Goal: Task Accomplishment & Management: Manage account settings

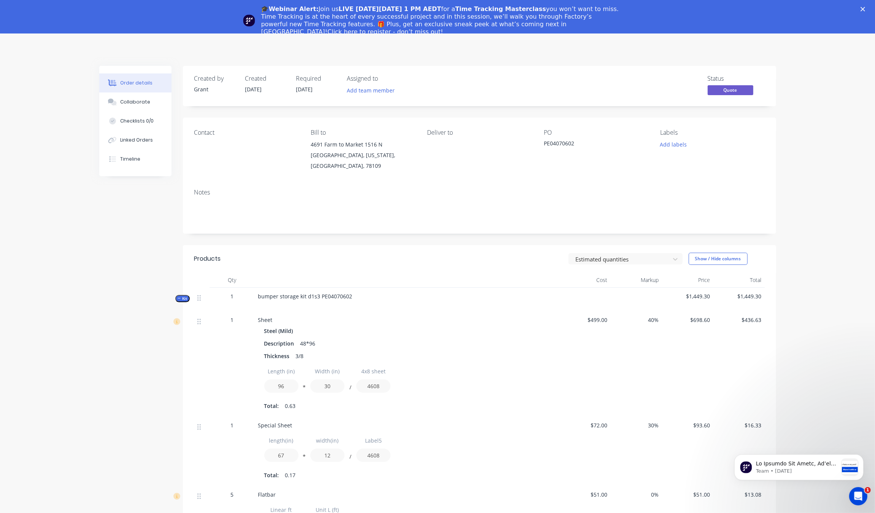
click at [141, 75] on button "Order details" at bounding box center [135, 82] width 72 height 19
click at [868, 5] on div "🎓Webinar Alert: Join us LIVE on Thursday, October 16 at 1 PM AEDT for a Time Tr…" at bounding box center [437, 20] width 875 height 35
click at [865, 9] on icon "Close" at bounding box center [863, 9] width 5 height 5
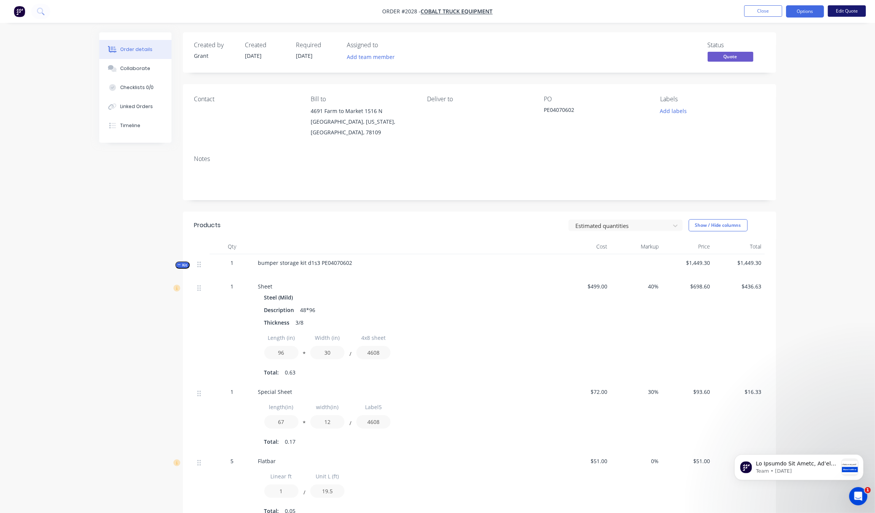
click at [846, 13] on button "Edit Quote" at bounding box center [847, 10] width 38 height 11
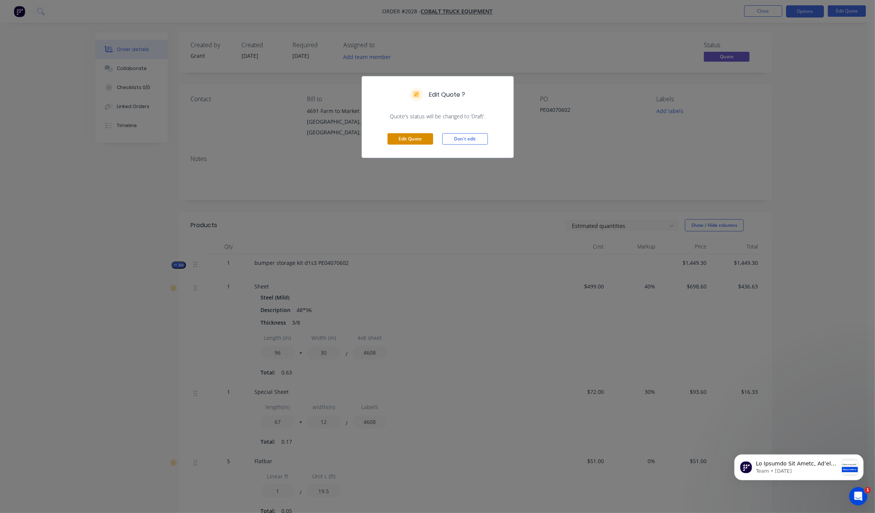
click at [412, 142] on button "Edit Quote" at bounding box center [411, 138] width 46 height 11
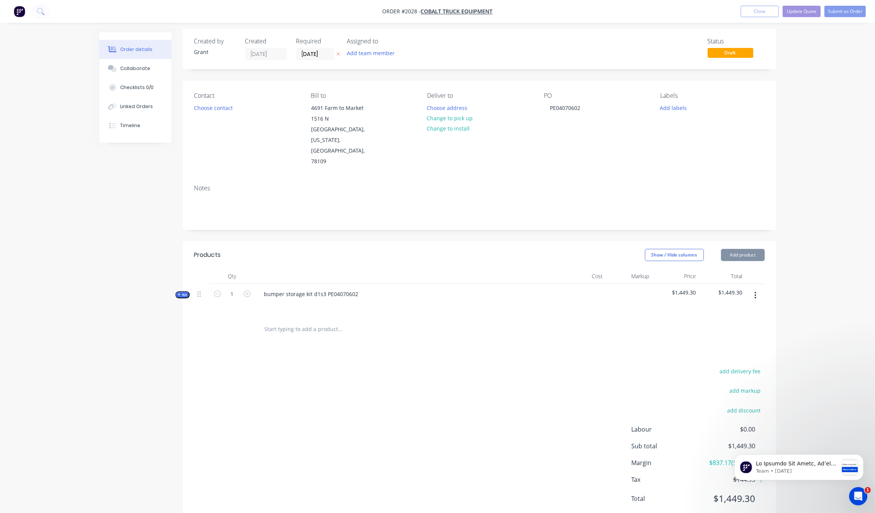
scroll to position [6, 0]
type input "03/08/25"
click at [174, 272] on div "Created by Grant Created 05/08/25 Required 03/08/25 Assigned to Add team member…" at bounding box center [437, 280] width 677 height 507
click at [183, 290] on span "Kit" at bounding box center [183, 293] width 10 height 6
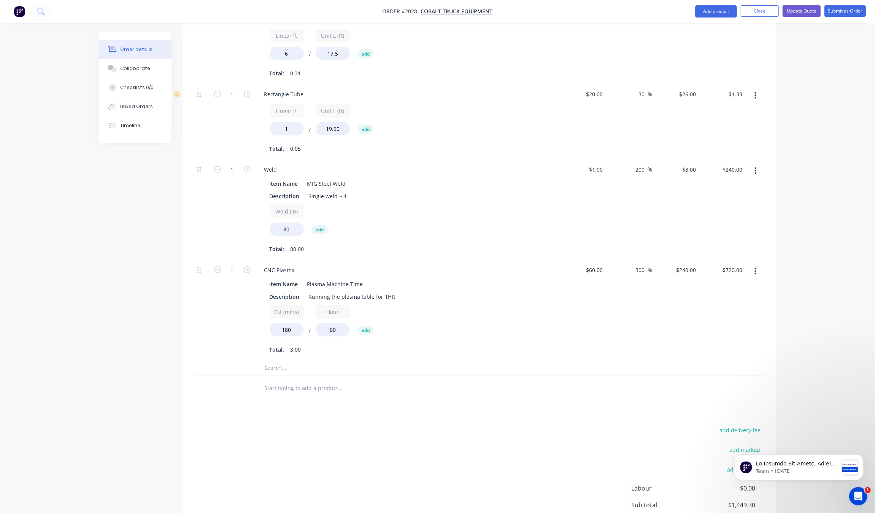
scroll to position [814, 0]
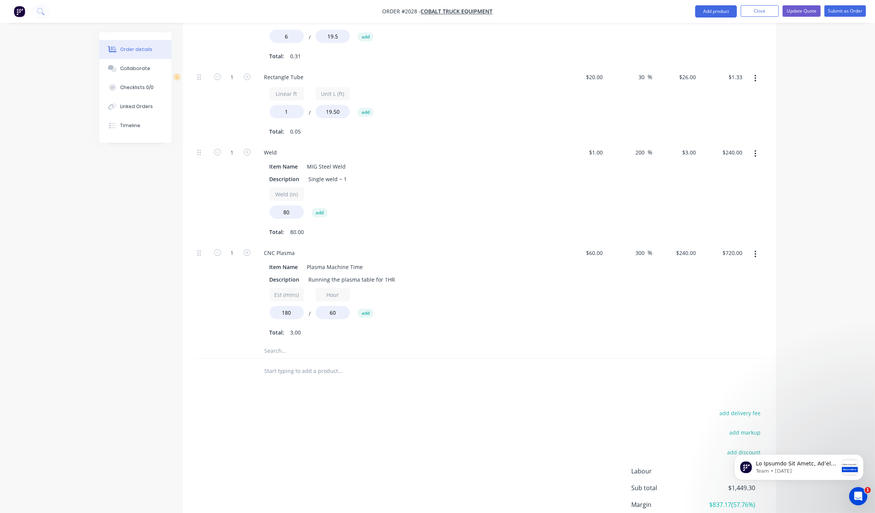
click at [309, 343] on input "text" at bounding box center [340, 350] width 152 height 15
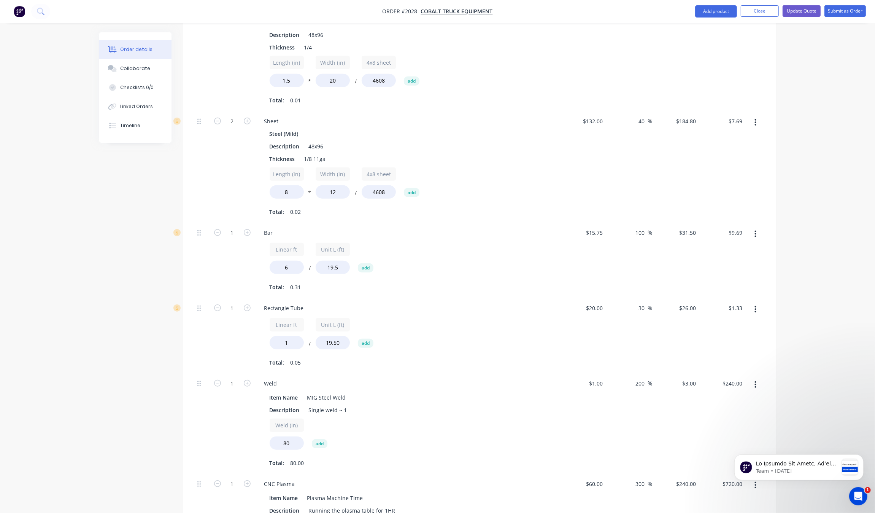
scroll to position [858, 0]
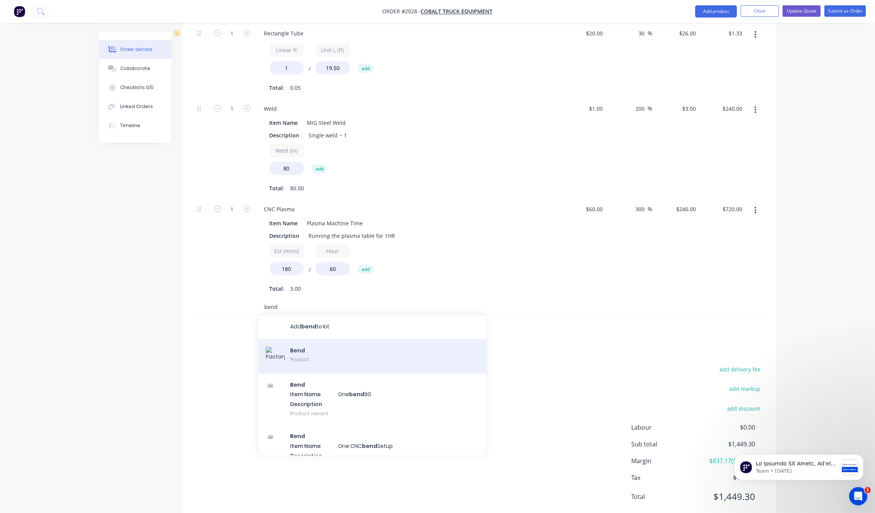
type input "bend"
click at [343, 339] on div "Bend Product" at bounding box center [372, 356] width 228 height 34
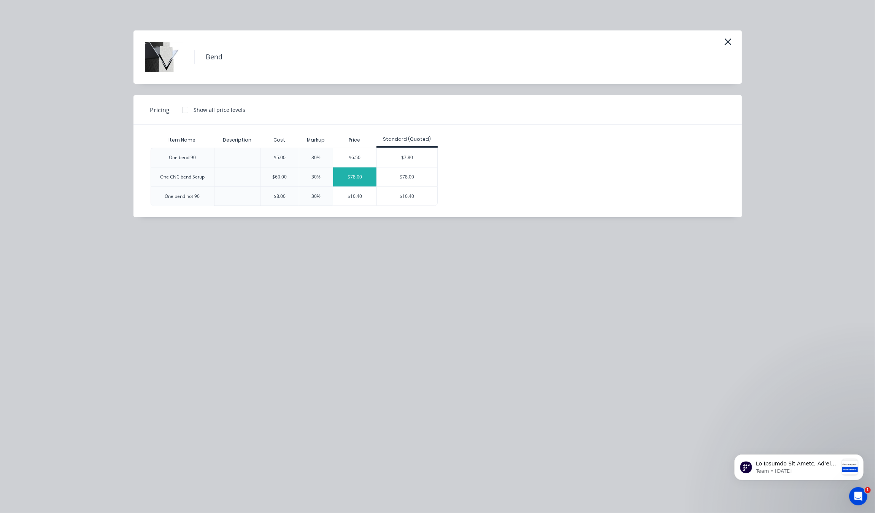
click at [345, 184] on div "$78.00" at bounding box center [354, 176] width 43 height 19
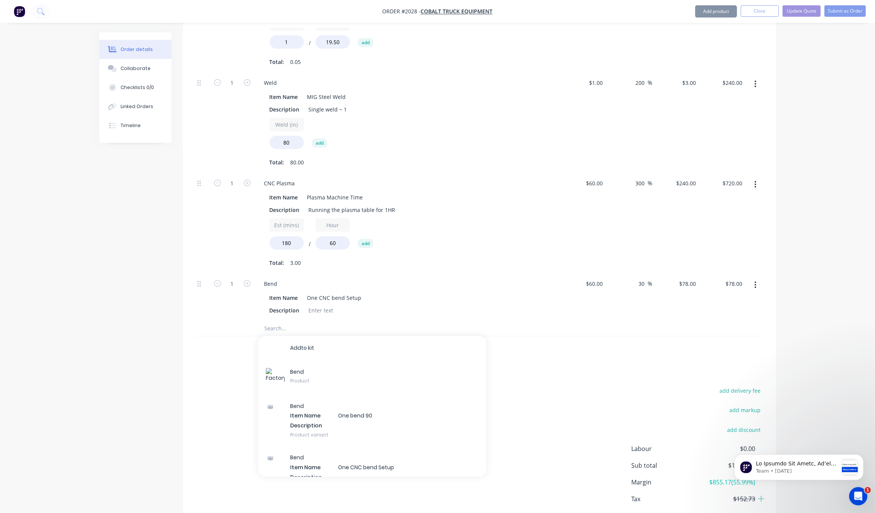
scroll to position [905, 0]
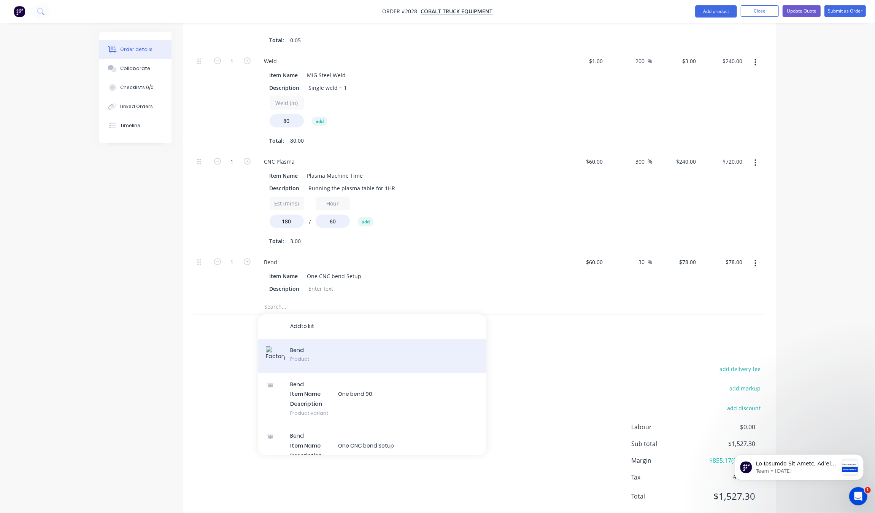
click at [399, 346] on div "B e n d Product" at bounding box center [372, 356] width 228 height 34
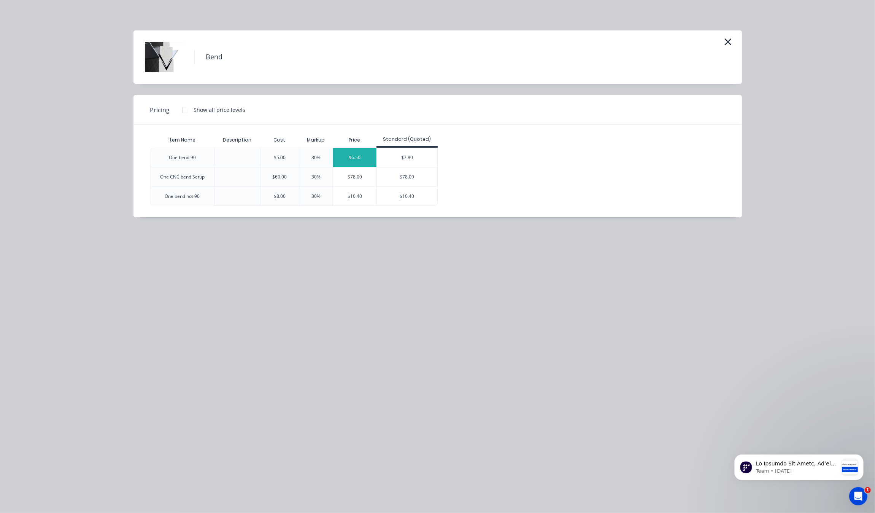
click at [352, 161] on div "$6.50" at bounding box center [354, 157] width 43 height 19
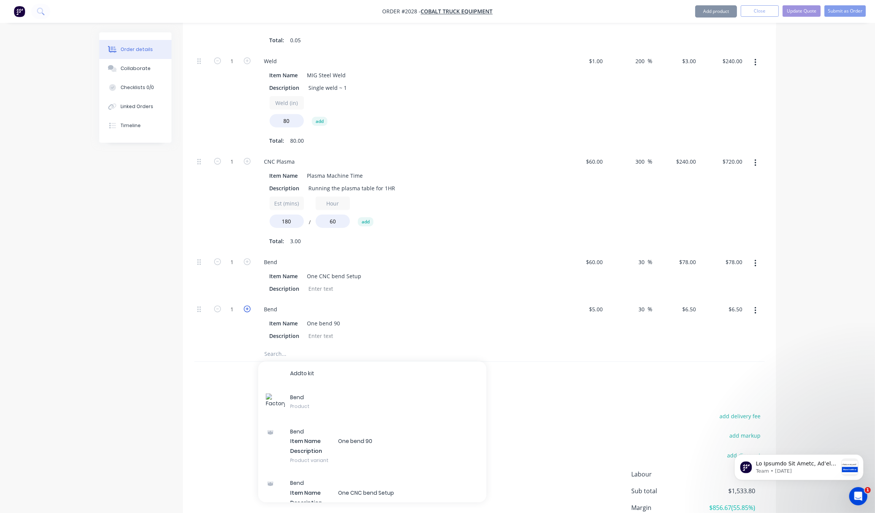
click at [246, 305] on icon "button" at bounding box center [247, 308] width 7 height 7
type input "2"
type input "$13.00"
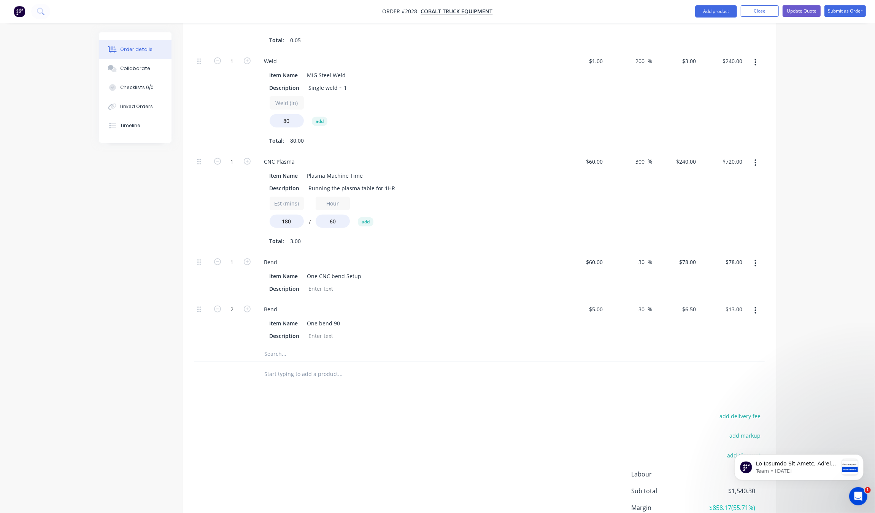
click at [240, 420] on div "add delivery fee add markup add discount Labour $0.00 Sub total $1,540.30 Margi…" at bounding box center [479, 484] width 571 height 147
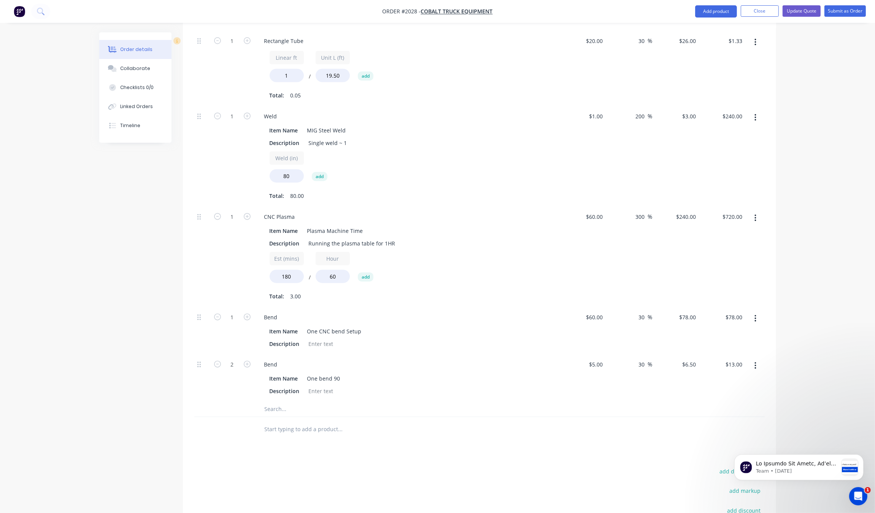
scroll to position [857, 0]
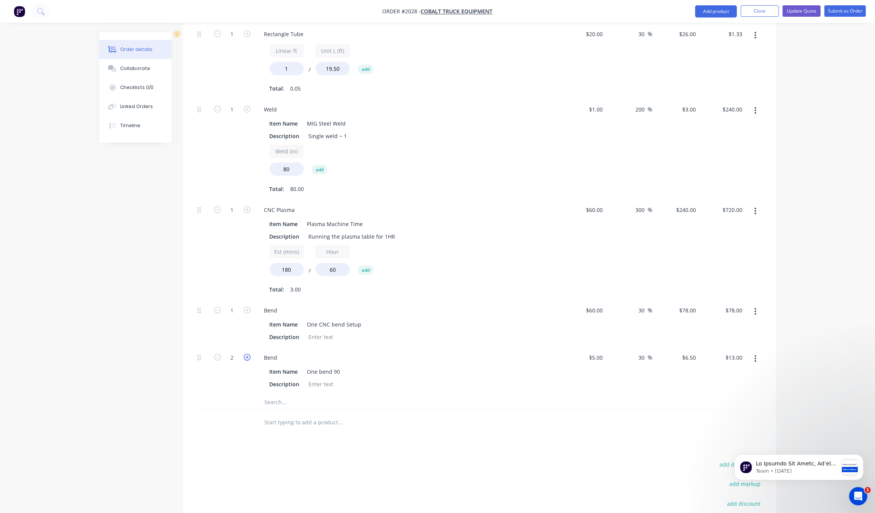
click at [248, 354] on icon "button" at bounding box center [247, 357] width 7 height 7
type input "3"
type input "$19.50"
click at [248, 354] on icon "button" at bounding box center [247, 357] width 7 height 7
type input "4"
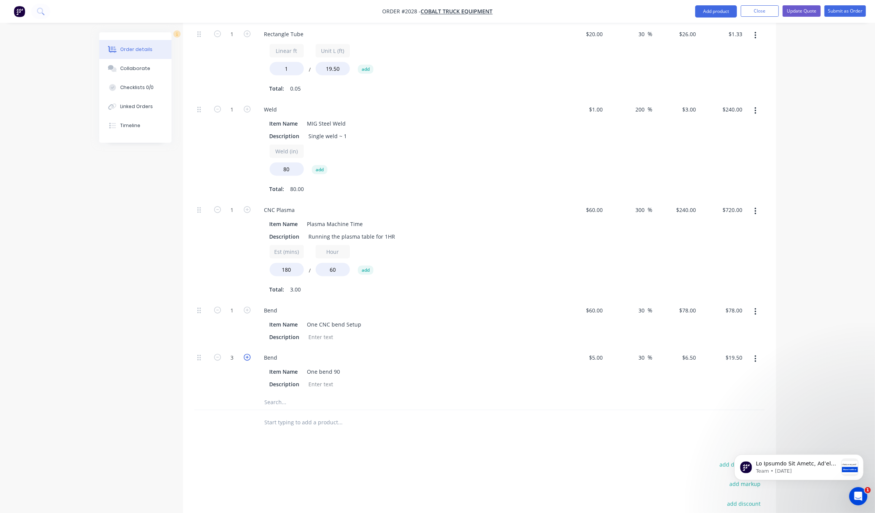
type input "$26.00"
click at [248, 354] on icon "button" at bounding box center [247, 357] width 7 height 7
type input "5"
type input "$32.50"
click at [248, 354] on icon "button" at bounding box center [247, 357] width 7 height 7
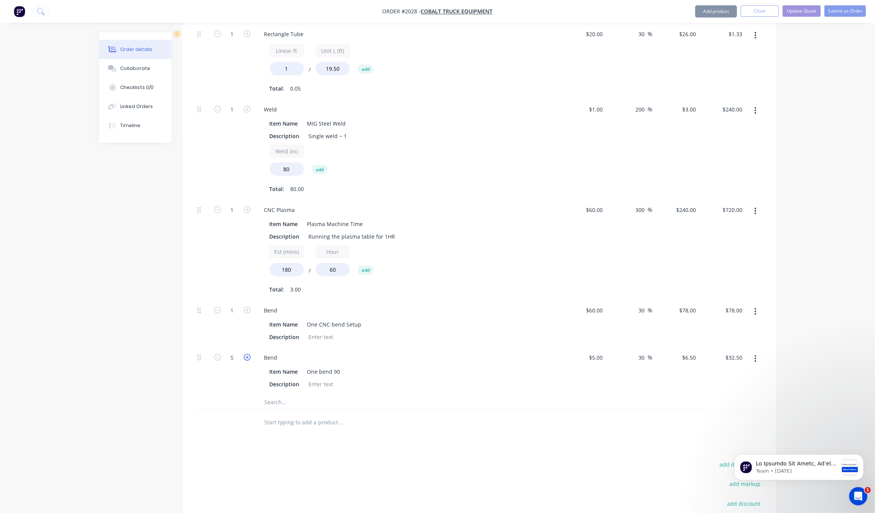
type input "6"
type input "$39.00"
click at [255, 347] on div "Bend Item Name One bend 90 Description" at bounding box center [407, 370] width 304 height 47
click at [249, 354] on icon "button" at bounding box center [247, 357] width 7 height 7
type input "7"
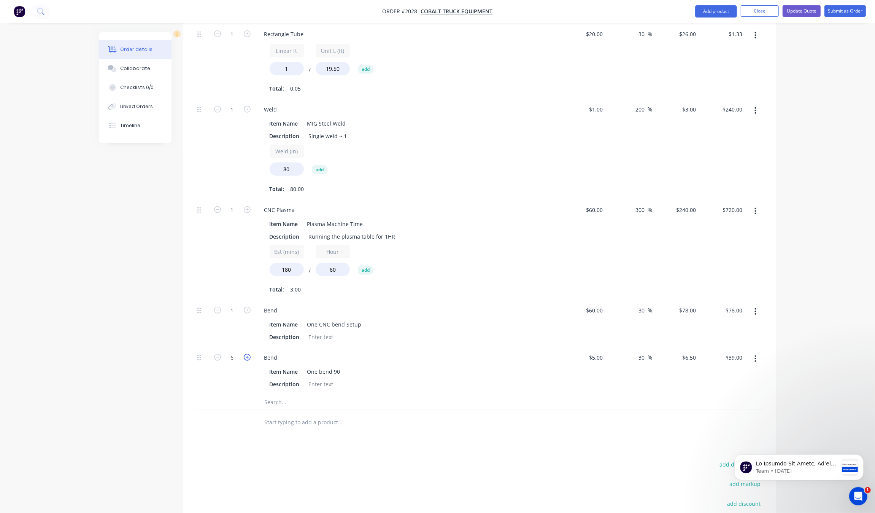
type input "$45.50"
click at [249, 354] on icon "button" at bounding box center [247, 357] width 7 height 7
type input "8"
type input "$52.00"
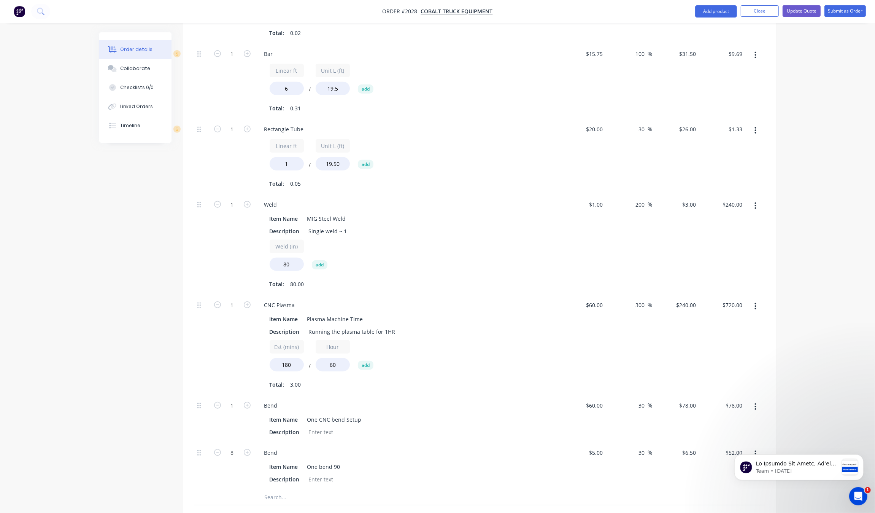
scroll to position [952, 0]
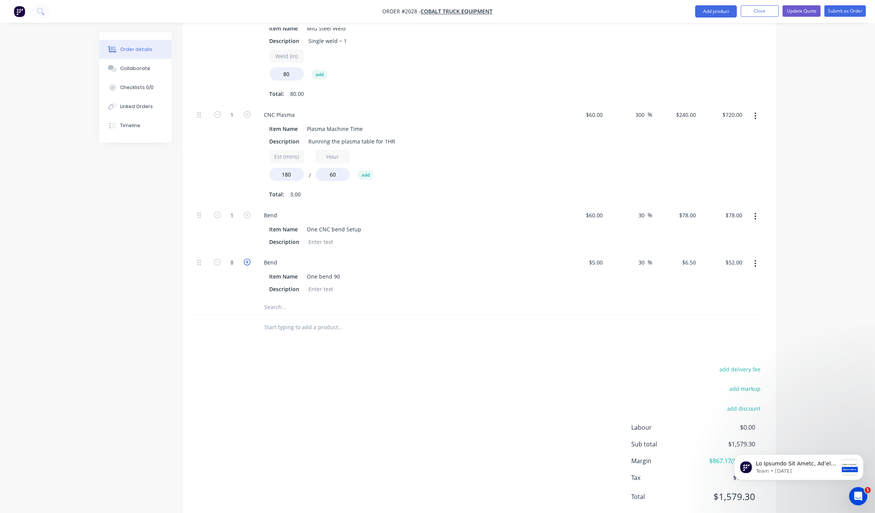
click at [248, 259] on icon "button" at bounding box center [247, 262] width 7 height 7
type input "9"
type input "$58.50"
click at [248, 259] on icon "button" at bounding box center [247, 262] width 7 height 7
type input "10"
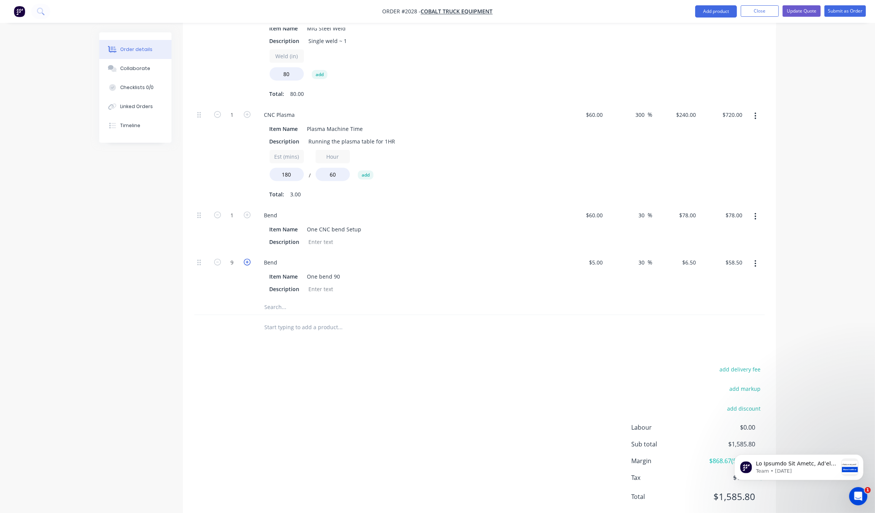
type input "$65.00"
click at [248, 259] on icon "button" at bounding box center [247, 262] width 7 height 7
type input "11"
type input "$71.50"
click at [248, 259] on icon "button" at bounding box center [247, 262] width 7 height 7
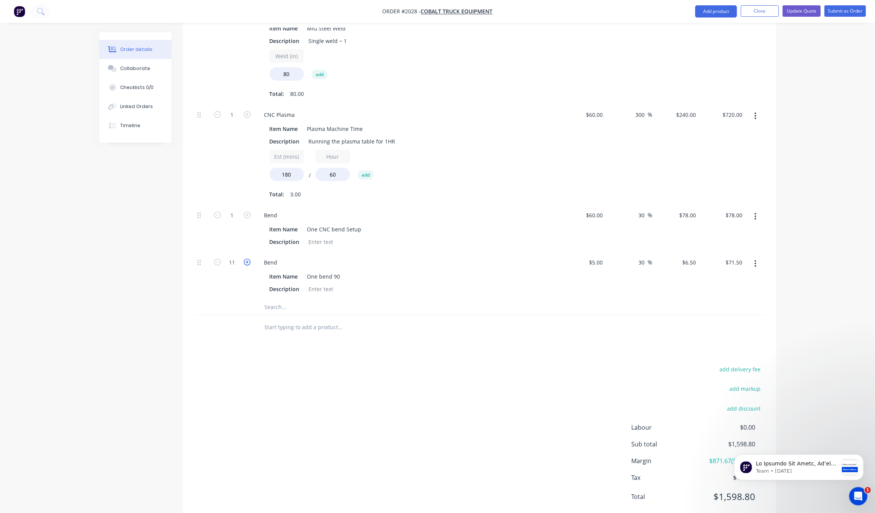
type input "12"
type input "$78.00"
click at [248, 259] on icon "button" at bounding box center [247, 262] width 7 height 7
type input "13"
type input "$84.50"
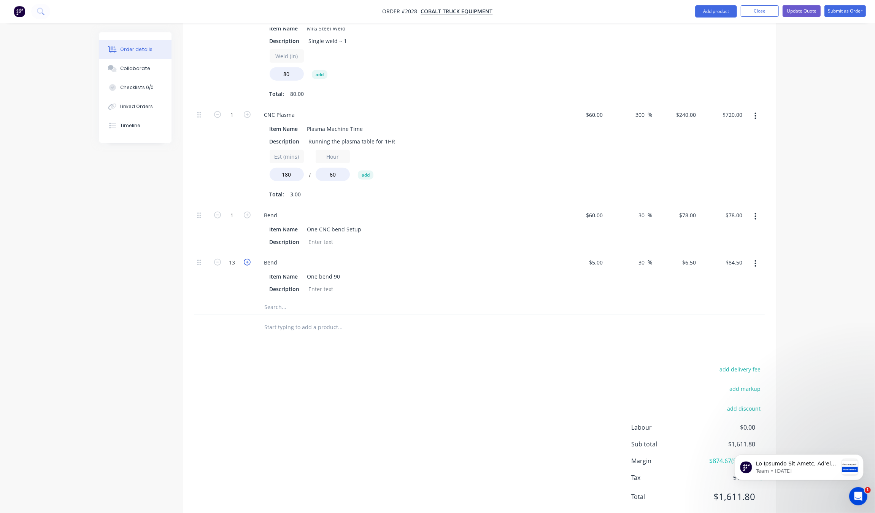
click at [248, 259] on icon "button" at bounding box center [247, 262] width 7 height 7
type input "14"
type input "$91.00"
click at [273, 299] on input "text" at bounding box center [340, 306] width 152 height 15
click at [298, 299] on input "bend" at bounding box center [340, 306] width 152 height 15
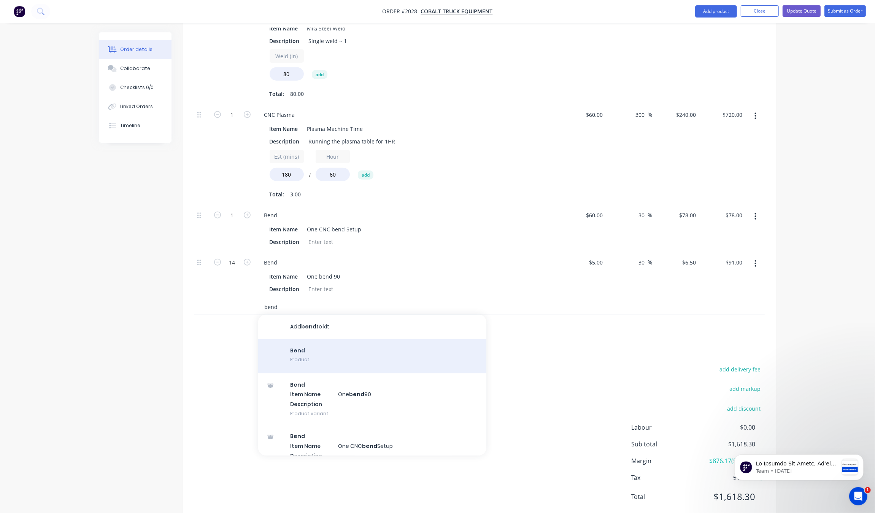
type input "bend"
click at [343, 339] on div "Bend Product" at bounding box center [372, 356] width 228 height 34
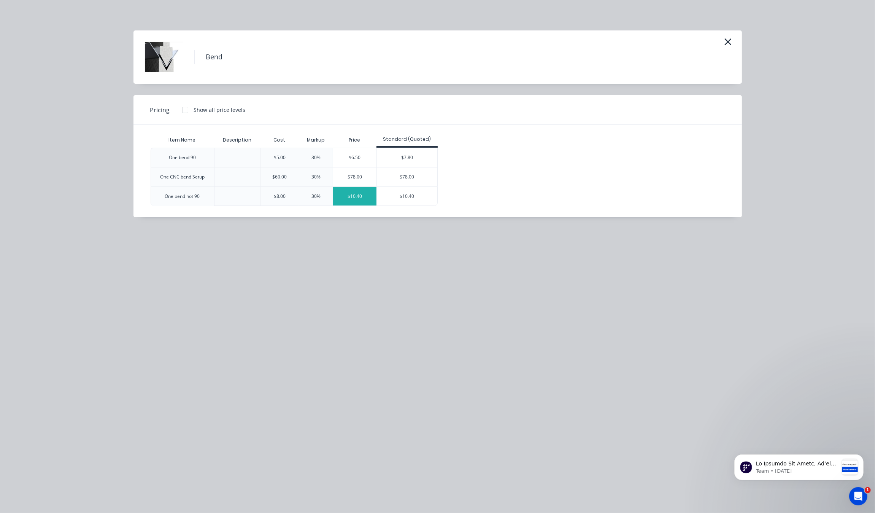
click at [345, 204] on div "$10.40" at bounding box center [354, 196] width 43 height 19
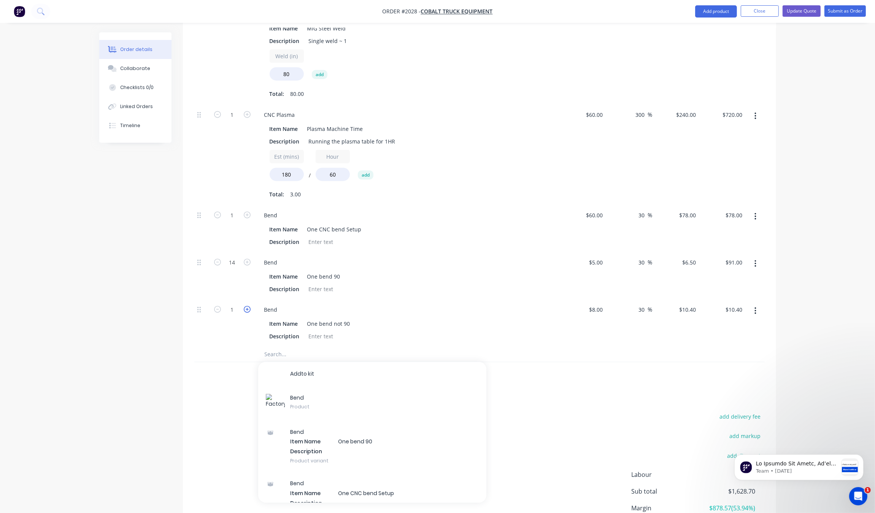
click at [244, 306] on icon "button" at bounding box center [247, 309] width 7 height 7
type input "2"
type input "$20.80"
click at [250, 301] on div "2" at bounding box center [233, 322] width 46 height 47
drag, startPoint x: 231, startPoint y: 366, endPoint x: 406, endPoint y: 371, distance: 175.1
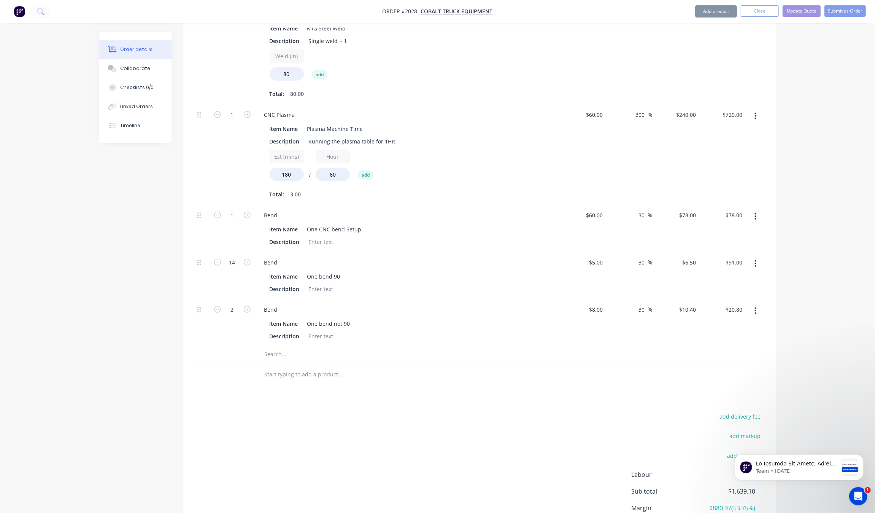
click at [233, 366] on div at bounding box center [233, 374] width 46 height 25
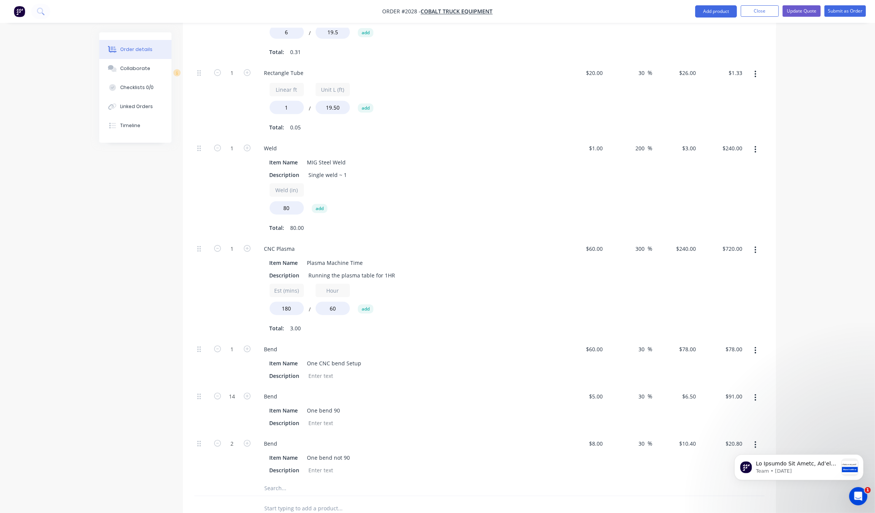
scroll to position [999, 0]
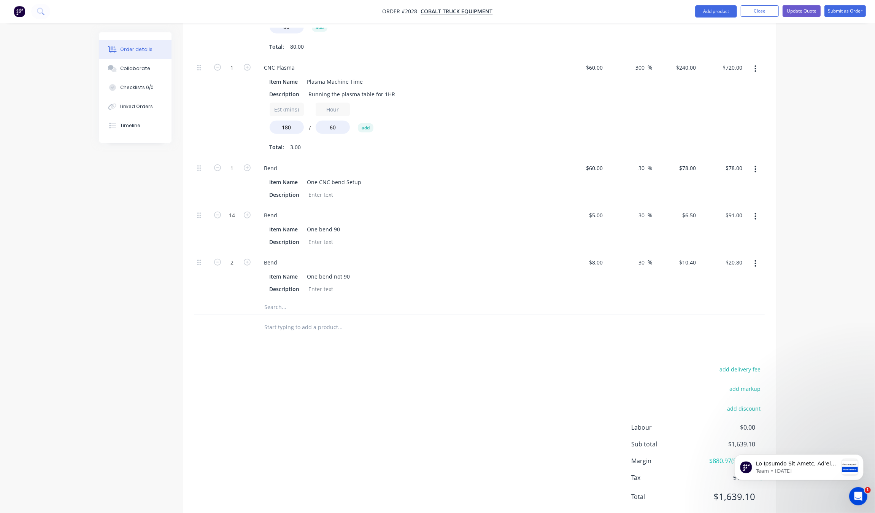
click at [282, 299] on input "text" at bounding box center [340, 306] width 152 height 15
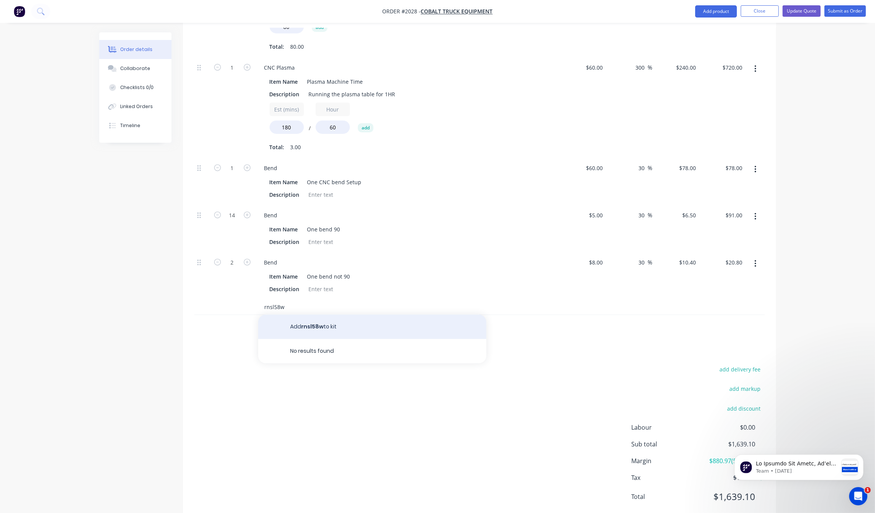
type input "rnsl58w"
click at [348, 315] on button "Add rnsl58w to kit" at bounding box center [372, 327] width 228 height 24
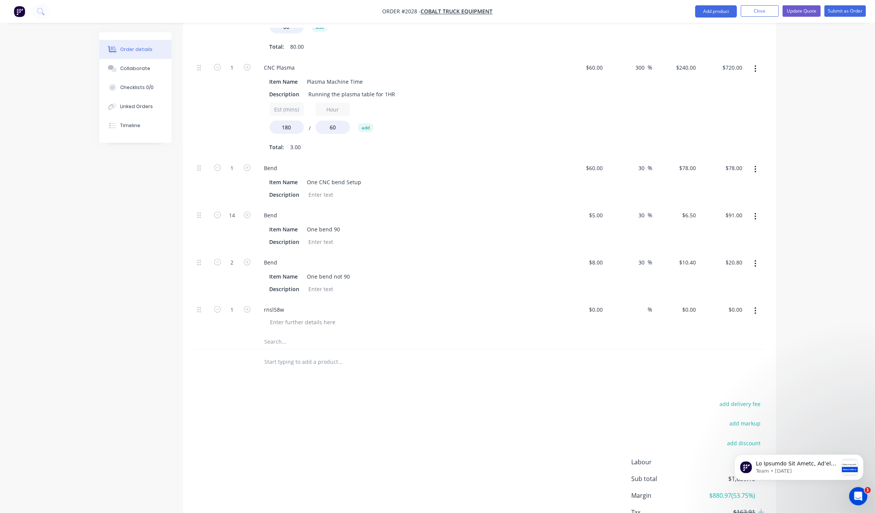
click at [598, 299] on div "$0.00 $0.00" at bounding box center [583, 316] width 47 height 35
click at [602, 304] on input at bounding box center [596, 309] width 17 height 11
type input "$25.00"
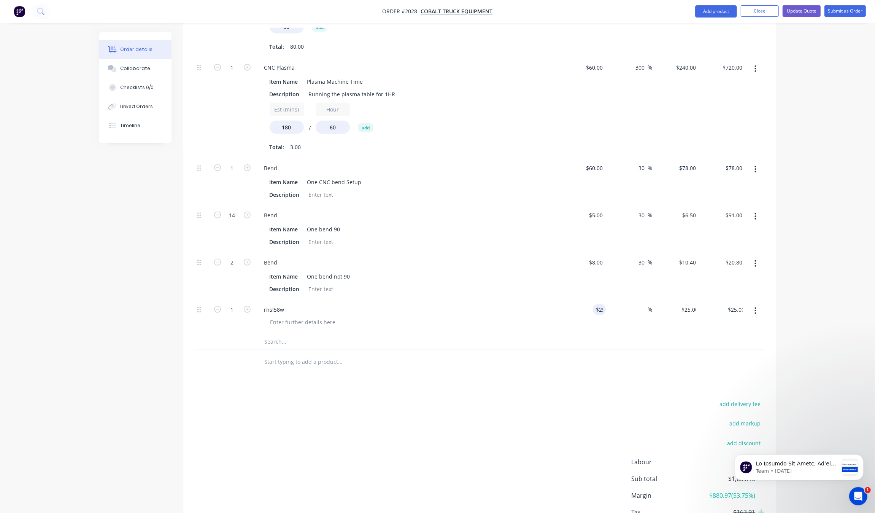
drag, startPoint x: 524, startPoint y: 398, endPoint x: 537, endPoint y: 395, distance: 13.7
click at [525, 399] on div "add delivery fee add markup add discount Labour $0.00 Sub total $1,639.10 Margi…" at bounding box center [479, 472] width 571 height 147
click at [638, 304] on div "%" at bounding box center [644, 309] width 16 height 11
type input "20"
type input "$30.00"
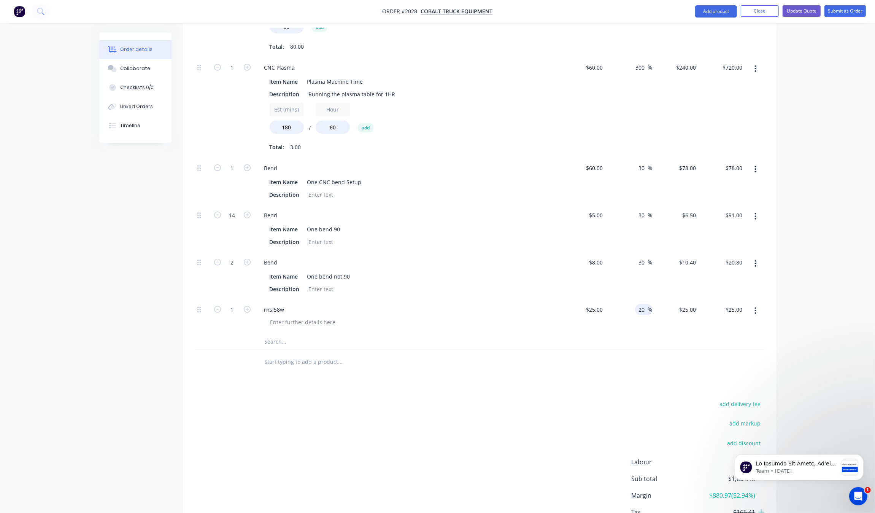
type input "$30.00"
click at [615, 399] on div "add delivery fee add markup add discount Labour $0.00 Sub total $1,664.10 Margi…" at bounding box center [479, 472] width 571 height 147
click at [247, 306] on icon "button" at bounding box center [247, 309] width 7 height 7
type input "2"
type input "$60.00"
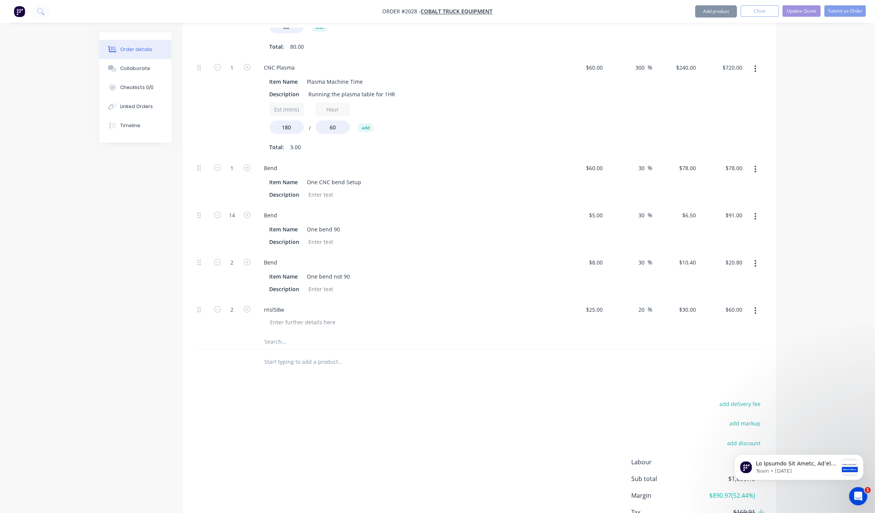
click at [263, 399] on div "add delivery fee add markup add discount Labour $0.00 Sub total $1,699.10 Margi…" at bounding box center [479, 472] width 571 height 147
click at [219, 306] on icon "button" at bounding box center [217, 309] width 7 height 7
type input "1"
type input "$30.00"
click at [244, 211] on icon "button" at bounding box center [247, 214] width 7 height 7
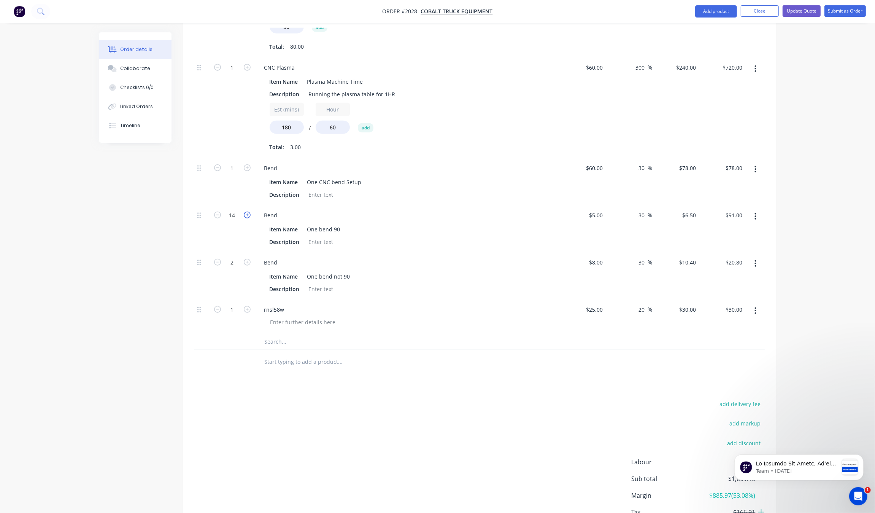
type input "15"
type input "$97.50"
click at [244, 211] on icon "button" at bounding box center [247, 214] width 7 height 7
type input "16"
type input "$104.00"
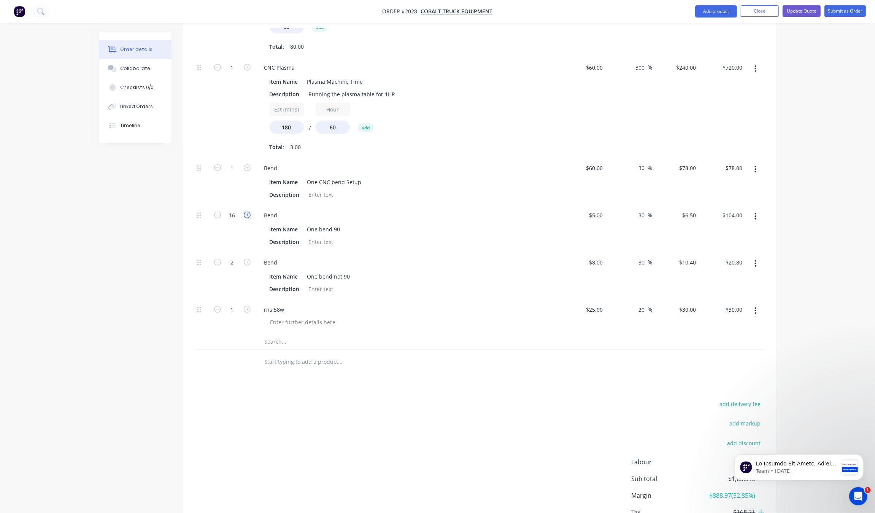
click at [244, 211] on icon "button" at bounding box center [247, 214] width 7 height 7
type input "17"
type input "$110.50"
click at [244, 211] on icon "button" at bounding box center [247, 214] width 7 height 7
type input "18"
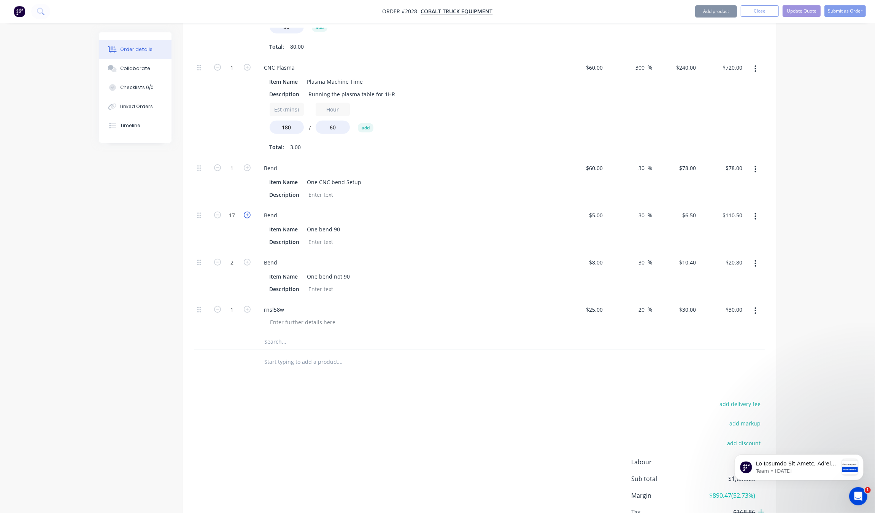
type input "$117.00"
click at [244, 211] on icon "button" at bounding box center [247, 214] width 7 height 7
type input "19"
type input "$123.50"
click at [244, 211] on icon "button" at bounding box center [247, 214] width 7 height 7
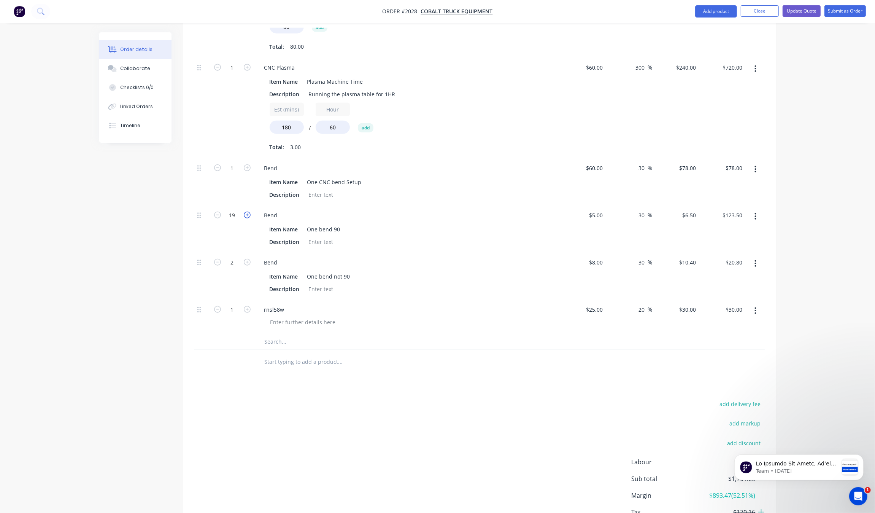
type input "20"
type input "$130.00"
click at [244, 211] on icon "button" at bounding box center [247, 214] width 7 height 7
type input "21"
type input "$136.50"
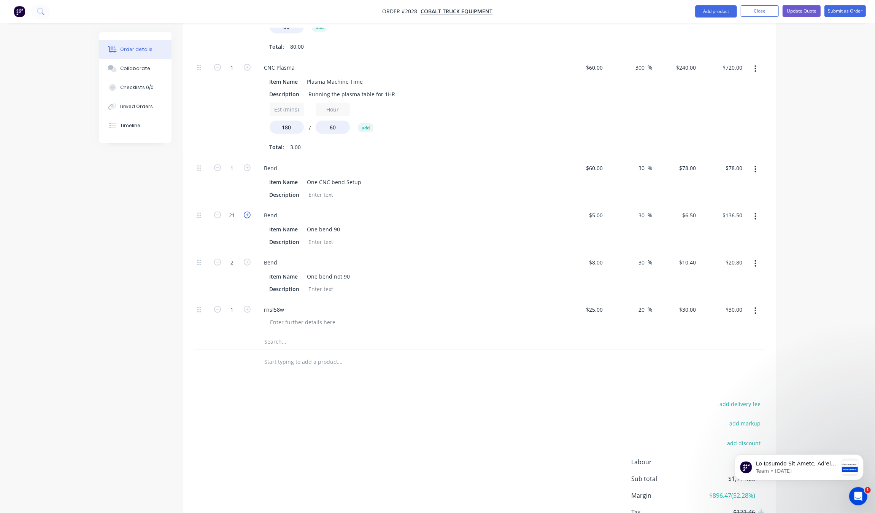
click at [244, 211] on icon "button" at bounding box center [247, 214] width 7 height 7
type input "22"
type input "$143.00"
click at [244, 211] on icon "button" at bounding box center [247, 214] width 7 height 7
type input "23"
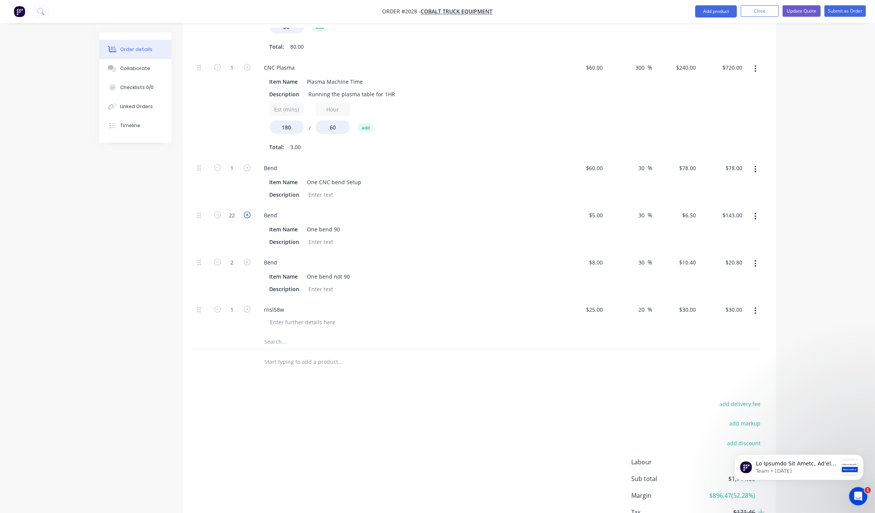
type input "$149.50"
click at [219, 211] on icon "button" at bounding box center [217, 214] width 7 height 7
type input "22"
type input "$143.00"
click at [219, 211] on icon "button" at bounding box center [217, 214] width 7 height 7
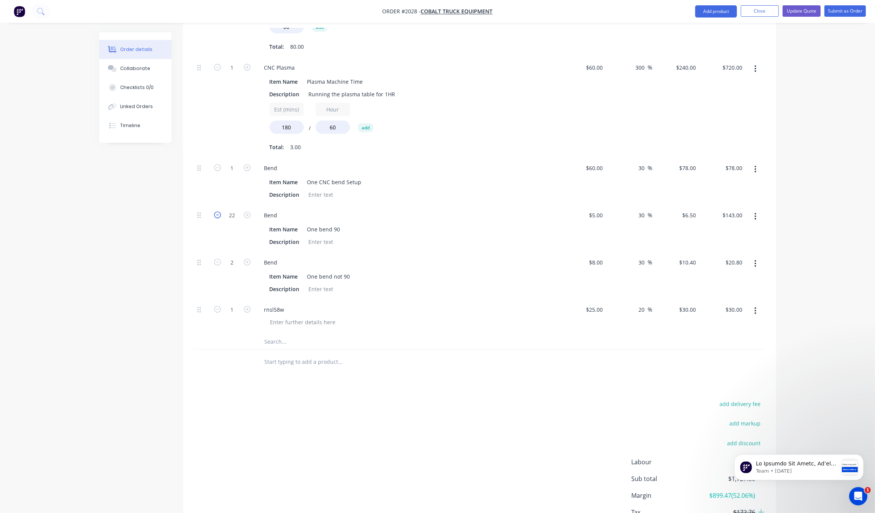
type input "21"
type input "$136.50"
click at [219, 211] on icon "button" at bounding box center [217, 214] width 7 height 7
type input "20"
type input "$130.00"
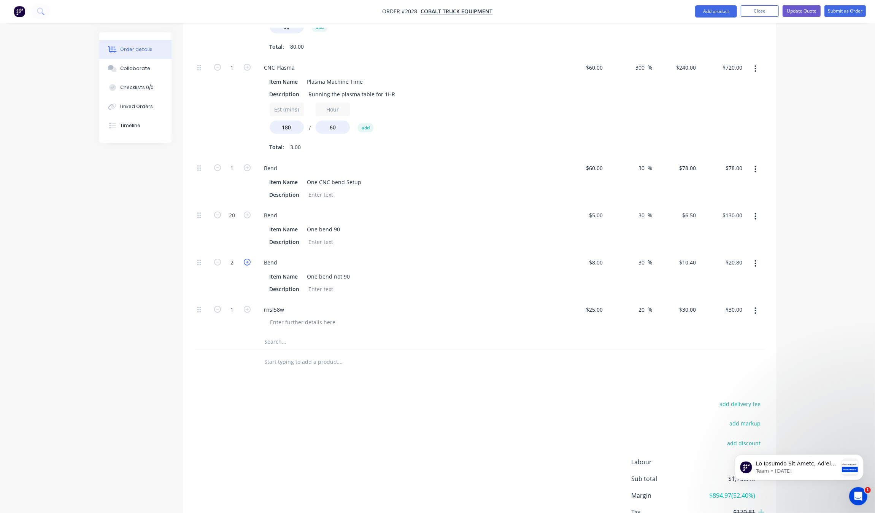
click at [248, 259] on icon "button" at bounding box center [247, 262] width 7 height 7
type input "3"
type input "$31.20"
click at [248, 259] on icon "button" at bounding box center [247, 262] width 7 height 7
type input "4"
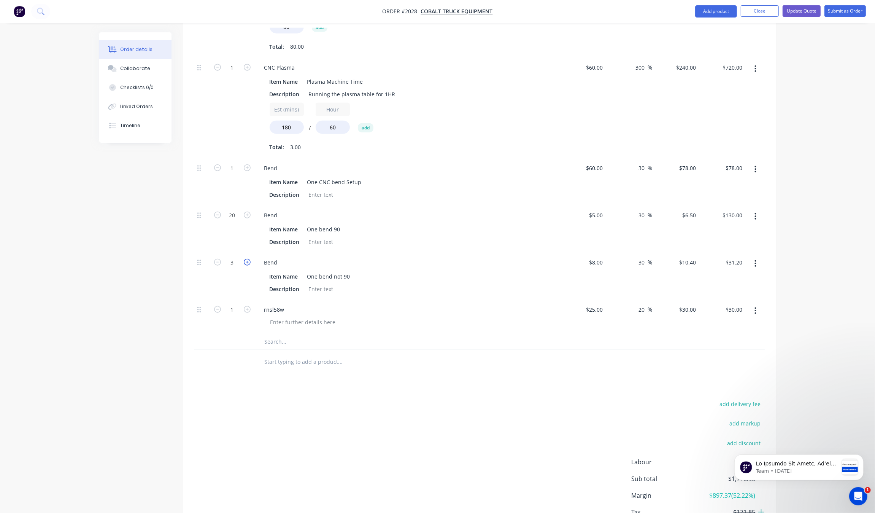
type input "$41.60"
click at [299, 441] on div "add delivery fee add markup add discount Labour $0.00 Sub total $1,728.90 Margi…" at bounding box center [479, 472] width 571 height 147
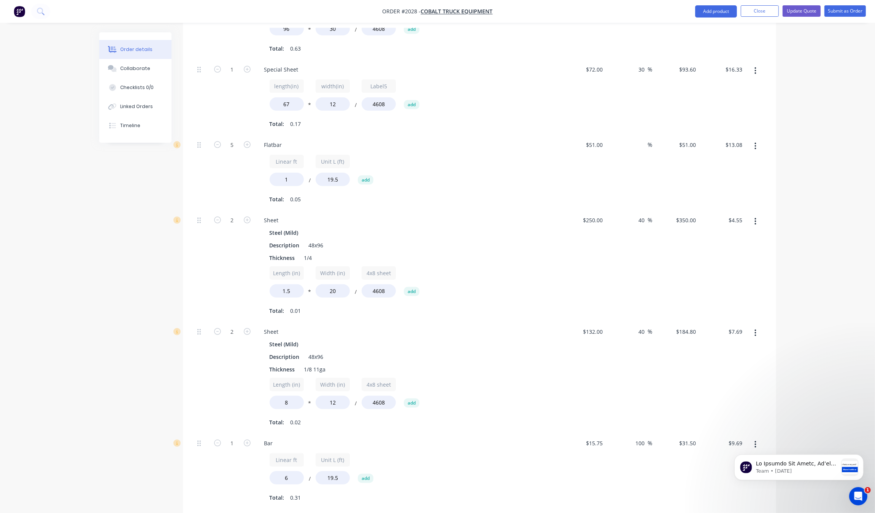
scroll to position [0, 0]
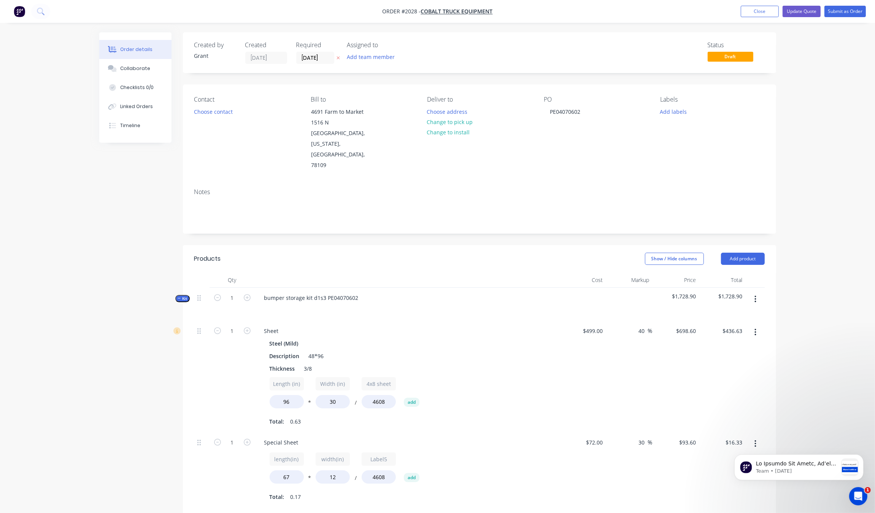
drag, startPoint x: 808, startPoint y: 286, endPoint x: 846, endPoint y: 68, distance: 221.6
drag, startPoint x: 358, startPoint y: 278, endPoint x: 326, endPoint y: 277, distance: 31.6
click at [326, 292] on div "bumper storage kit d1s3 PE04070602" at bounding box center [311, 297] width 107 height 11
copy div "PE04070602"
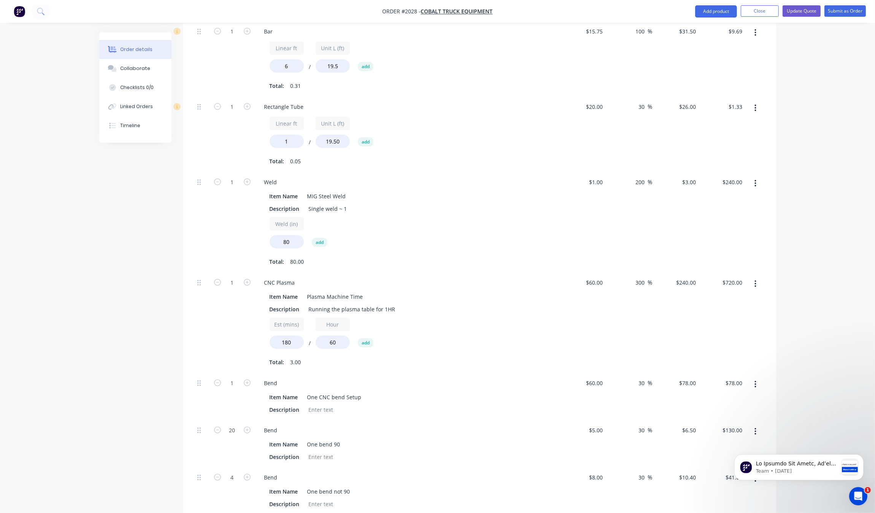
scroll to position [998, 0]
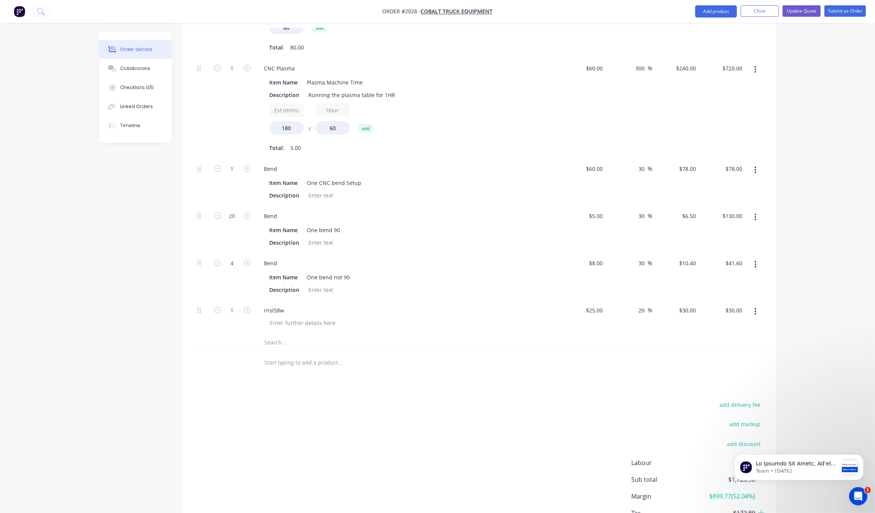
click at [755, 305] on button "button" at bounding box center [756, 312] width 18 height 14
click at [729, 372] on div "Delete" at bounding box center [729, 377] width 59 height 11
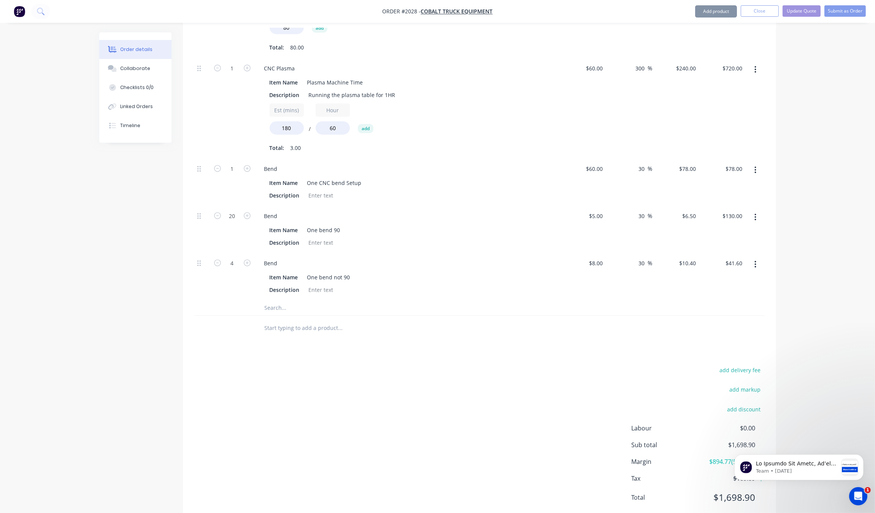
click at [759, 258] on button "button" at bounding box center [756, 265] width 18 height 14
click at [750, 309] on div "Delete" at bounding box center [729, 314] width 59 height 11
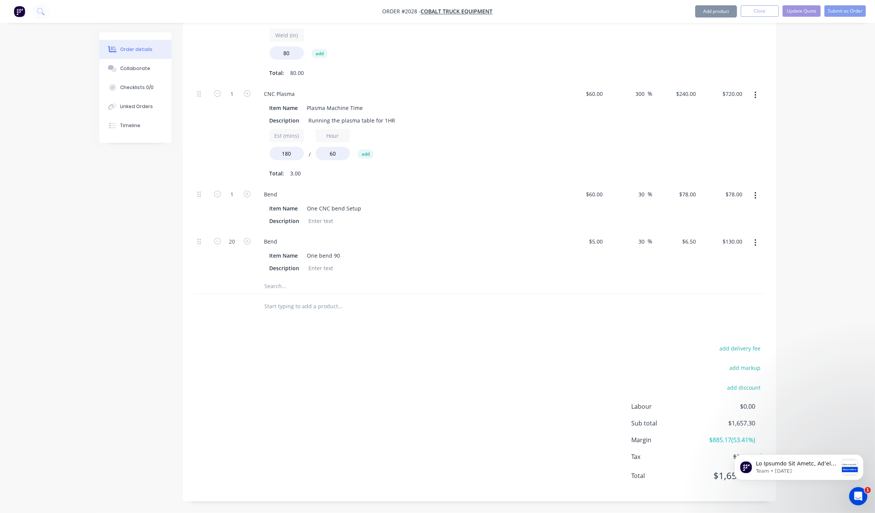
scroll to position [952, 0]
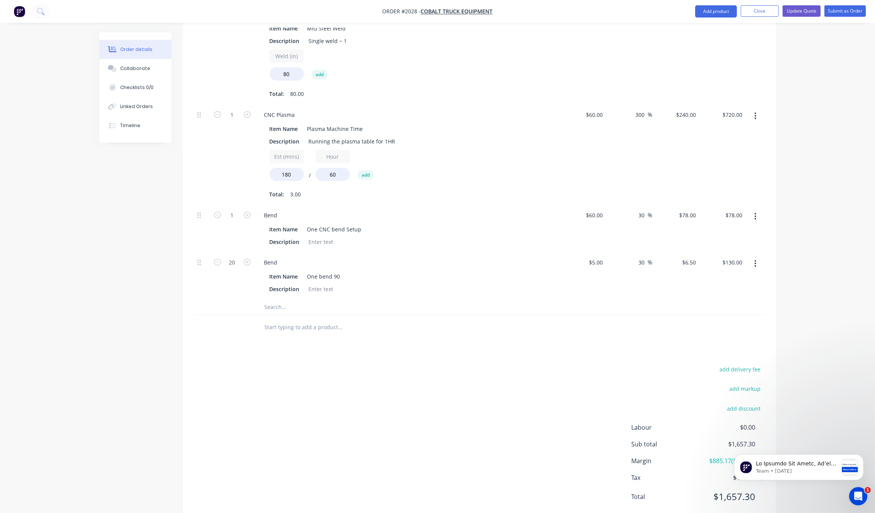
click at [750, 257] on button "button" at bounding box center [756, 264] width 18 height 14
click at [736, 308] on div "Delete" at bounding box center [729, 313] width 59 height 11
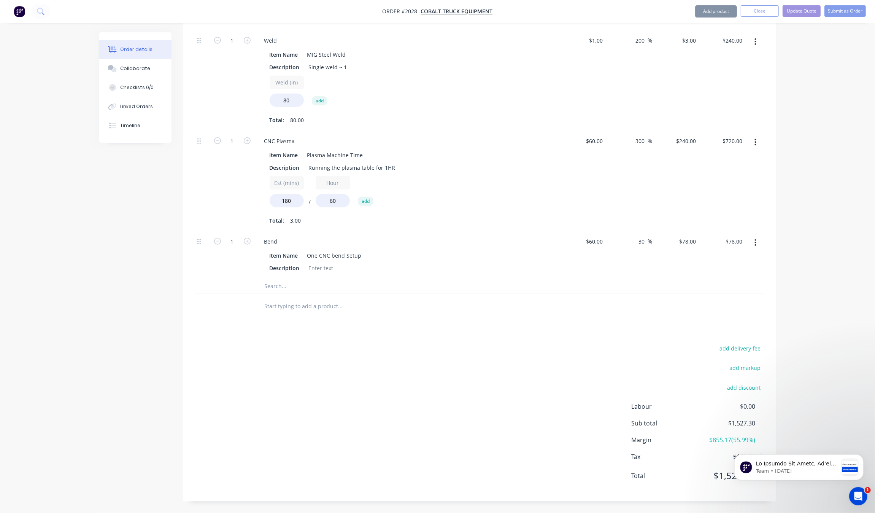
scroll to position [905, 0]
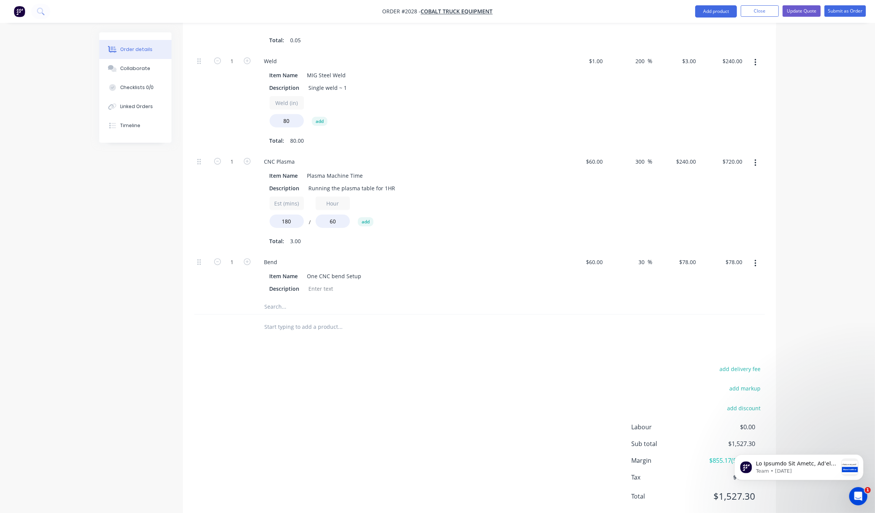
click at [758, 256] on button "button" at bounding box center [756, 263] width 18 height 14
click at [742, 308] on div "Delete" at bounding box center [729, 313] width 59 height 11
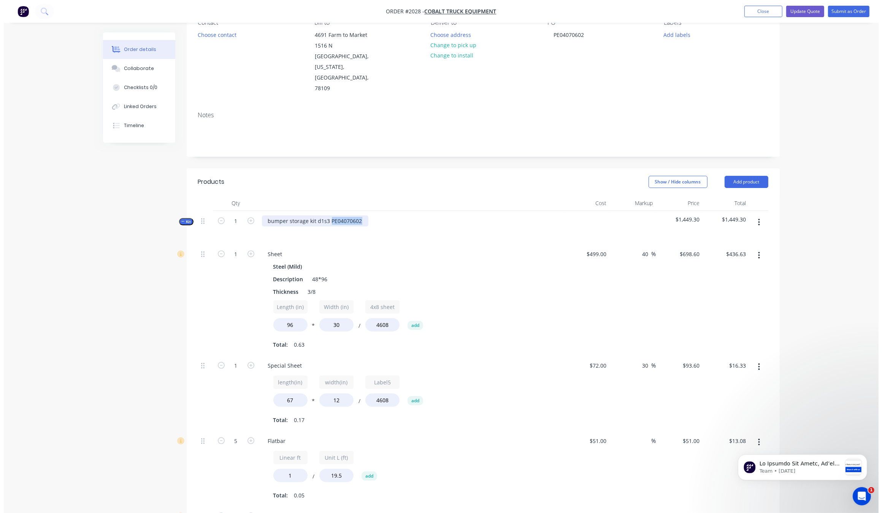
scroll to position [0, 0]
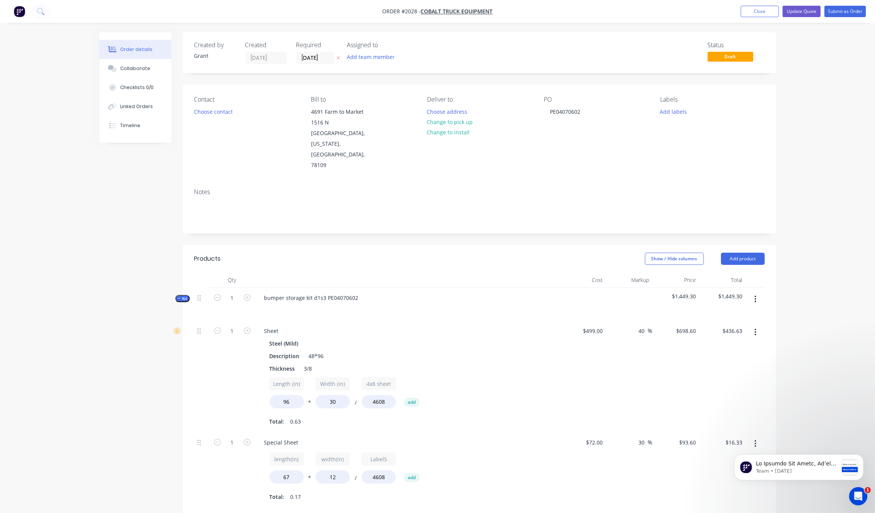
click at [370, 272] on div at bounding box center [407, 279] width 304 height 15
click at [772, 3] on nav "Order #2028 - Cobalt Truck Equipment Add product Close Update Quote Submit as O…" at bounding box center [437, 11] width 875 height 23
click at [773, 3] on nav "Order #2028 - Cobalt Truck Equipment Add product Close Update Quote Submit as O…" at bounding box center [437, 11] width 875 height 23
click at [768, 6] on button "Close" at bounding box center [760, 11] width 38 height 11
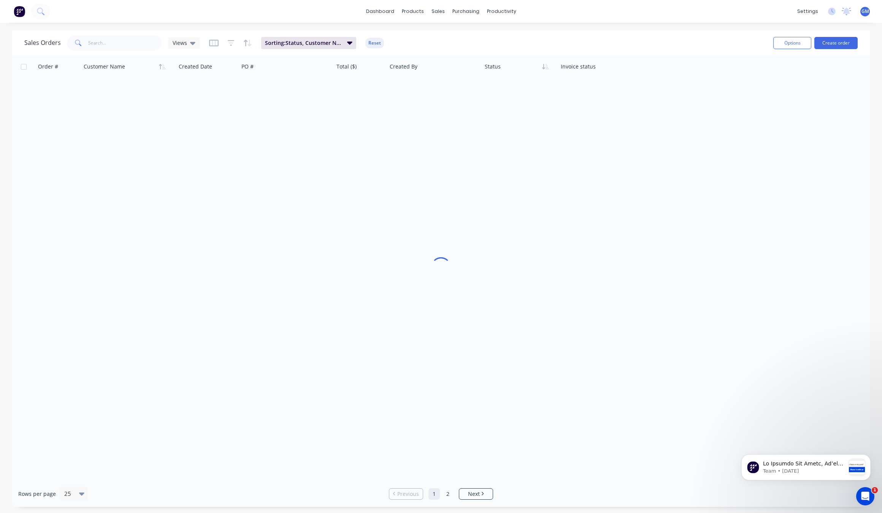
click at [757, 14] on div "dashboard products sales purchasing productivity dashboard products Product Cat…" at bounding box center [441, 11] width 882 height 23
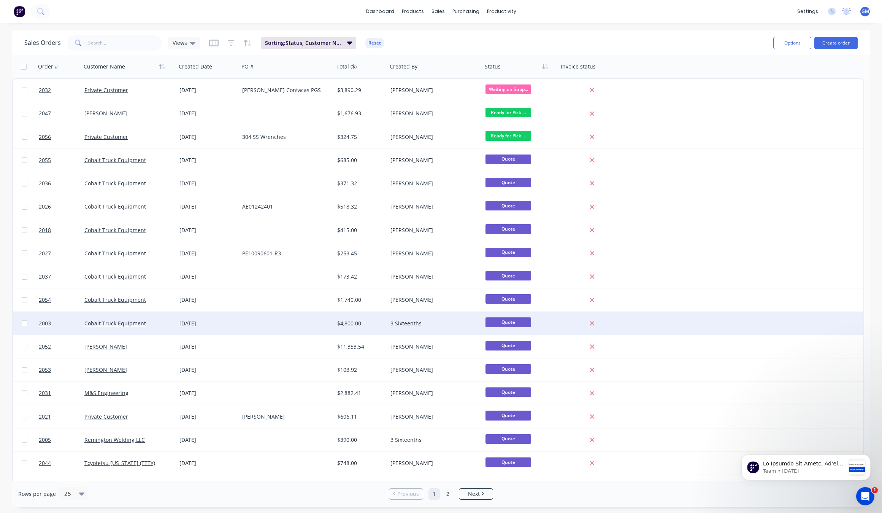
click at [417, 320] on div "3 Sixteenths" at bounding box center [433, 324] width 84 height 8
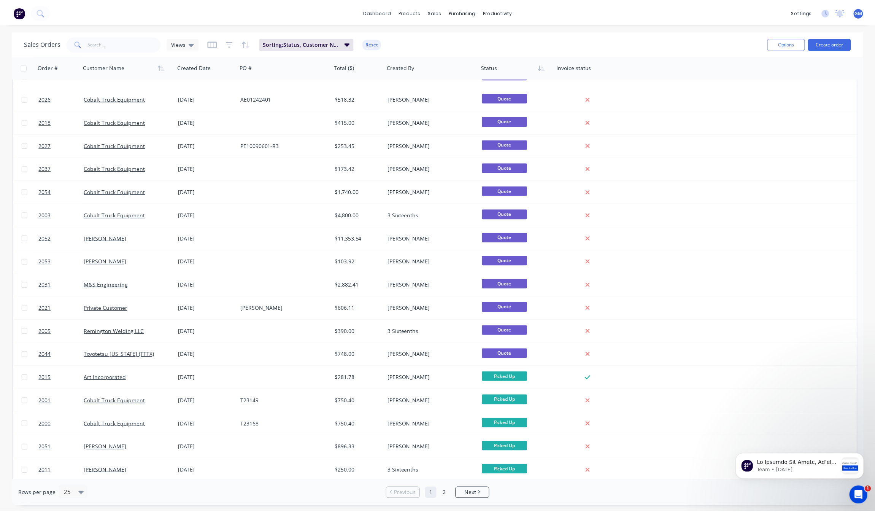
scroll to position [84, 0]
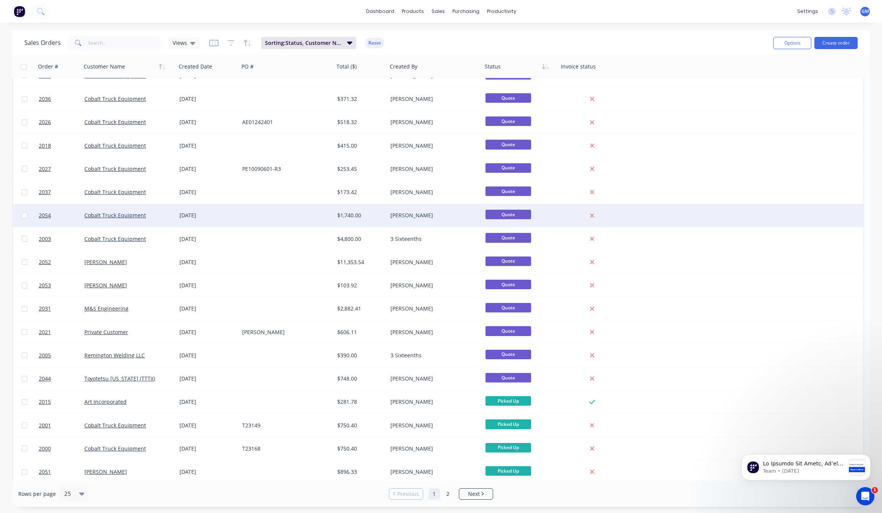
click at [331, 213] on div at bounding box center [286, 215] width 95 height 23
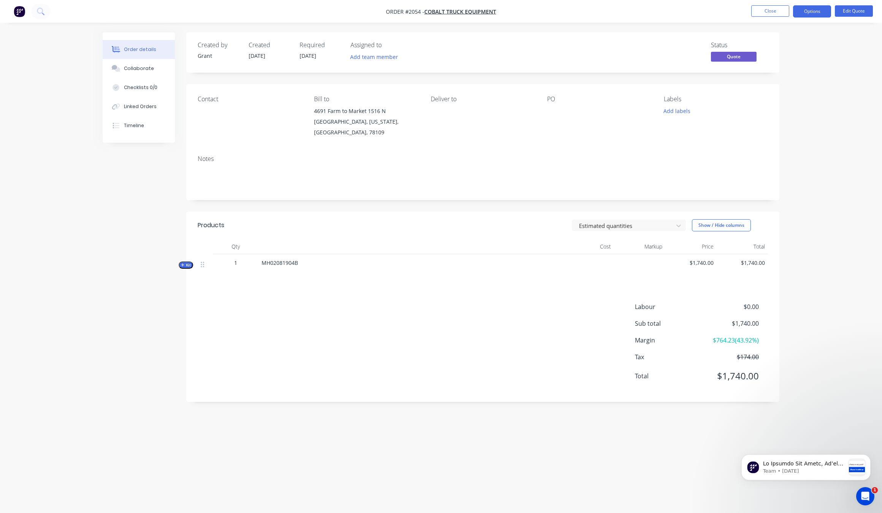
click at [178, 257] on div "Created by Grant Created 08/09/25 Required 08/09/25 Assigned to Add team member…" at bounding box center [441, 241] width 677 height 419
click at [178, 259] on div "Created by Grant Created 08/09/25 Required 08/09/25 Assigned to Add team member…" at bounding box center [441, 241] width 677 height 419
click at [183, 263] on icon "button" at bounding box center [182, 265] width 3 height 4
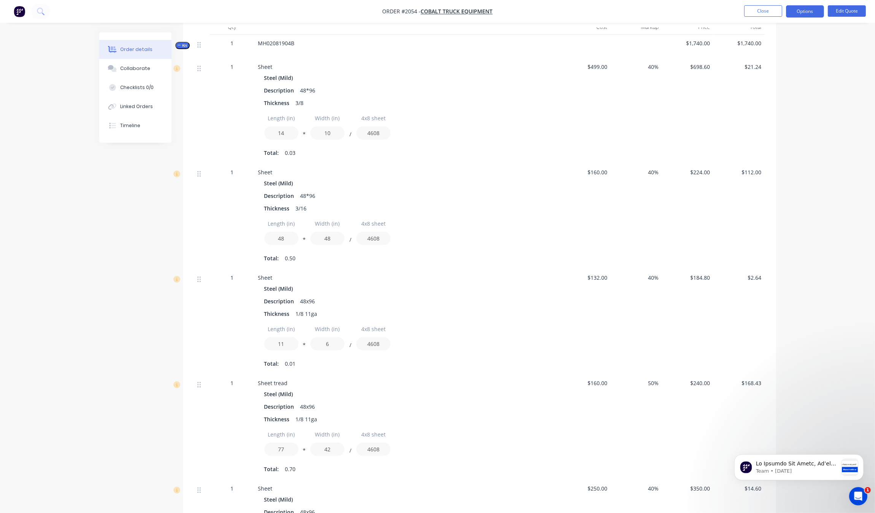
scroll to position [78, 0]
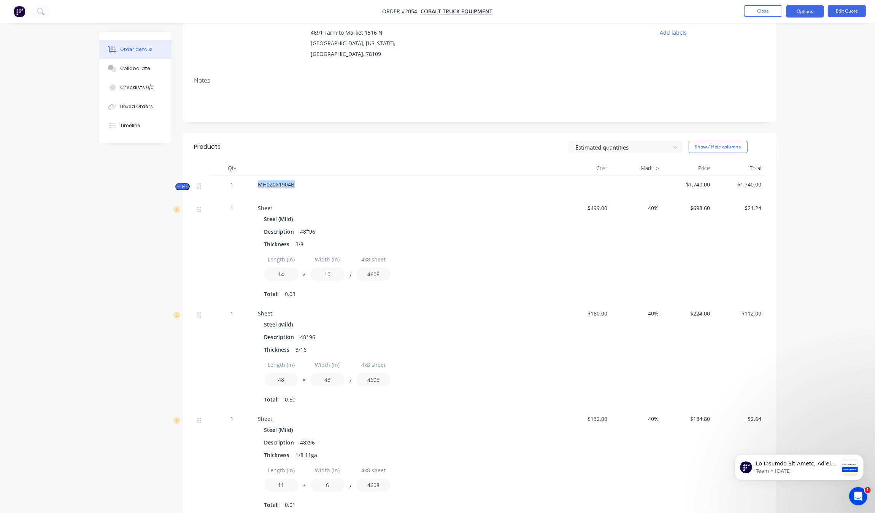
drag, startPoint x: 305, startPoint y: 181, endPoint x: 246, endPoint y: 180, distance: 59.0
click at [246, 180] on div "Kit 1 MH02081904B $1,740.00 $1,740.00" at bounding box center [479, 188] width 571 height 24
copy div "MH02081904B"
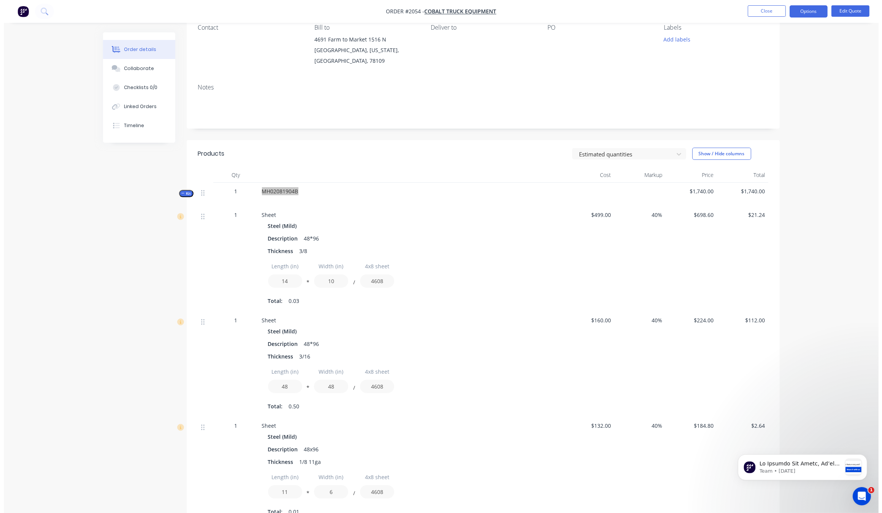
scroll to position [0, 0]
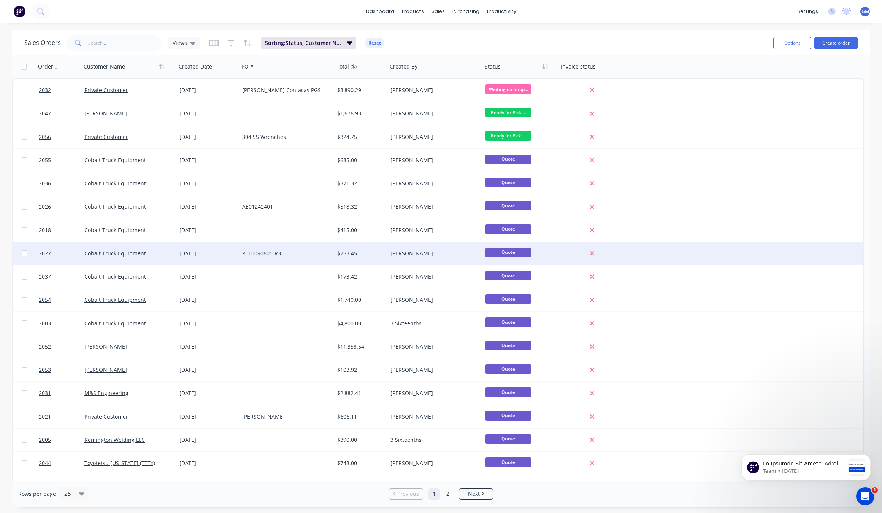
click at [305, 259] on div "PE10090601-R3" at bounding box center [286, 253] width 95 height 23
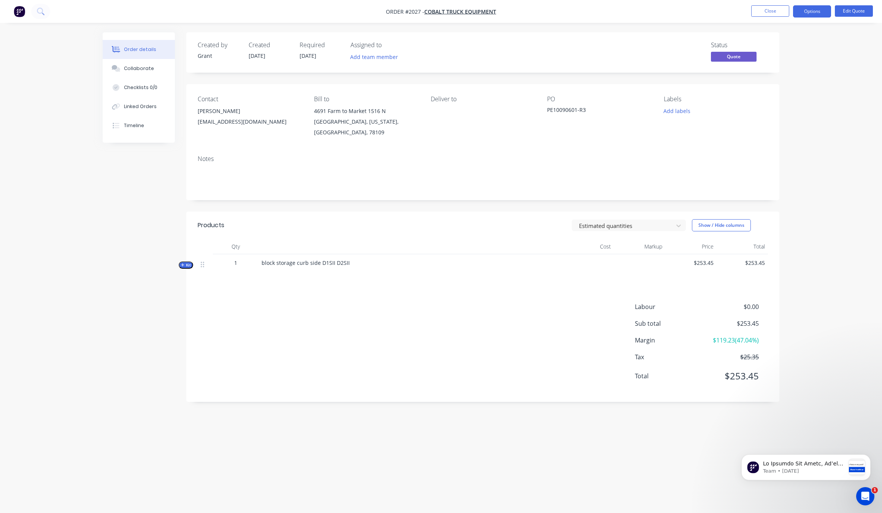
click at [181, 263] on icon "button" at bounding box center [182, 265] width 3 height 4
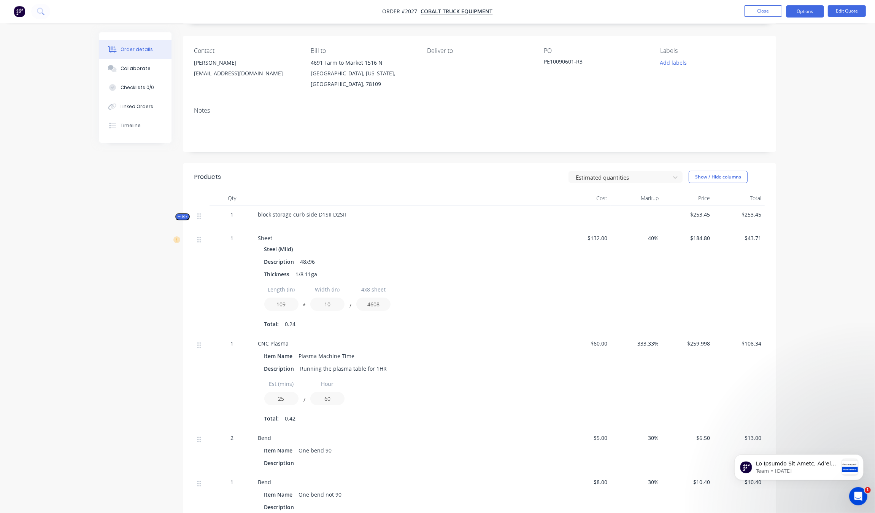
scroll to position [225, 0]
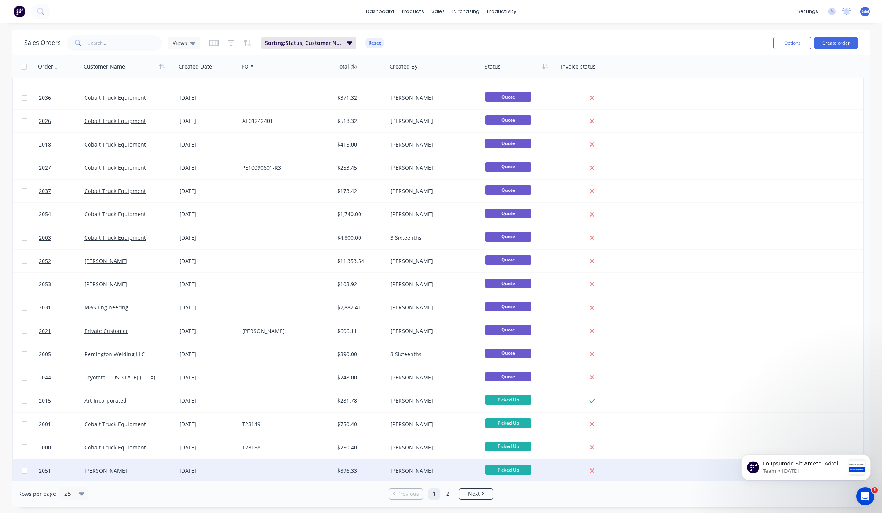
scroll to position [180, 0]
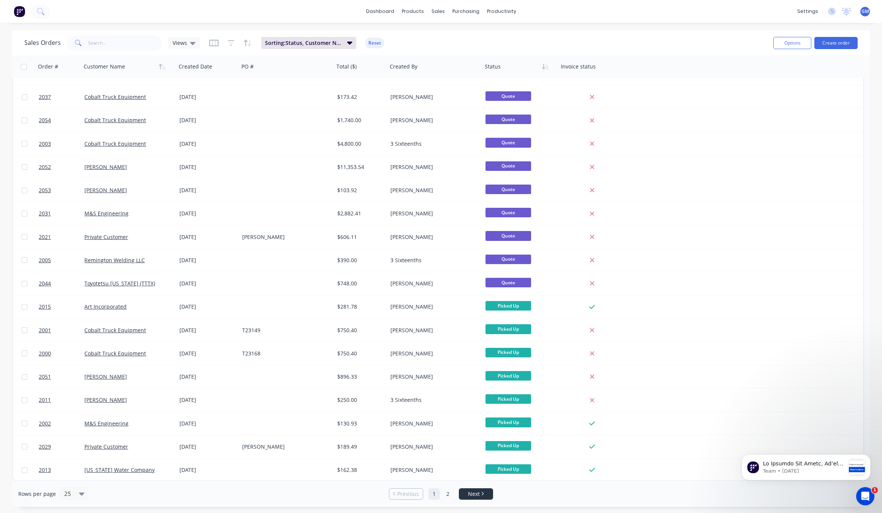
click at [479, 489] on li "Next" at bounding box center [476, 493] width 34 height 11
click at [480, 490] on link "Next" at bounding box center [475, 494] width 33 height 8
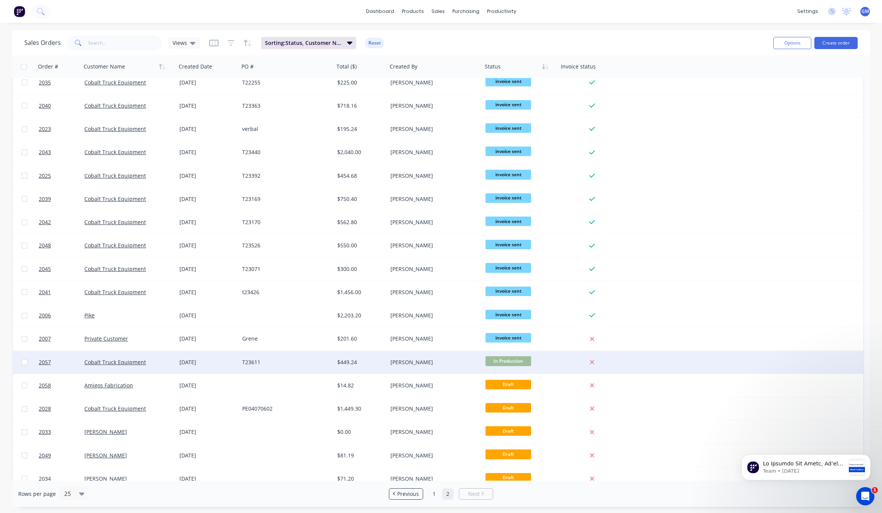
scroll to position [0, 0]
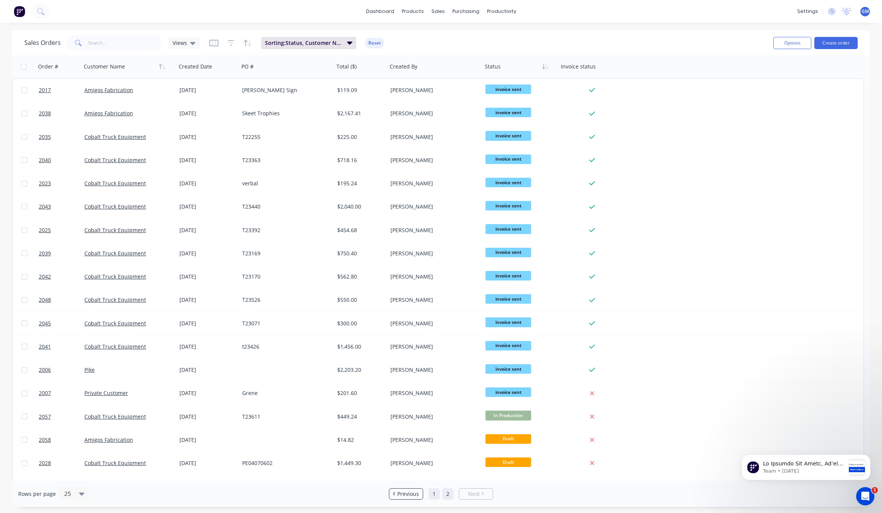
click at [432, 495] on link "1" at bounding box center [434, 493] width 11 height 11
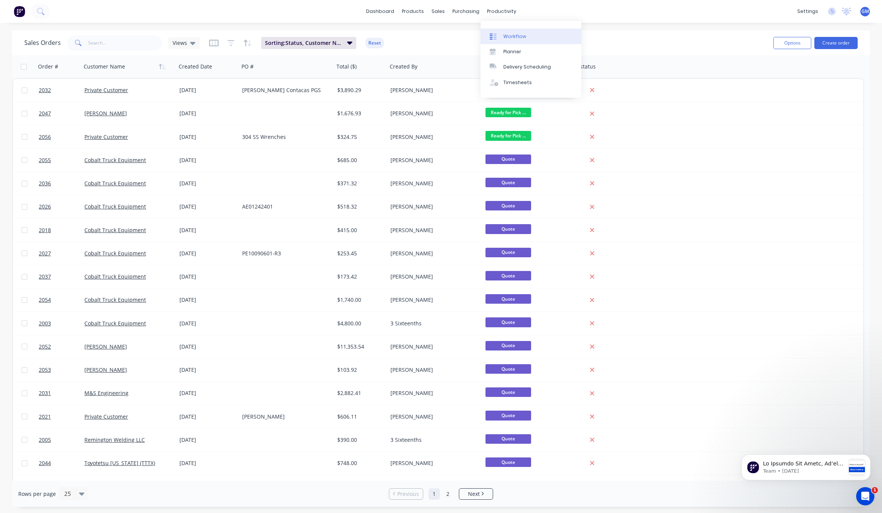
click at [522, 41] on link "Workflow" at bounding box center [531, 36] width 101 height 15
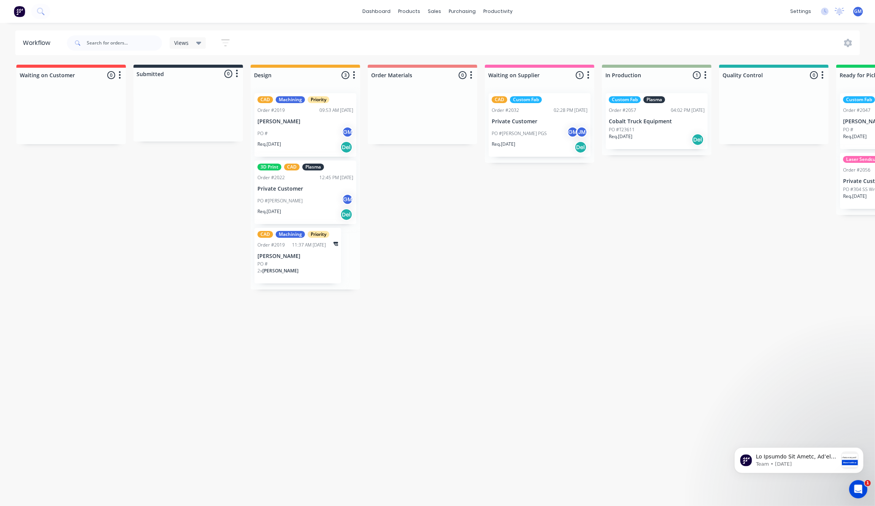
click at [149, 278] on div "Waiting on Customer 0 Status colour #FF4949 hex #FF4949 Save Cancel Notificatio…" at bounding box center [738, 283] width 1489 height 437
click at [657, 124] on p "Cobalt Truck Equipment" at bounding box center [657, 121] width 96 height 6
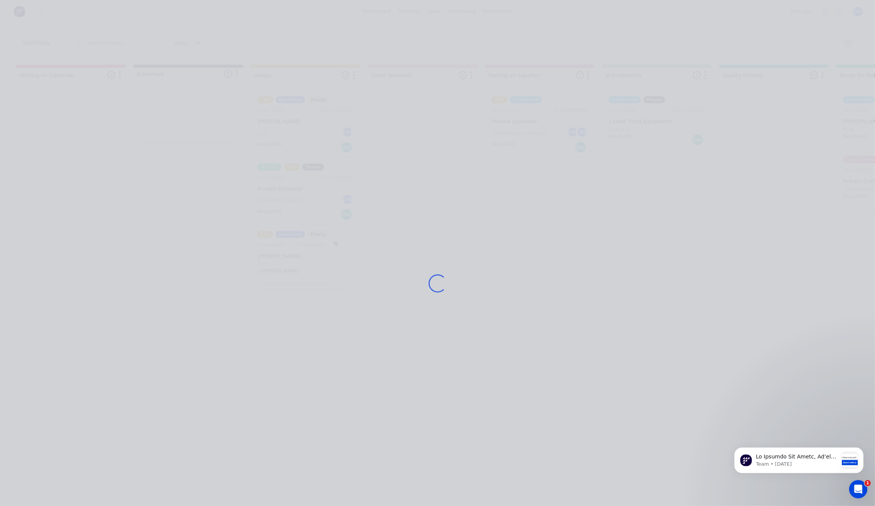
click at [465, 243] on div "Loading..." at bounding box center [438, 283] width 609 height 506
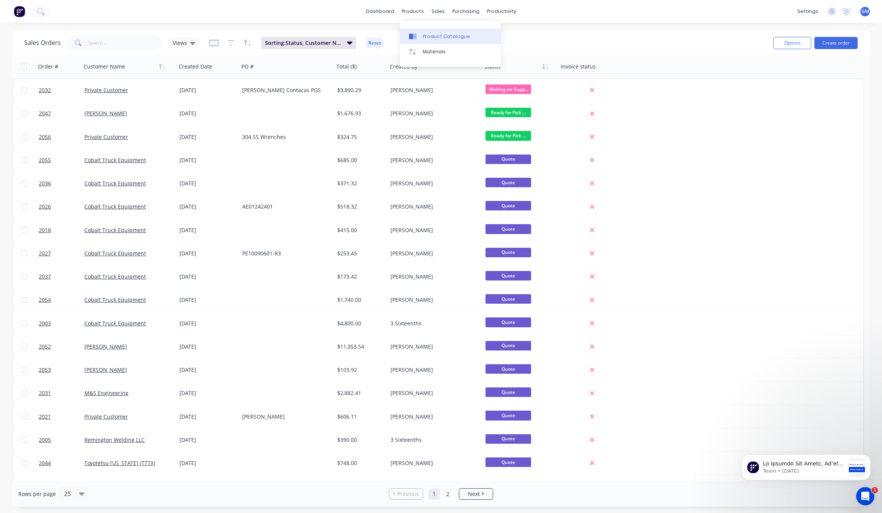
click at [434, 30] on link "Product Catalogue" at bounding box center [450, 36] width 101 height 15
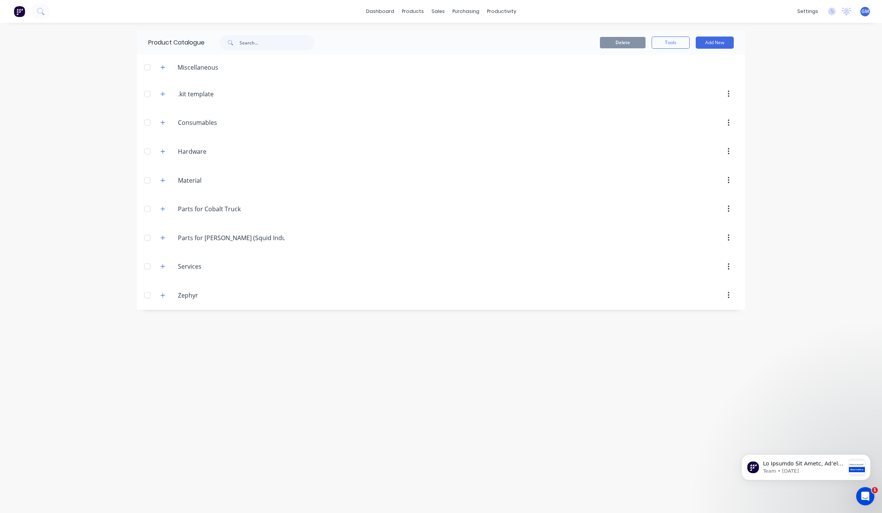
click at [146, 219] on header "Parts.for.Cobalt.Truck Parts for Cobalt Truck" at bounding box center [441, 208] width 609 height 29
click at [164, 213] on button "button" at bounding box center [163, 209] width 10 height 10
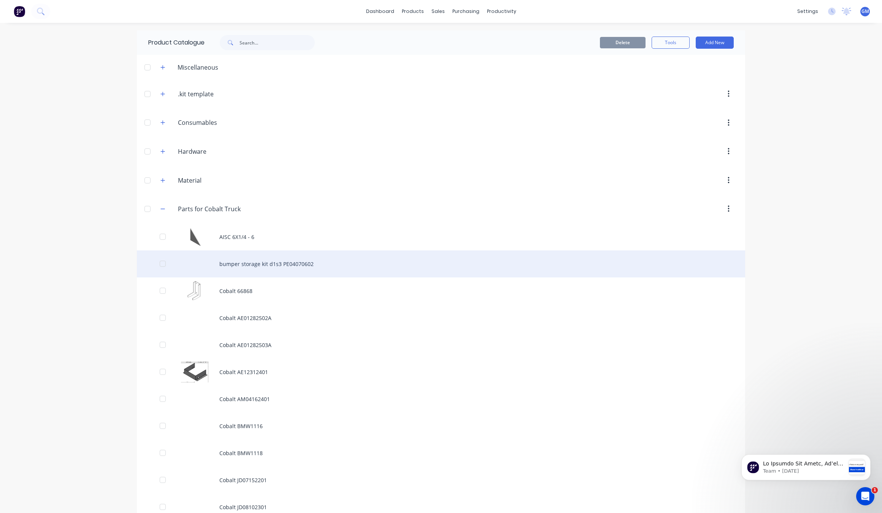
scroll to position [95, 0]
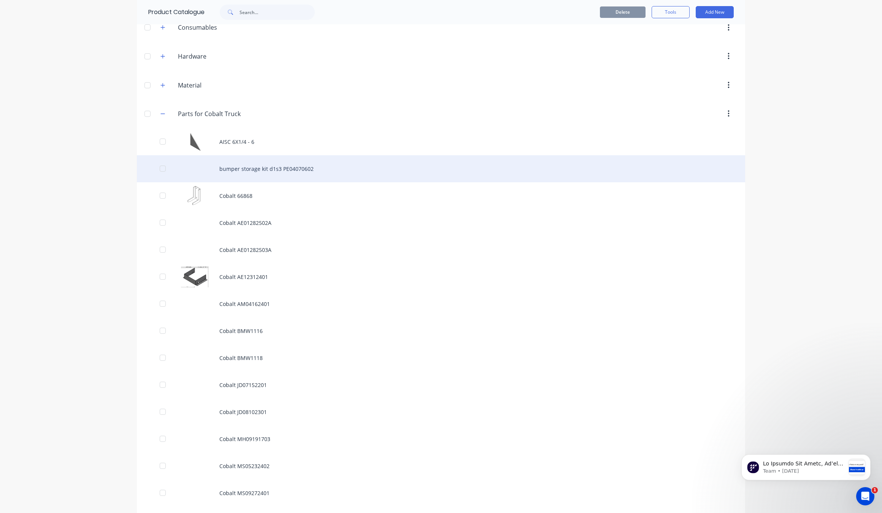
click at [418, 169] on div "bumper storage kit d1s3 PE04070602" at bounding box center [441, 168] width 609 height 27
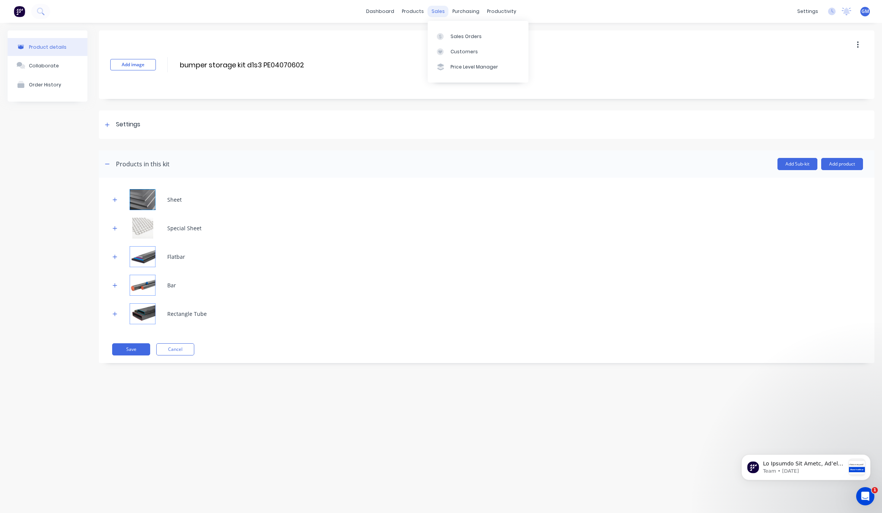
click at [434, 11] on div "sales" at bounding box center [438, 11] width 21 height 11
click at [472, 46] on link "Customers" at bounding box center [478, 51] width 101 height 15
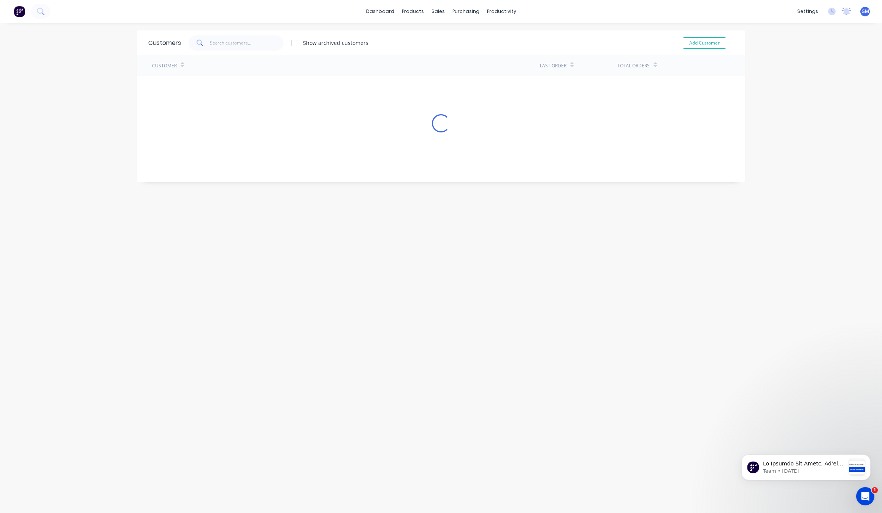
drag, startPoint x: 472, startPoint y: 46, endPoint x: 476, endPoint y: 41, distance: 6.8
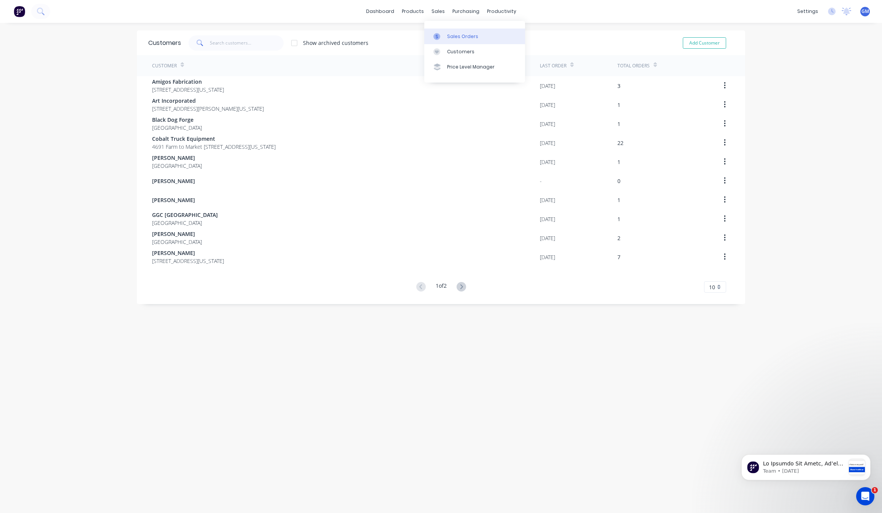
click at [466, 33] on div "Sales Orders" at bounding box center [462, 36] width 31 height 7
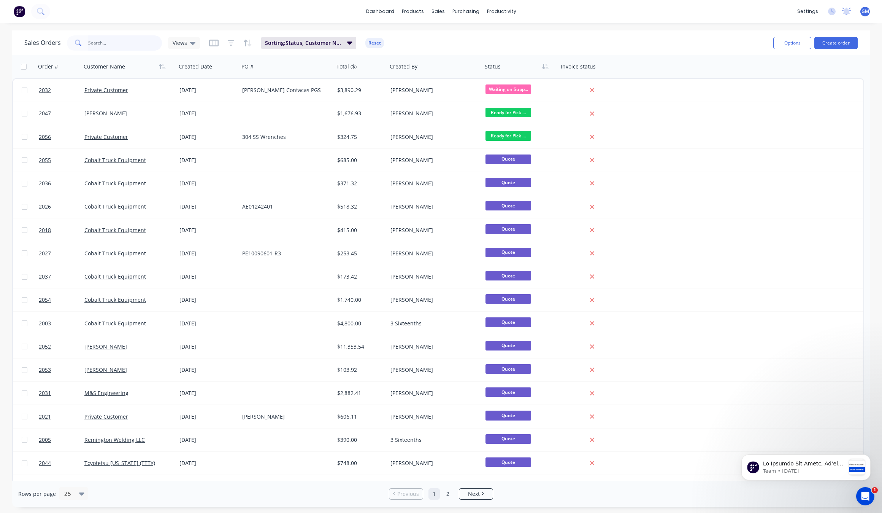
click at [107, 35] on input "text" at bounding box center [125, 42] width 74 height 15
paste input "PE04070602"
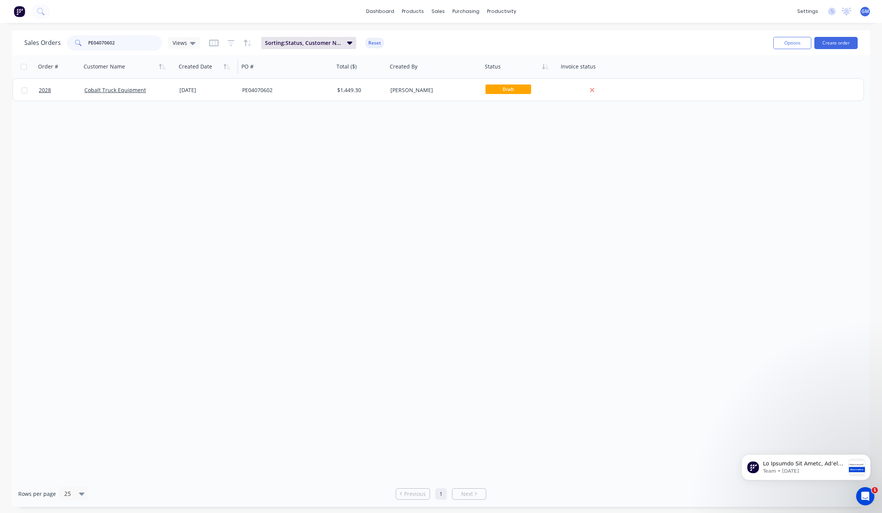
type input "PE04070602"
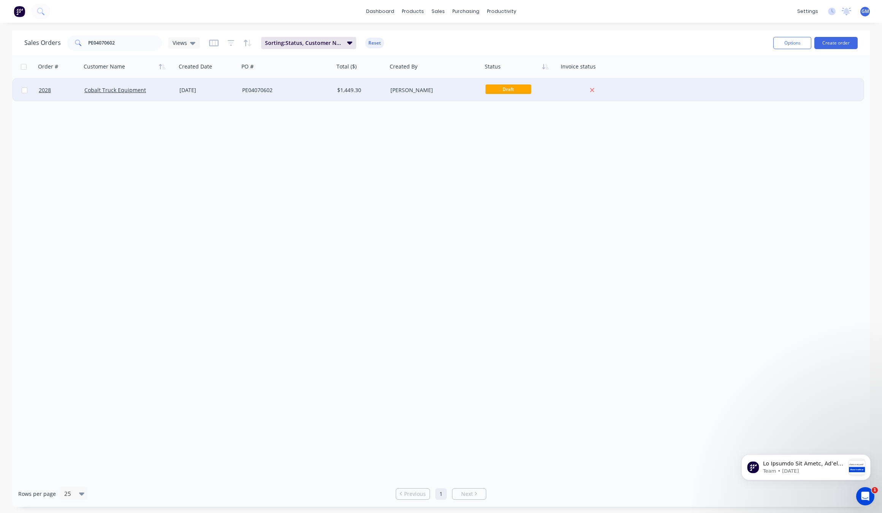
click at [347, 96] on div "$1,449.30" at bounding box center [360, 90] width 53 height 23
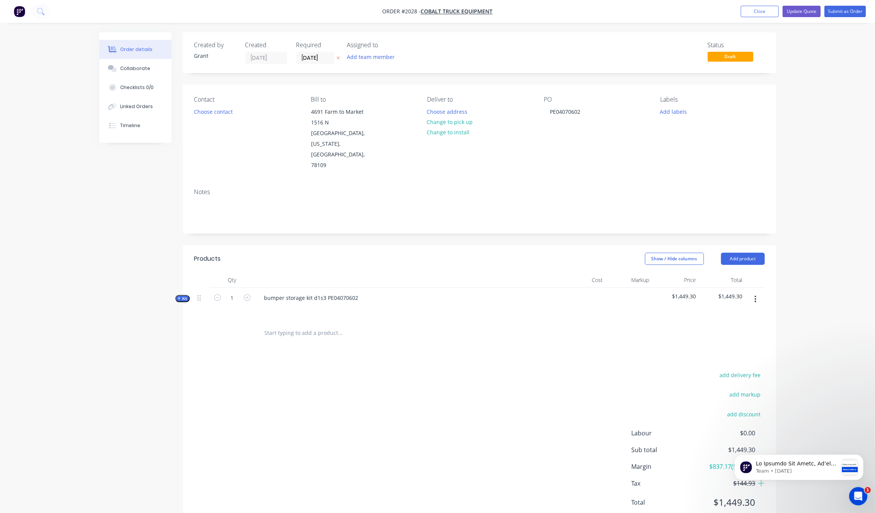
click at [188, 295] on button "Kit" at bounding box center [182, 298] width 14 height 7
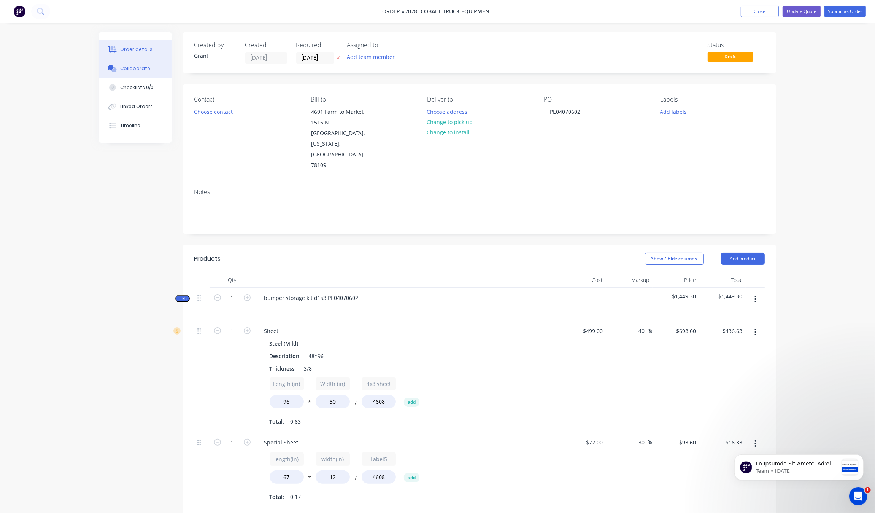
click at [142, 62] on button "Collaborate" at bounding box center [135, 68] width 72 height 19
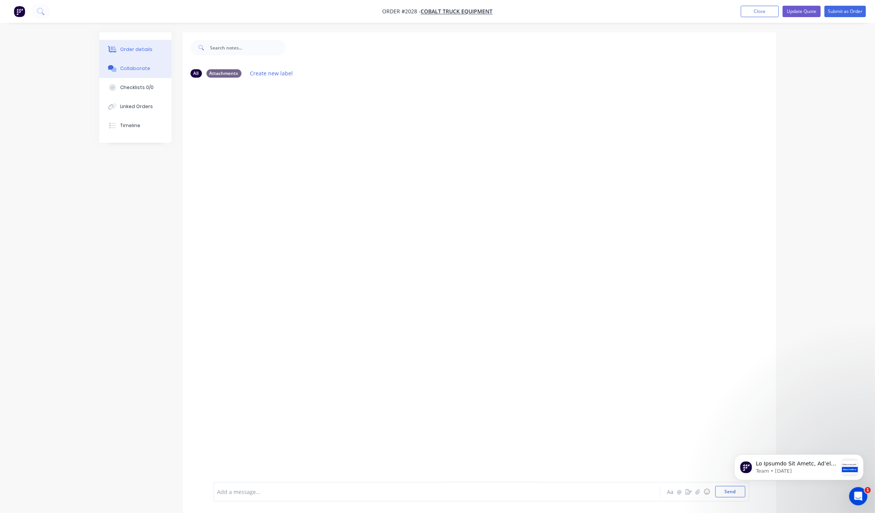
click at [145, 45] on button "Order details" at bounding box center [135, 49] width 72 height 19
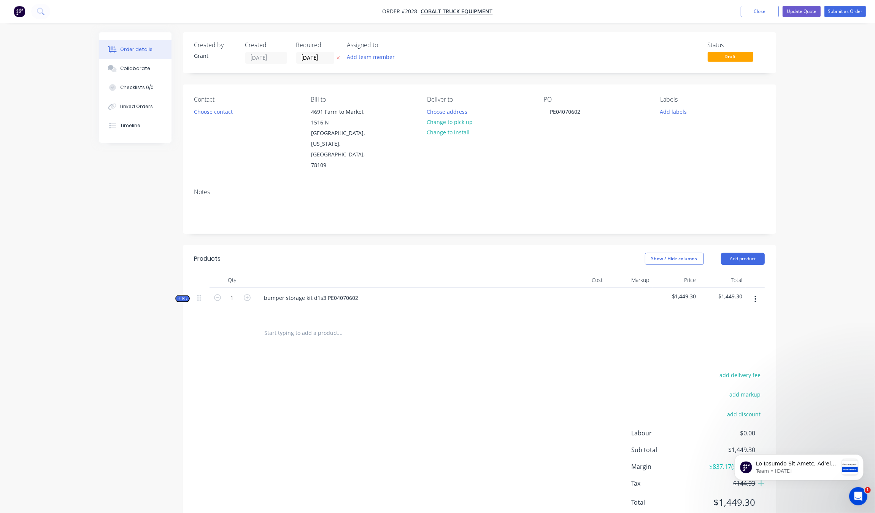
click at [177, 295] on button "Kit" at bounding box center [182, 298] width 14 height 7
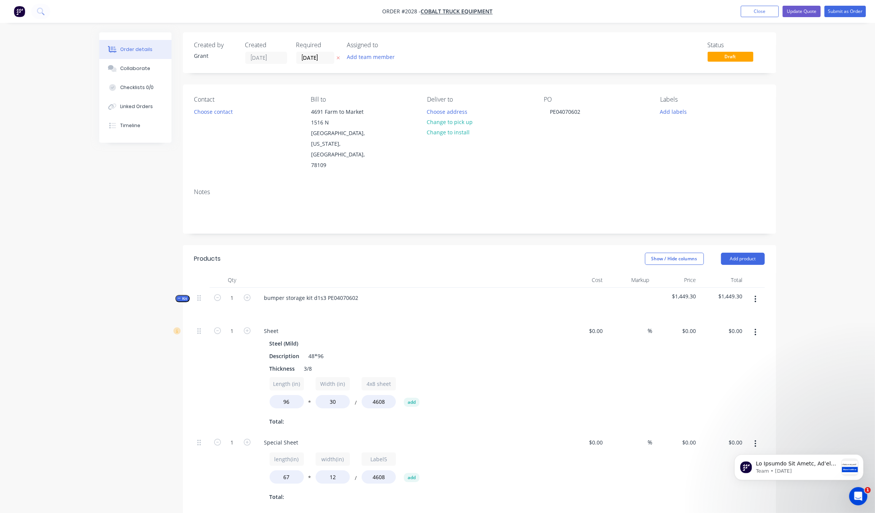
type input "$499.00"
type input "40"
type input "$698.60"
type input "$436.63"
type input "$72.00"
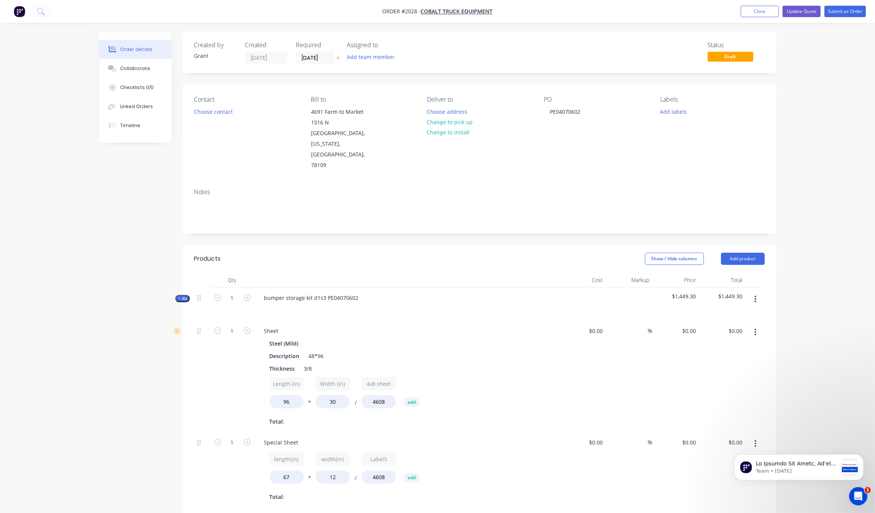
type input "30"
type input "$93.60"
type input "$16.33"
type input "$51.00"
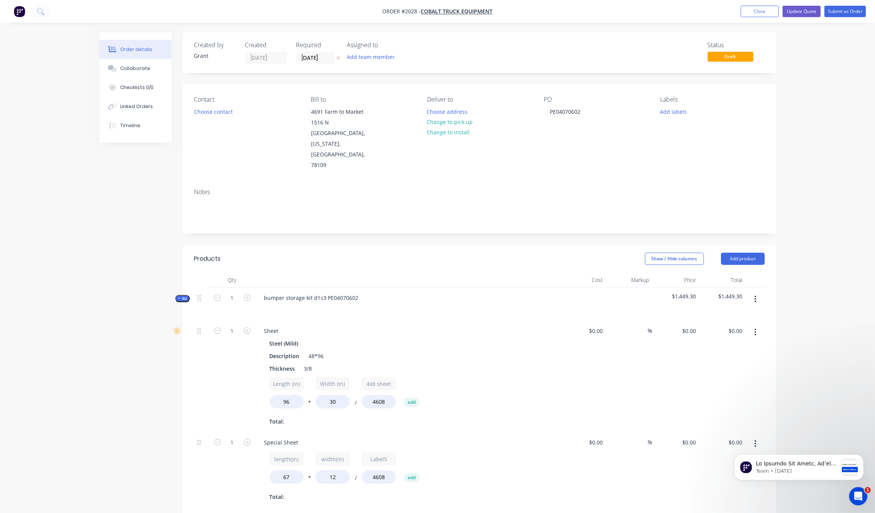
type input "$13.08"
type input "$250.00"
type input "40"
type input "$350.00"
type input "$4.55"
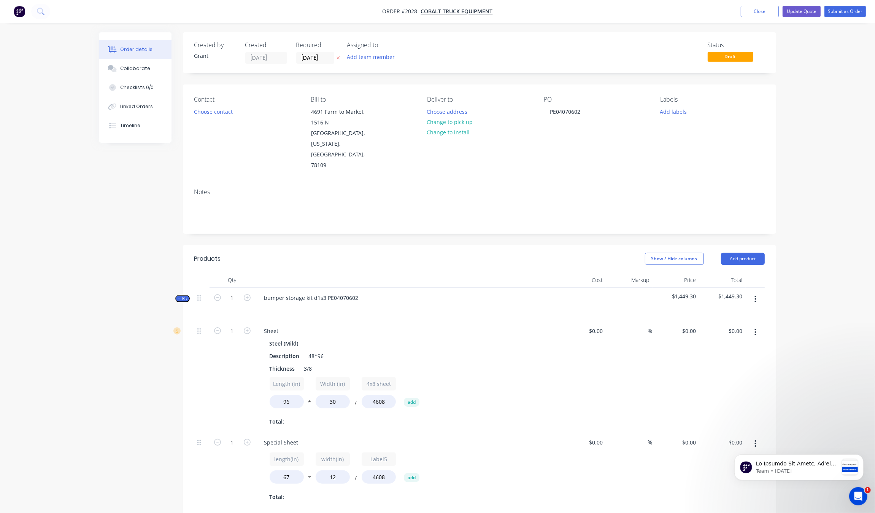
type input "$132.00"
type input "40"
type input "$184.80"
type input "$7.69"
type input "$15.75"
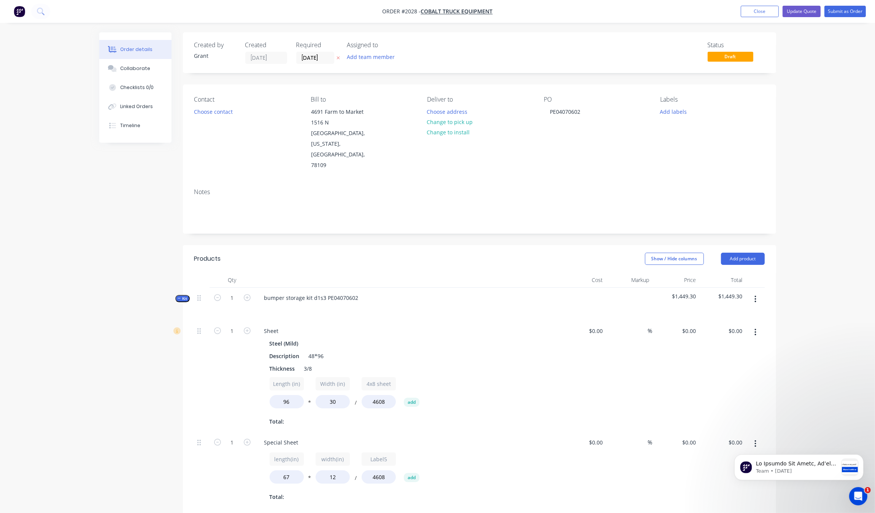
type input "100"
type input "$31.50"
type input "$9.69"
type input "$20.00"
type input "30"
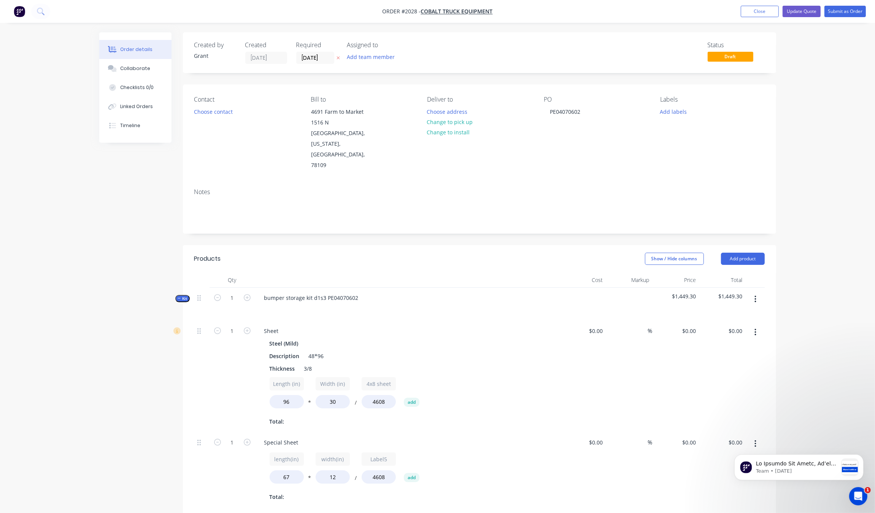
type input "$26.00"
type input "$1.33"
type input "$1.00"
type input "200"
type input "$3.00"
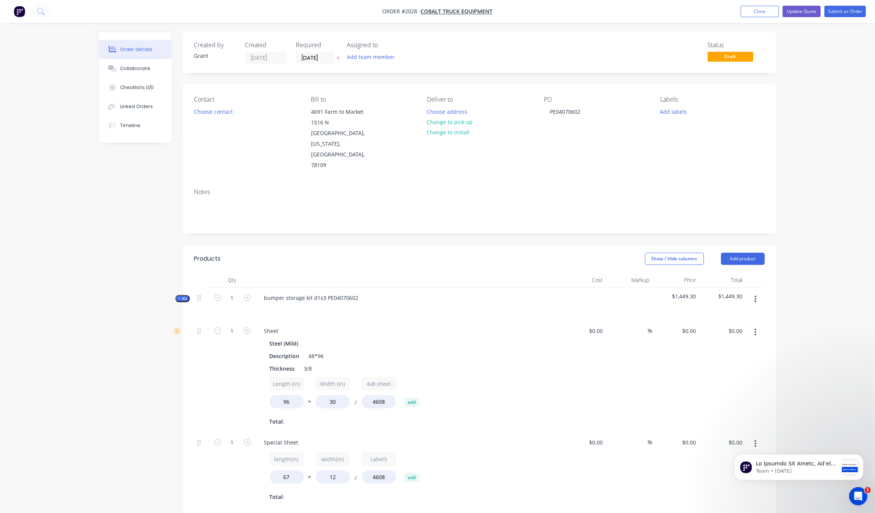
type input "$240.00"
type input "$60.00"
type input "300"
type input "$240.00"
type input "$720.00"
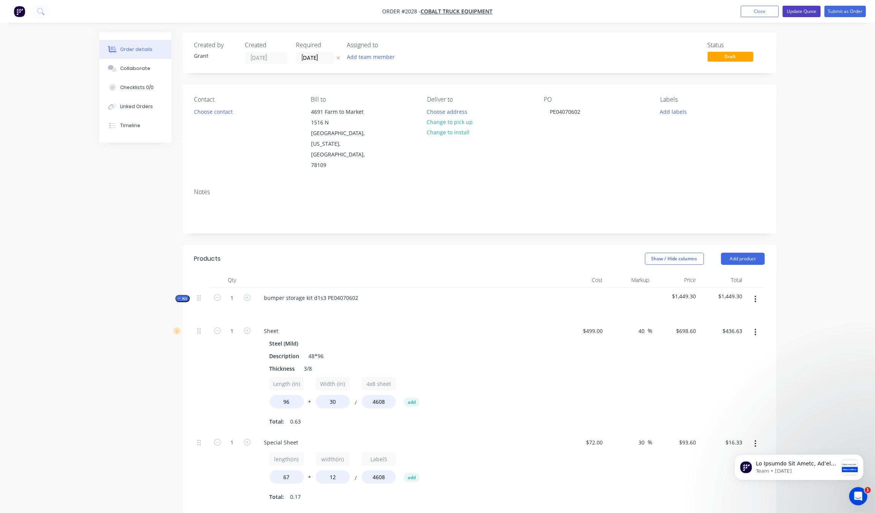
click at [809, 14] on button "Update Quote" at bounding box center [802, 11] width 38 height 11
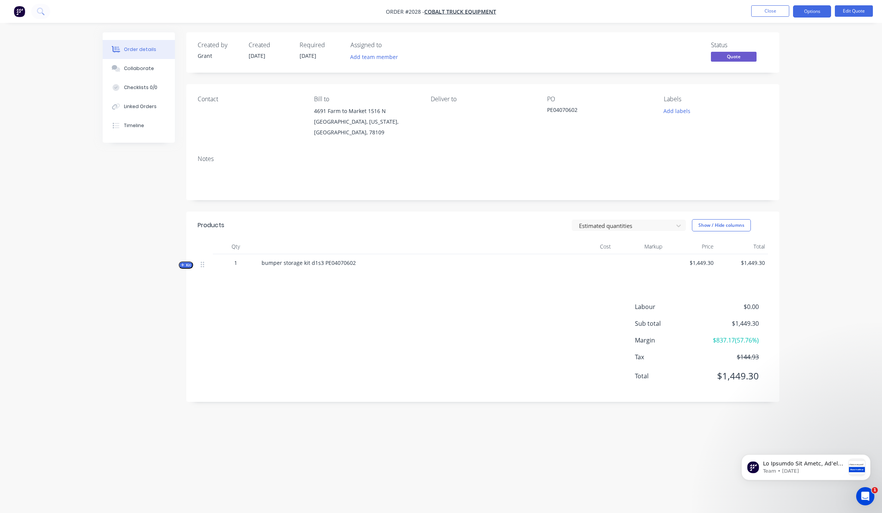
drag, startPoint x: 361, startPoint y: 255, endPoint x: 322, endPoint y: 253, distance: 39.2
click at [322, 261] on div "bumper storage kit d1s3 PE04070602" at bounding box center [411, 266] width 304 height 24
drag, startPoint x: 322, startPoint y: 253, endPoint x: 399, endPoint y: 258, distance: 76.6
click at [377, 260] on div "bumper storage kit d1s3 PE04070602" at bounding box center [411, 266] width 304 height 24
copy div "PE04070602"
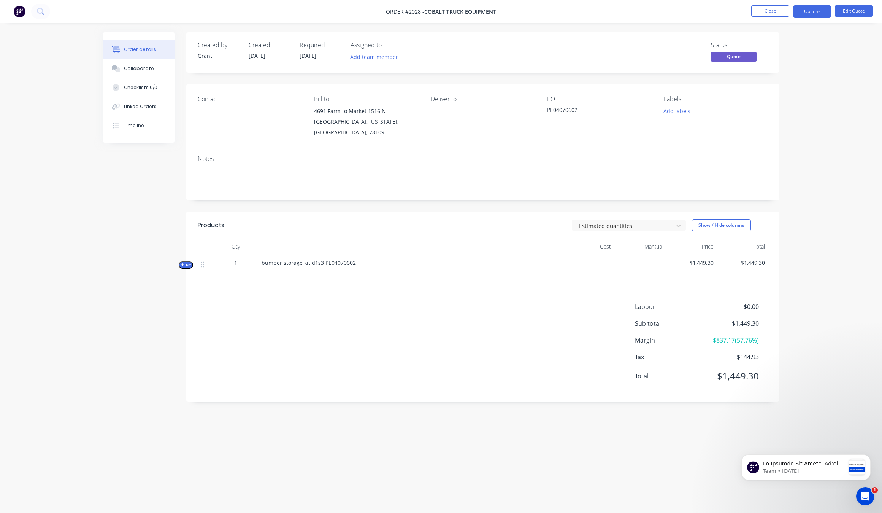
click at [242, 294] on div "Products Estimated quantities Show / Hide columns Qty Cost Markup Price Total K…" at bounding box center [482, 306] width 593 height 190
click at [772, 4] on nav "Order #2028 - Cobalt Truck Equipment Close Options Edit Quote" at bounding box center [441, 11] width 882 height 23
click at [784, 16] on button "Close" at bounding box center [771, 10] width 38 height 11
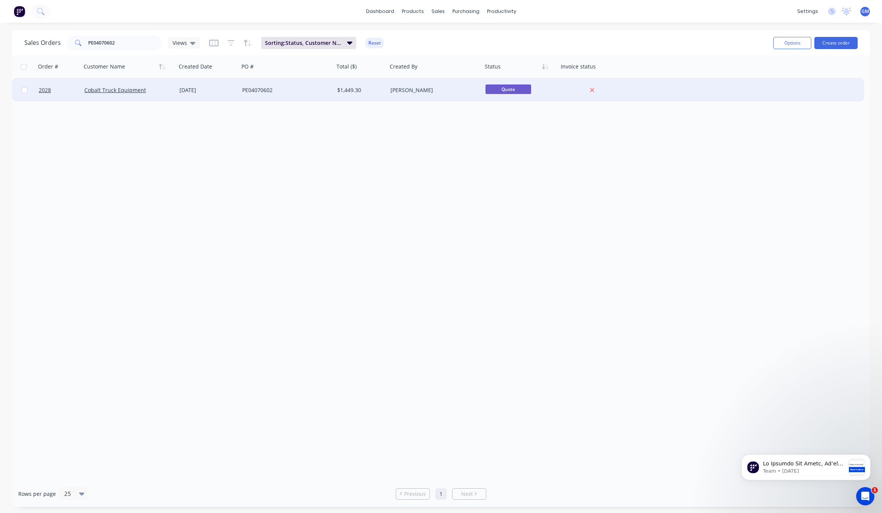
click at [29, 92] on div at bounding box center [24, 90] width 23 height 23
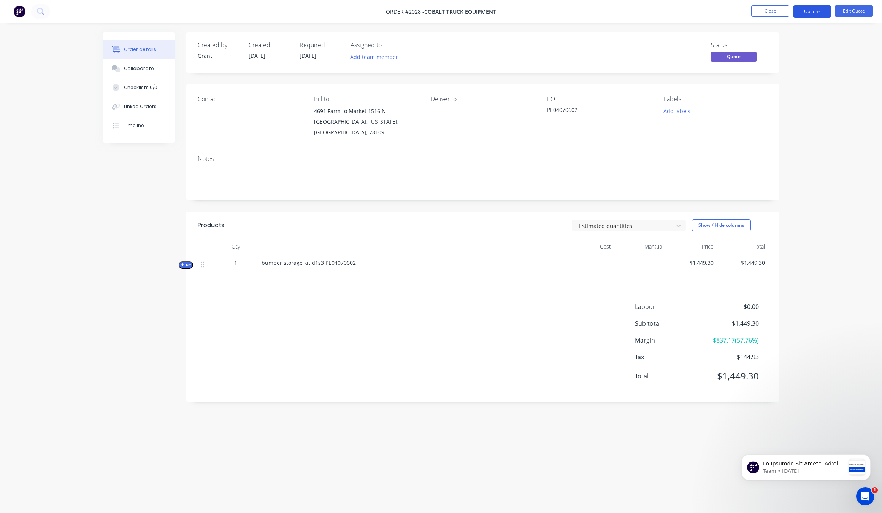
click at [828, 10] on button "Options" at bounding box center [812, 11] width 38 height 12
click at [785, 134] on div "Duplicate" at bounding box center [790, 137] width 70 height 11
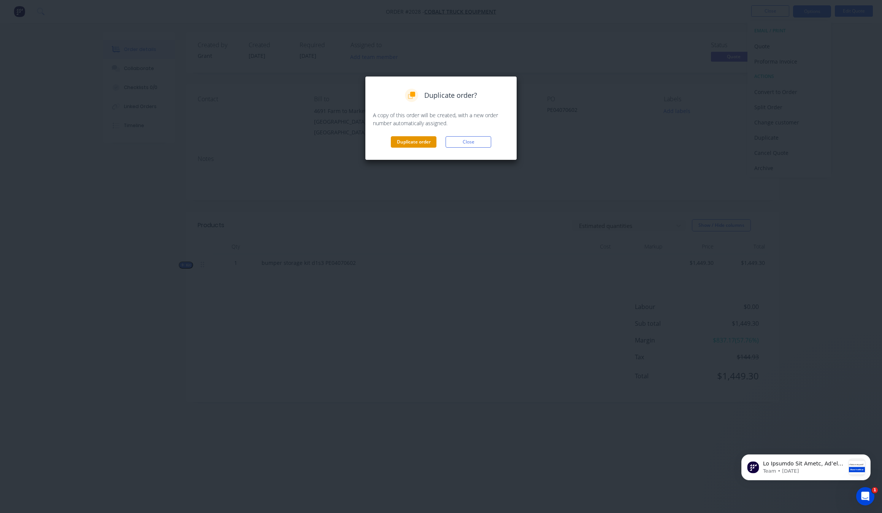
click at [408, 144] on button "Duplicate order" at bounding box center [414, 141] width 46 height 11
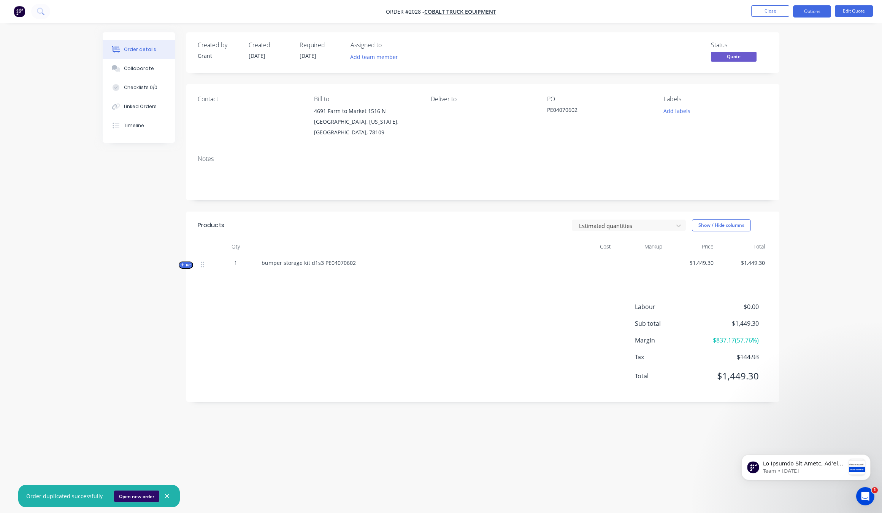
click at [130, 499] on button "Open new order" at bounding box center [136, 495] width 45 height 11
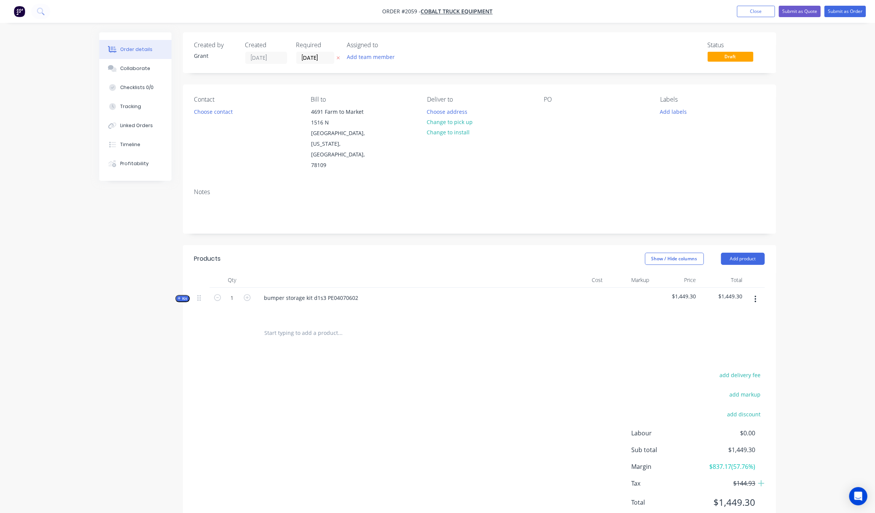
click at [183, 272] on div "Qty Cost Markup Price Total Kit 1 bumper storage kit d1s3 PE04070602 $1,449.30 …" at bounding box center [479, 308] width 593 height 73
click at [174, 281] on div "Created by Grant Created 29/09/25 Required 29/09/25 Assigned to Add team member…" at bounding box center [437, 285] width 677 height 507
click at [182, 296] on span "Kit" at bounding box center [183, 299] width 10 height 6
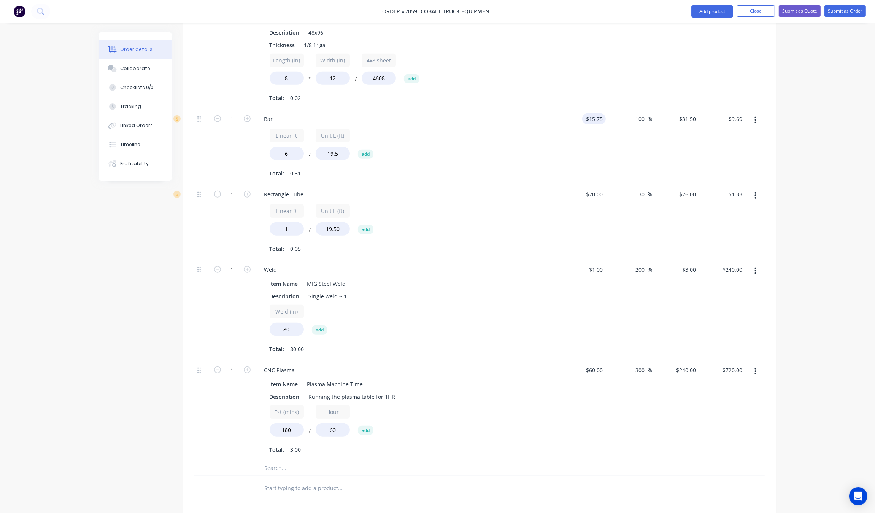
scroll to position [858, 0]
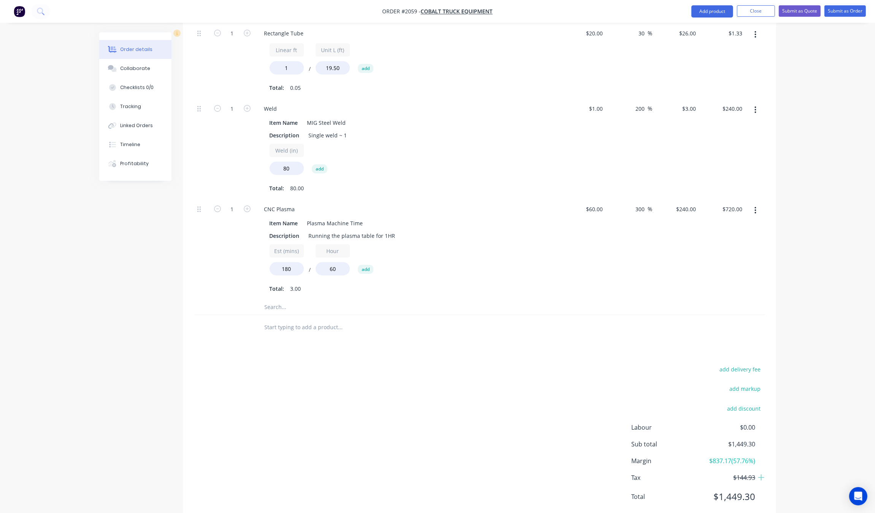
click at [315, 299] on input "text" at bounding box center [340, 306] width 152 height 15
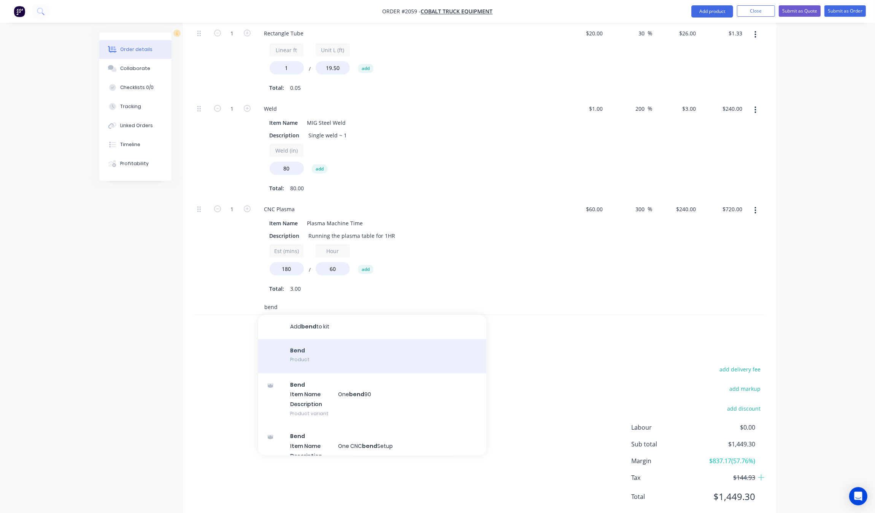
type input "bend"
click at [305, 339] on div "Bend Product" at bounding box center [372, 356] width 228 height 34
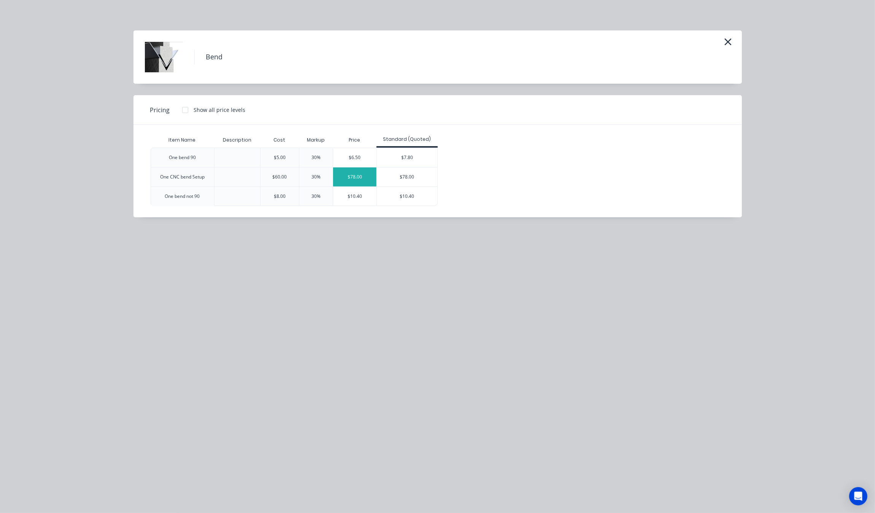
click at [363, 181] on div "$78.00" at bounding box center [354, 176] width 43 height 19
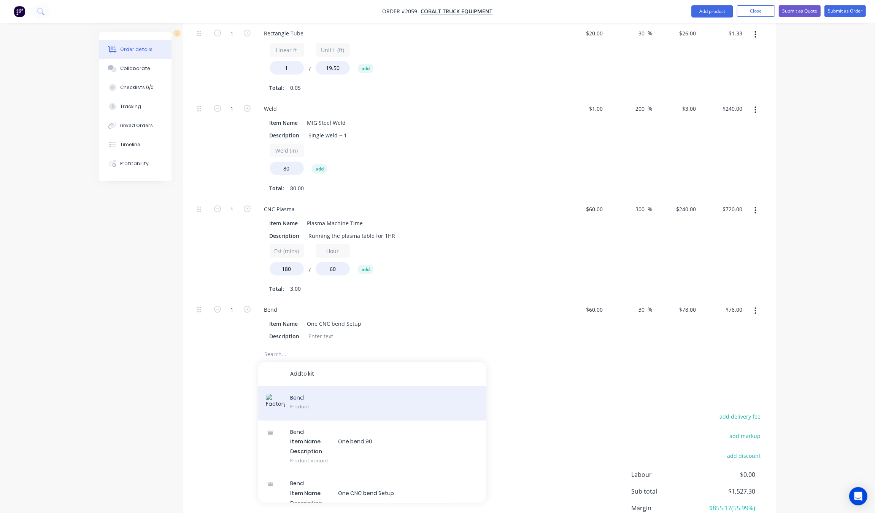
click at [321, 386] on div "B e n d Product" at bounding box center [372, 403] width 228 height 34
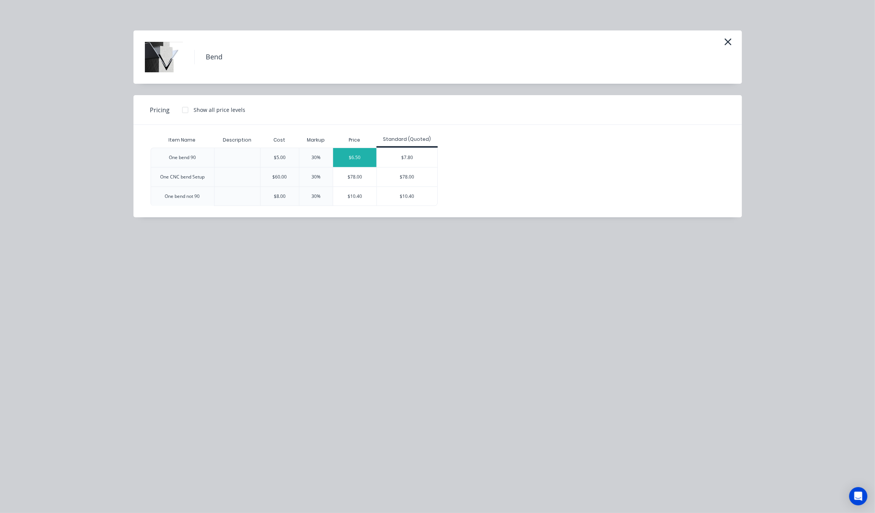
click at [349, 153] on div "$6.50" at bounding box center [354, 157] width 43 height 19
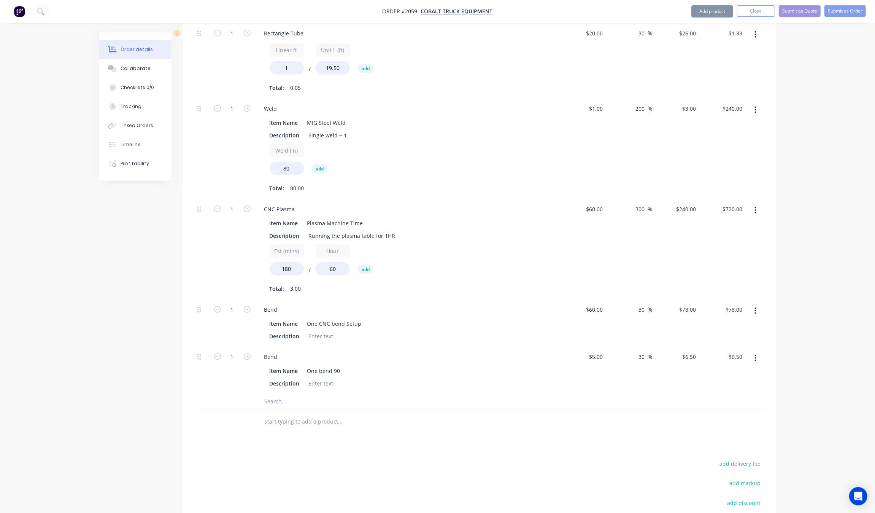
click at [287, 394] on input "text" at bounding box center [340, 401] width 152 height 15
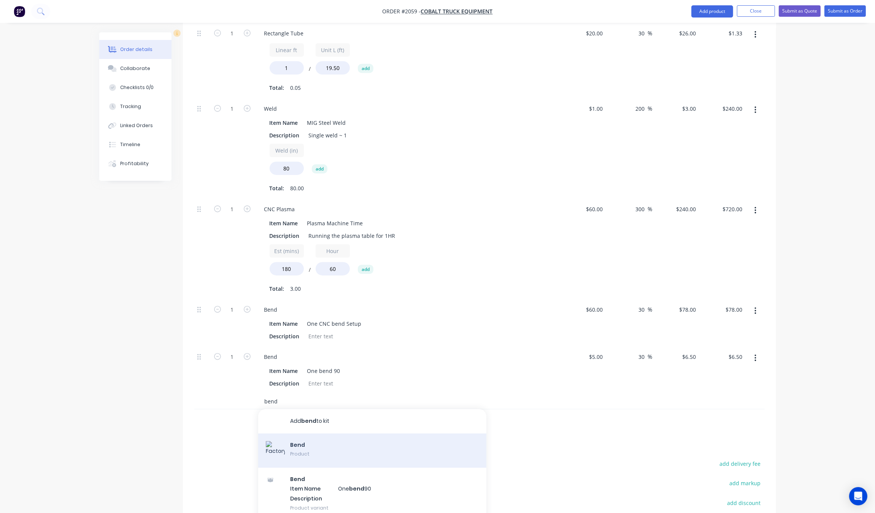
type input "bend"
click at [302, 428] on div "Products Show / Hide columns Add product Qty Cost Markup Price Total Kit 1 bump…" at bounding box center [479, 1] width 593 height 1229
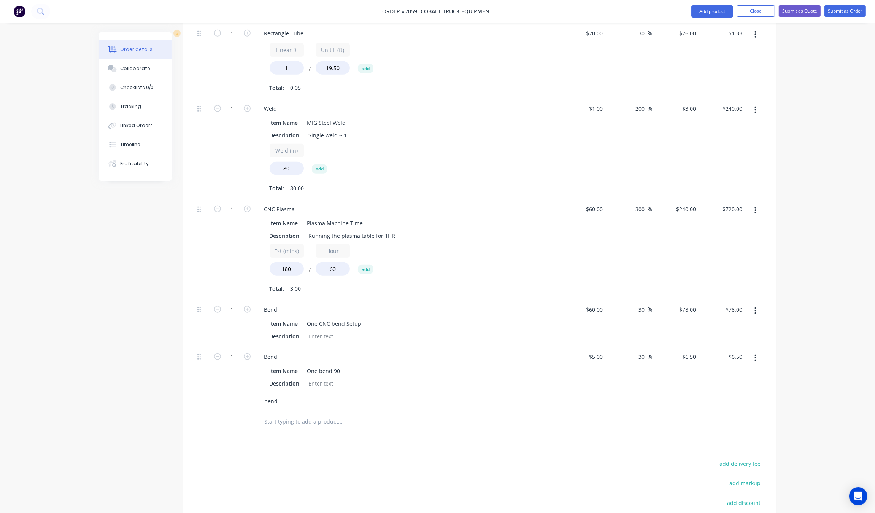
click at [331, 394] on input "bend" at bounding box center [340, 401] width 152 height 15
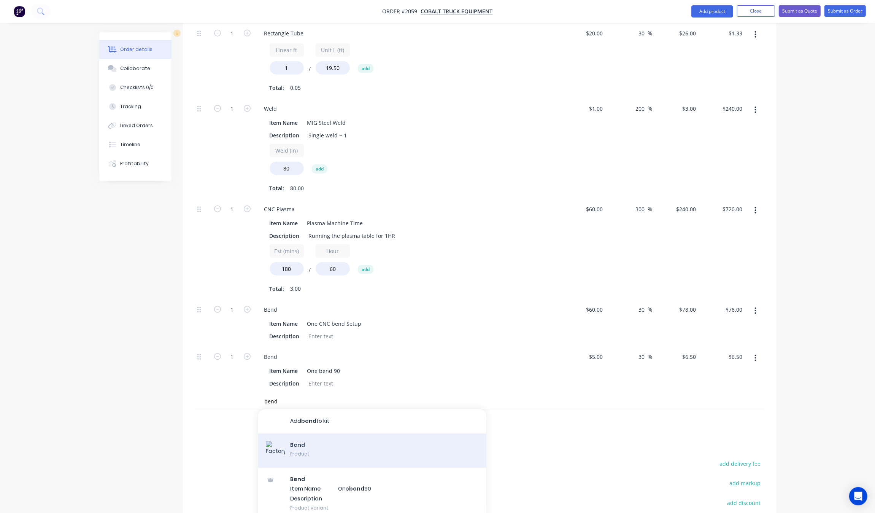
click at [342, 433] on div "Bend Product" at bounding box center [372, 450] width 228 height 34
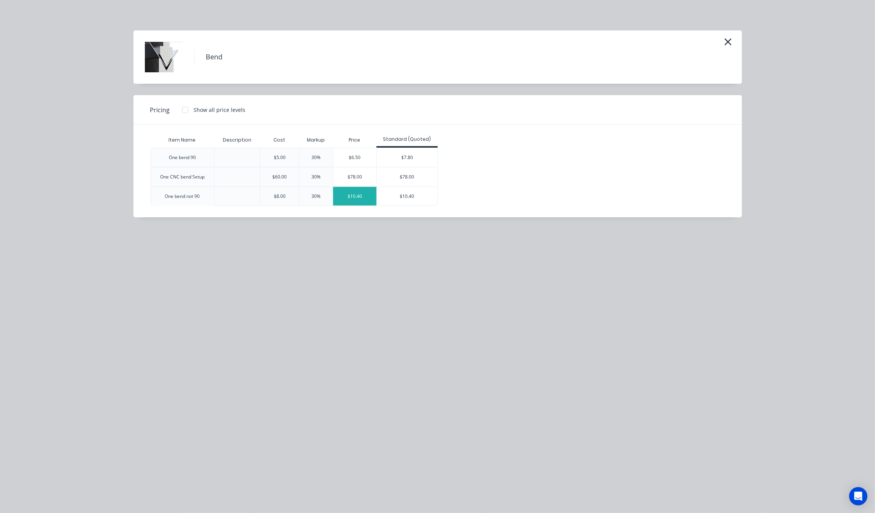
click at [371, 195] on div "$10.40" at bounding box center [354, 196] width 43 height 19
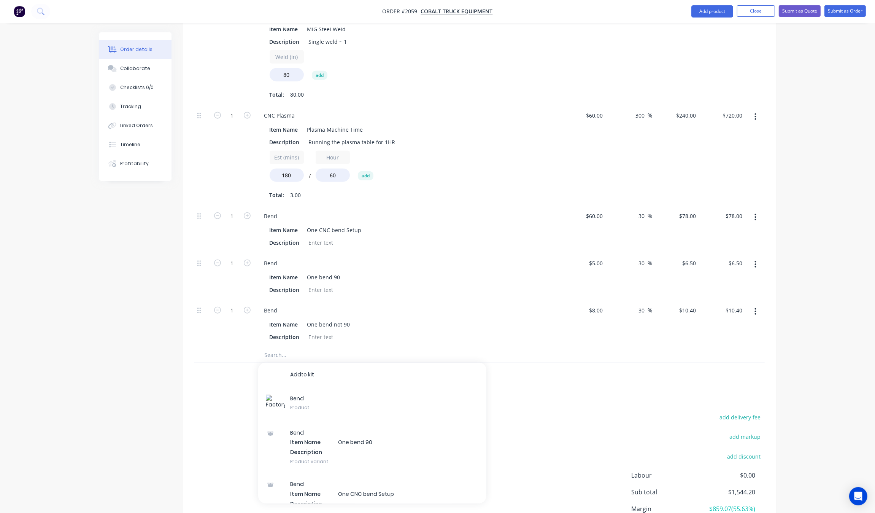
scroll to position [953, 0]
click at [244, 208] on form "1" at bounding box center [233, 213] width 40 height 11
click at [248, 211] on icon "button" at bounding box center [247, 214] width 7 height 7
type input "2"
type input "$156.00"
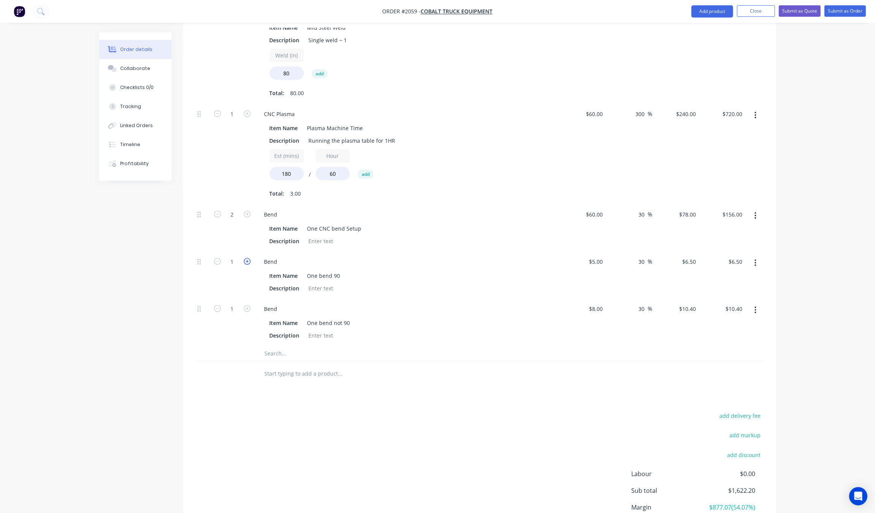
click at [247, 258] on icon "button" at bounding box center [247, 261] width 7 height 7
type input "2"
type input "$13.00"
click at [247, 258] on icon "button" at bounding box center [247, 261] width 7 height 7
type input "3"
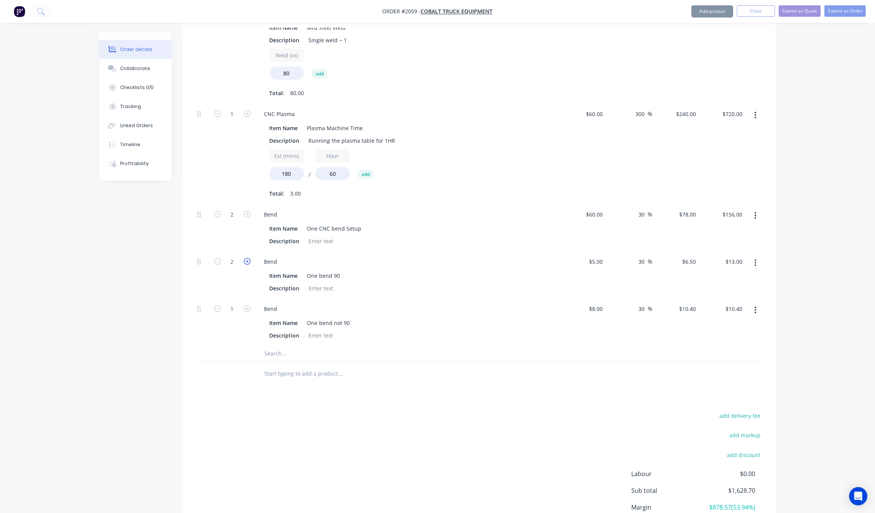
type input "$19.50"
click at [246, 258] on icon "button" at bounding box center [247, 261] width 7 height 7
type input "4"
type input "$26.00"
click at [246, 258] on icon "button" at bounding box center [247, 261] width 7 height 7
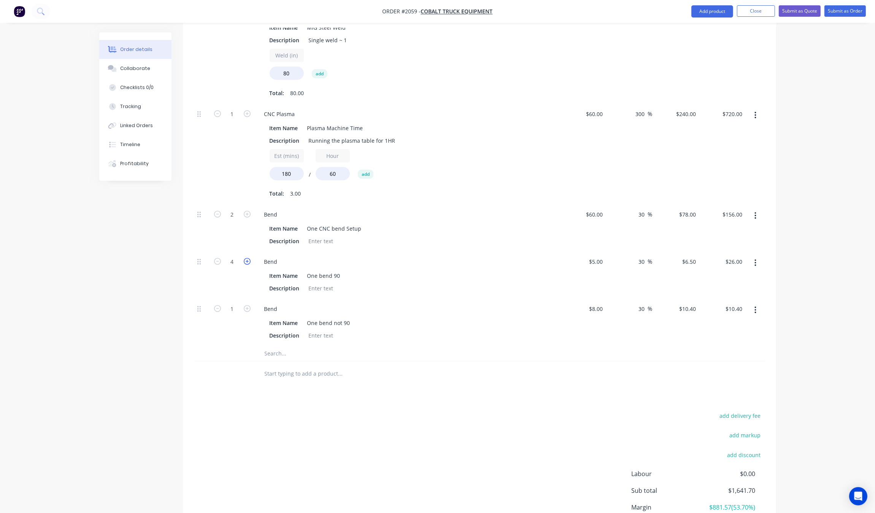
type input "5"
type input "$32.50"
click at [246, 258] on icon "button" at bounding box center [247, 261] width 7 height 7
type input "6"
type input "$39.00"
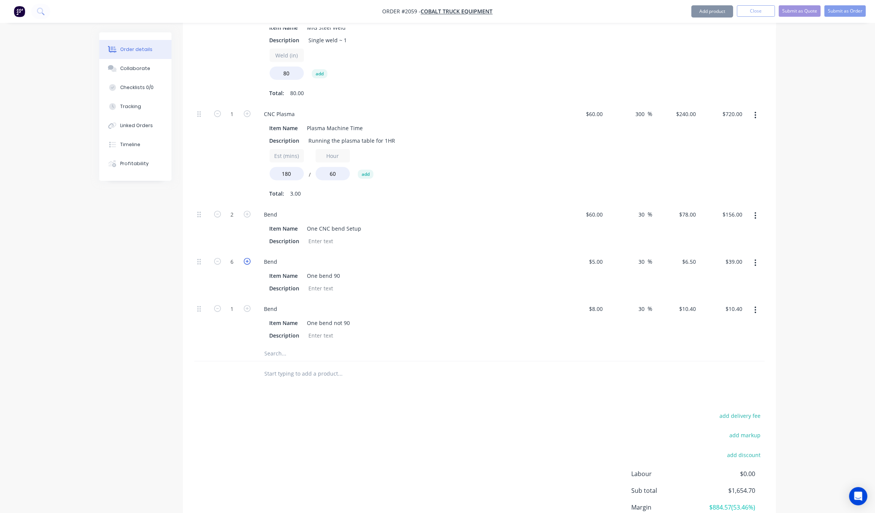
click at [246, 258] on icon "button" at bounding box center [247, 261] width 7 height 7
type input "7"
type input "$45.50"
click at [246, 258] on icon "button" at bounding box center [247, 261] width 7 height 7
type input "8"
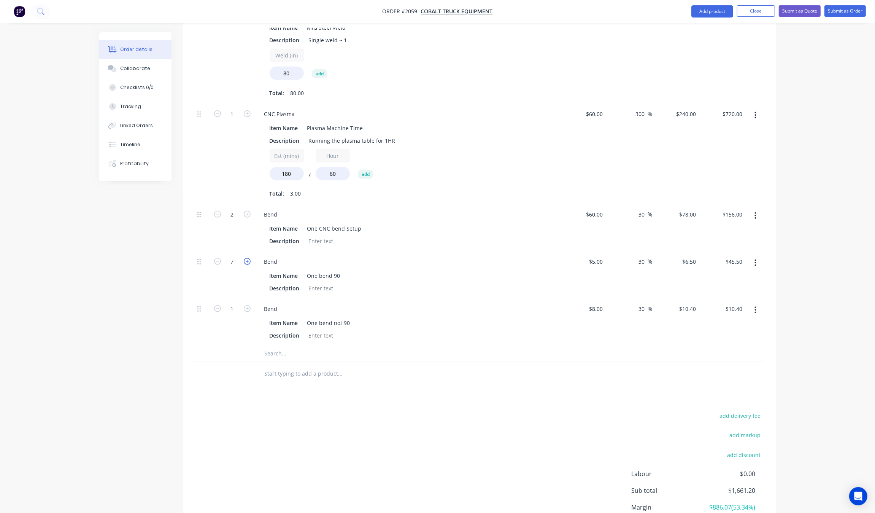
type input "$52.00"
click at [246, 258] on icon "button" at bounding box center [247, 261] width 7 height 7
type input "9"
type input "$58.50"
click at [246, 258] on icon "button" at bounding box center [247, 261] width 7 height 7
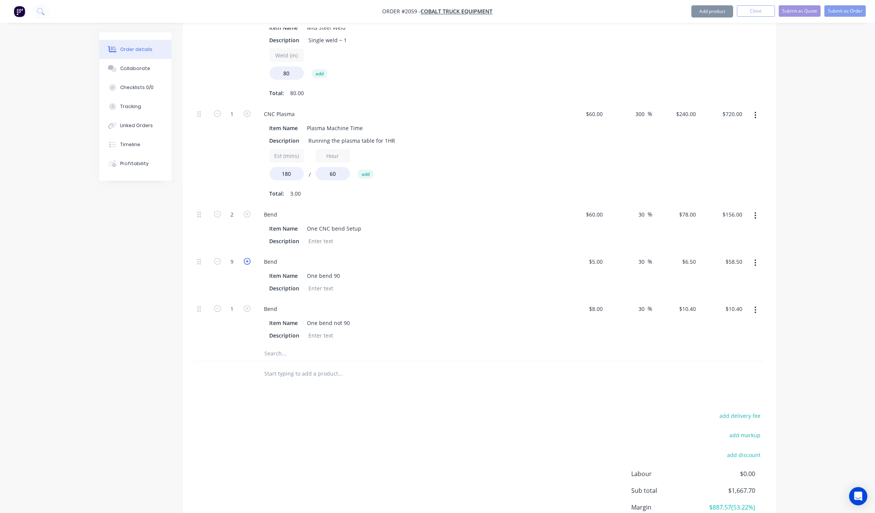
type input "10"
type input "$65.00"
click at [246, 258] on icon "button" at bounding box center [247, 261] width 7 height 7
type input "11"
type input "$71.50"
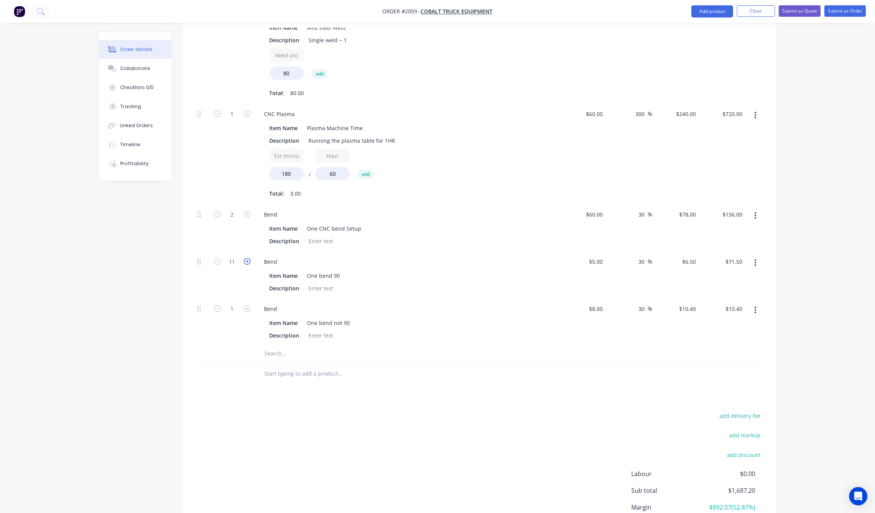
click at [246, 258] on icon "button" at bounding box center [247, 261] width 7 height 7
type input "12"
type input "$78.00"
click at [246, 258] on icon "button" at bounding box center [247, 261] width 7 height 7
type input "13"
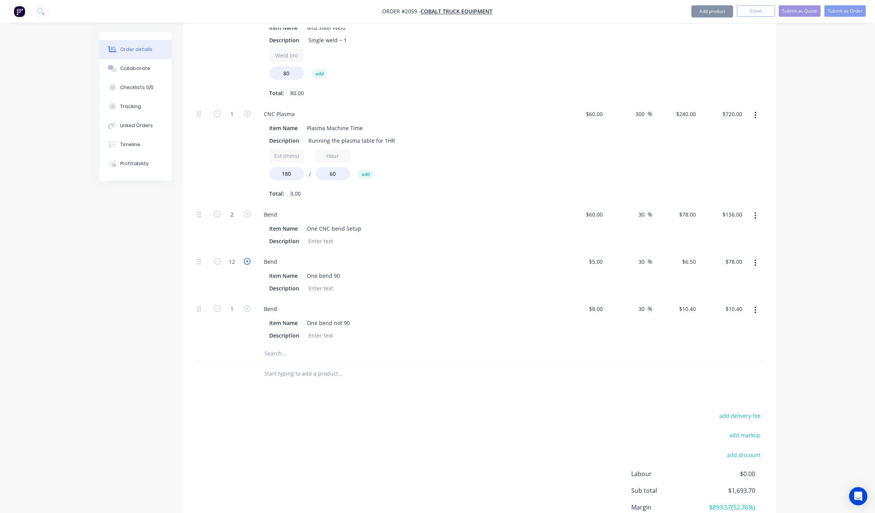
type input "$84.50"
click at [246, 258] on icon "button" at bounding box center [247, 261] width 7 height 7
type input "14"
type input "$91.00"
click at [246, 258] on icon "button" at bounding box center [247, 261] width 7 height 7
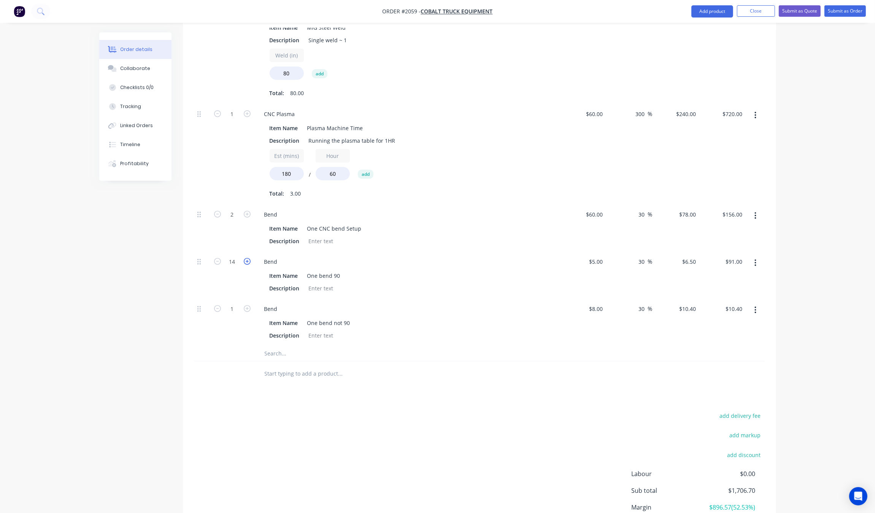
type input "15"
type input "$97.50"
click at [246, 258] on icon "button" at bounding box center [247, 261] width 7 height 7
type input "16"
type input "$104.00"
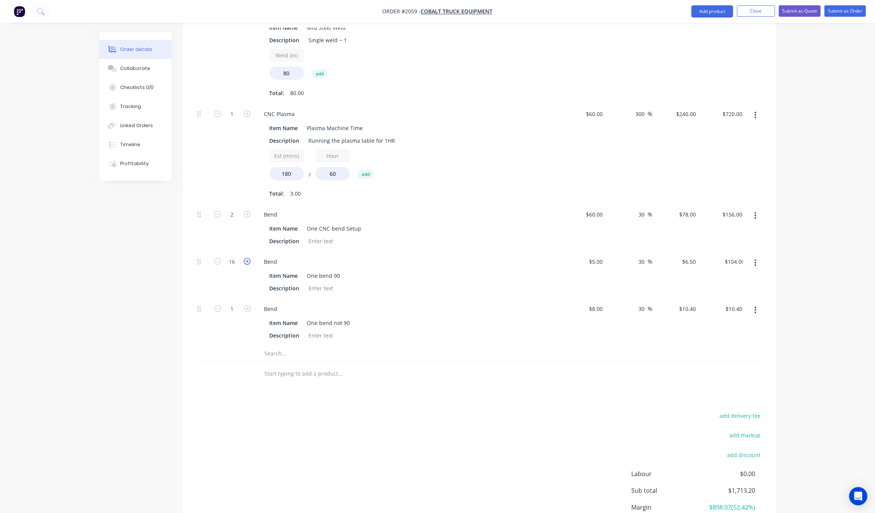
click at [246, 258] on icon "button" at bounding box center [247, 261] width 7 height 7
type input "17"
type input "$110.50"
click at [246, 258] on icon "button" at bounding box center [247, 261] width 7 height 7
type input "18"
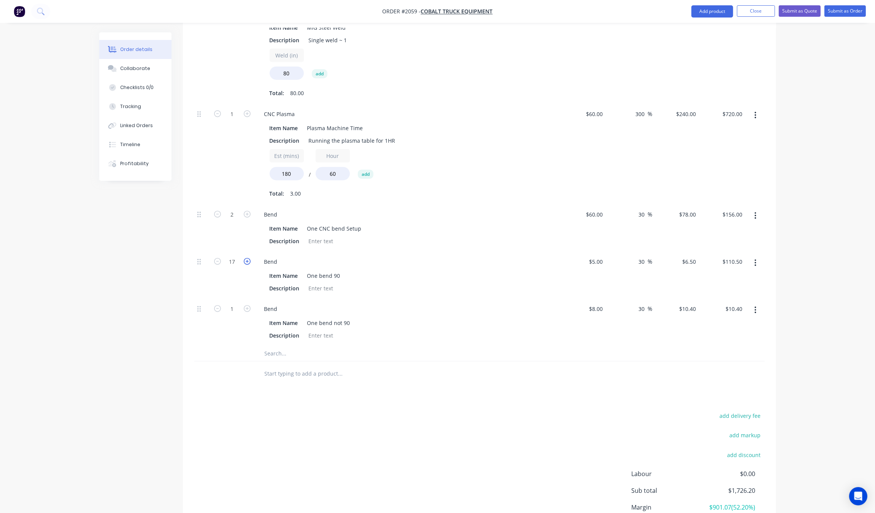
type input "$117.00"
click at [246, 258] on icon "button" at bounding box center [247, 261] width 7 height 7
type input "19"
type input "$123.50"
click at [246, 258] on icon "button" at bounding box center [247, 261] width 7 height 7
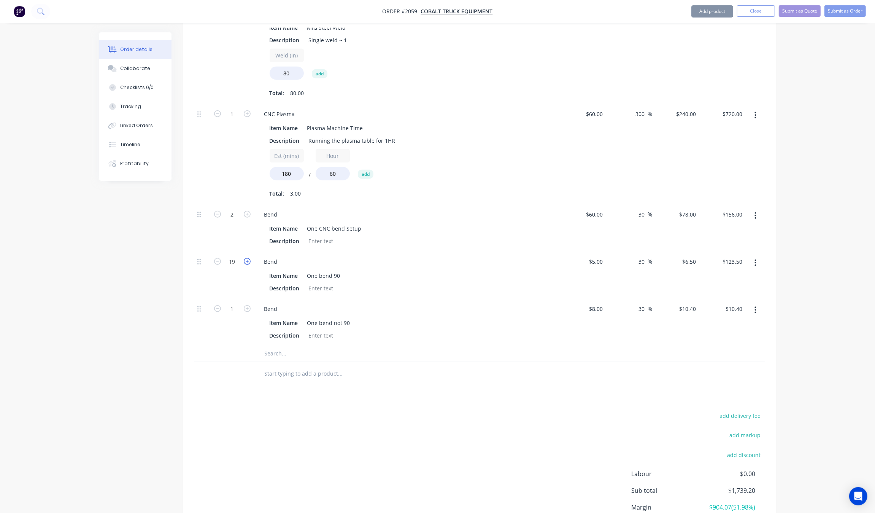
type input "20"
type input "$130.00"
click at [246, 258] on icon "button" at bounding box center [247, 261] width 7 height 7
type input "21"
type input "$136.50"
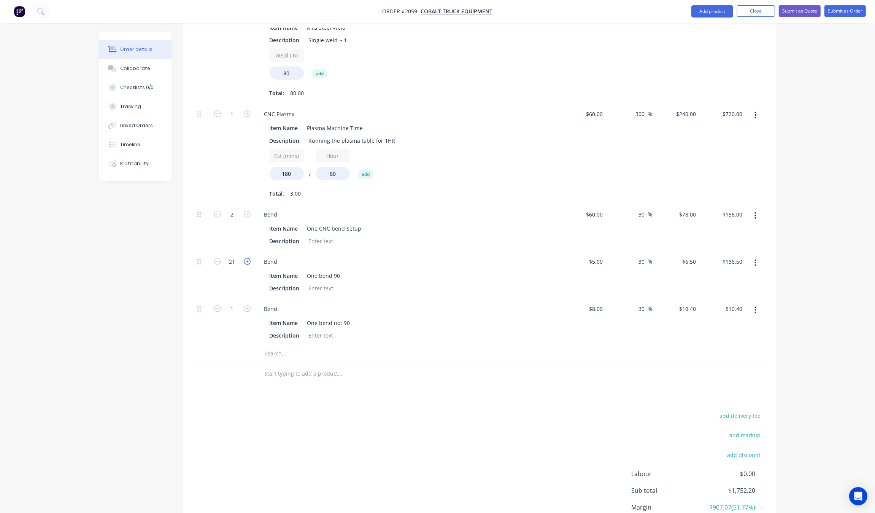
click at [246, 258] on icon "button" at bounding box center [247, 261] width 7 height 7
type input "22"
type input "$143.00"
click at [246, 258] on icon "button" at bounding box center [247, 261] width 7 height 7
type input "23"
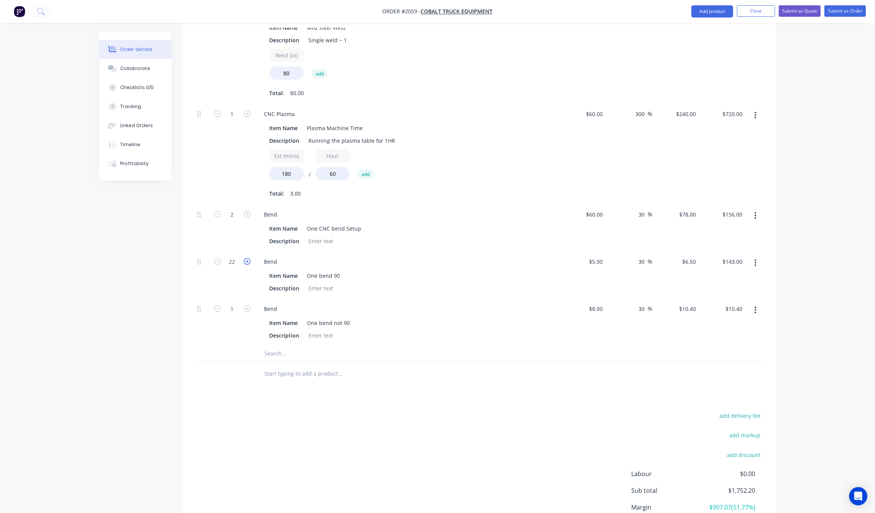
type input "$149.50"
click at [246, 305] on icon "button" at bounding box center [247, 308] width 7 height 7
type input "2"
type input "$20.80"
click at [246, 305] on icon "button" at bounding box center [247, 308] width 7 height 7
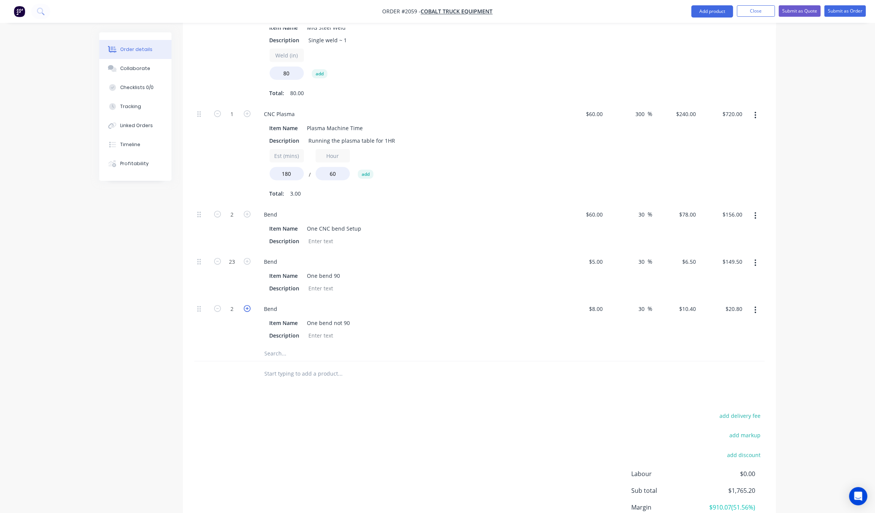
type input "3"
type input "$31.20"
click at [246, 305] on icon "button" at bounding box center [247, 308] width 7 height 7
type input "4"
type input "$41.60"
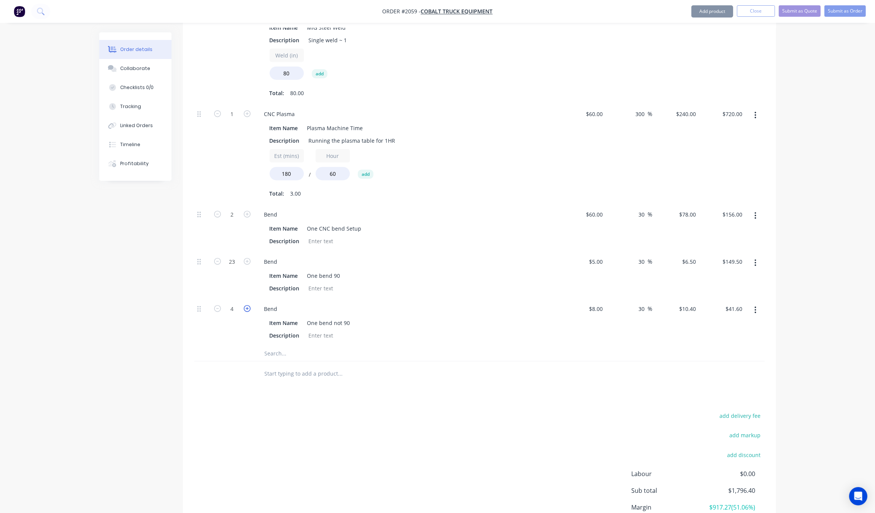
click at [246, 305] on icon "button" at bounding box center [247, 308] width 7 height 7
type input "5"
type input "$52.00"
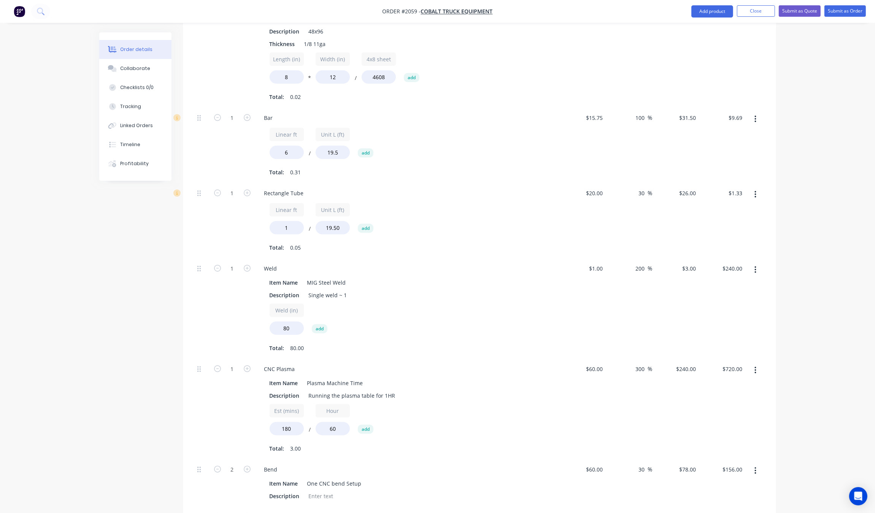
scroll to position [857, 0]
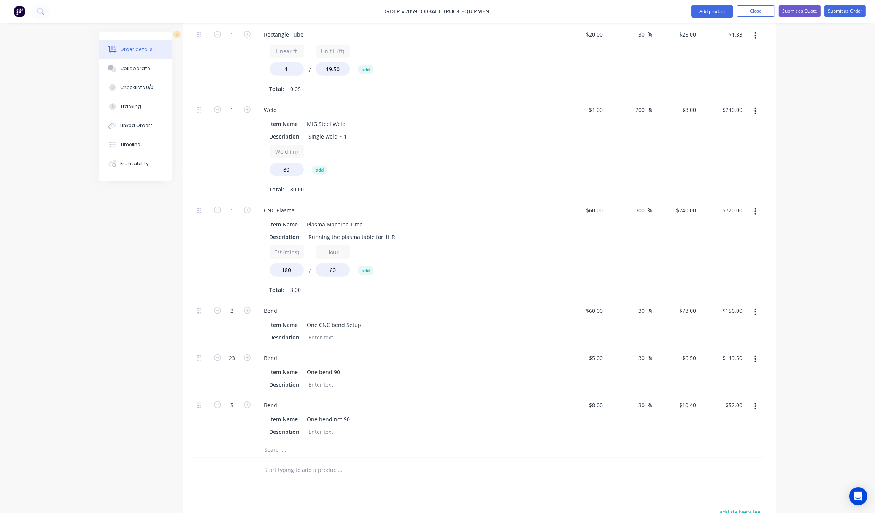
click at [324, 442] on input "text" at bounding box center [340, 449] width 152 height 15
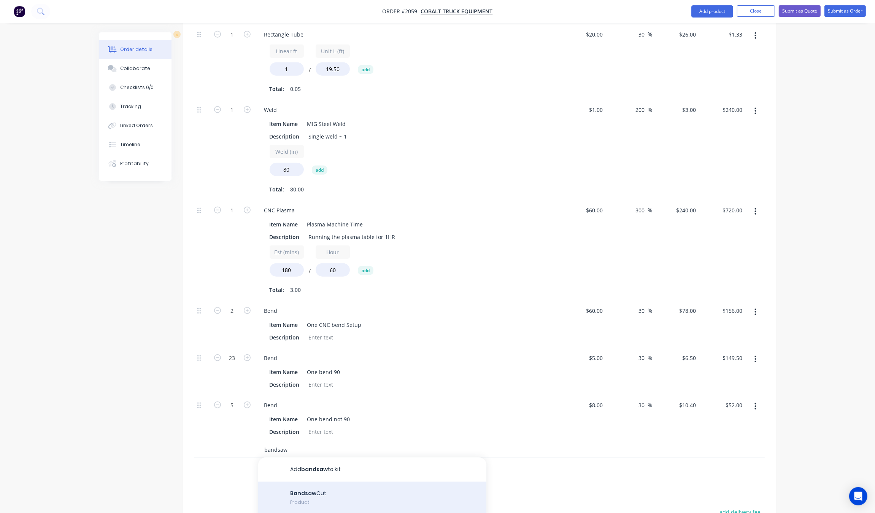
type input "bandsaw"
click at [315, 482] on div "Bandsaw Cut Product" at bounding box center [372, 499] width 228 height 34
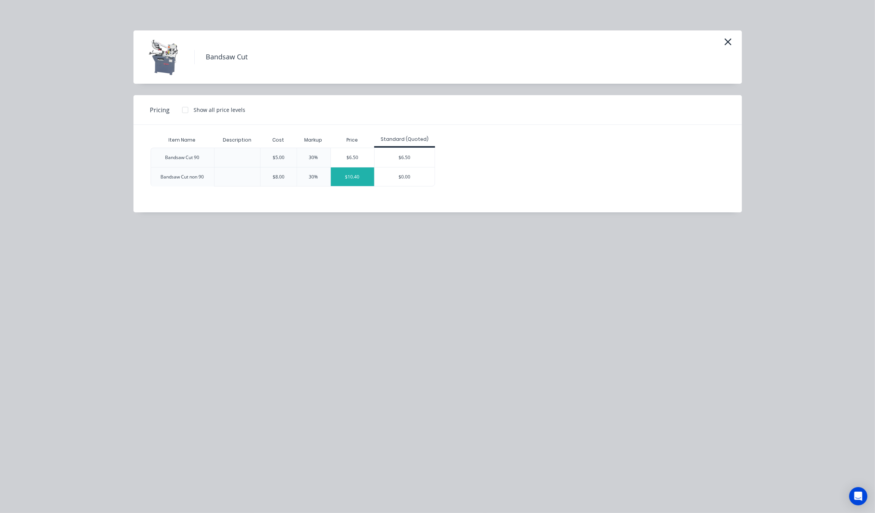
click at [359, 175] on div "$10.40" at bounding box center [352, 176] width 43 height 19
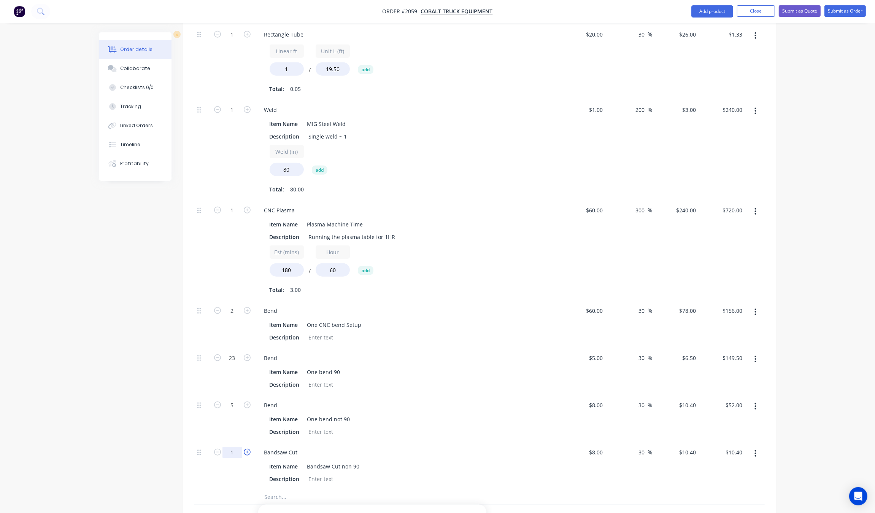
drag, startPoint x: 237, startPoint y: 431, endPoint x: 247, endPoint y: 431, distance: 10.3
click at [238, 447] on input "1" at bounding box center [233, 452] width 20 height 11
click at [247, 448] on icon "button" at bounding box center [247, 451] width 7 height 7
type input "2"
type input "$20.80"
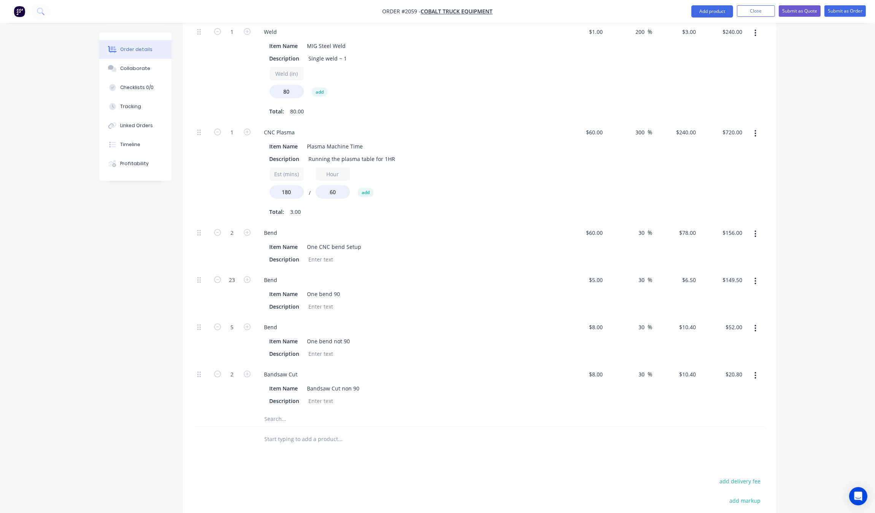
scroll to position [952, 0]
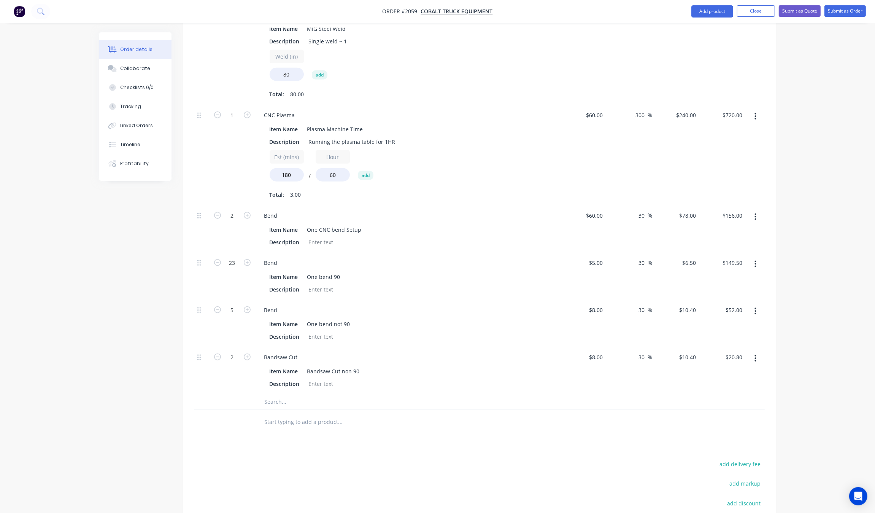
click at [310, 394] on input "text" at bounding box center [340, 401] width 152 height 15
click at [310, 394] on input "rod" at bounding box center [340, 401] width 152 height 15
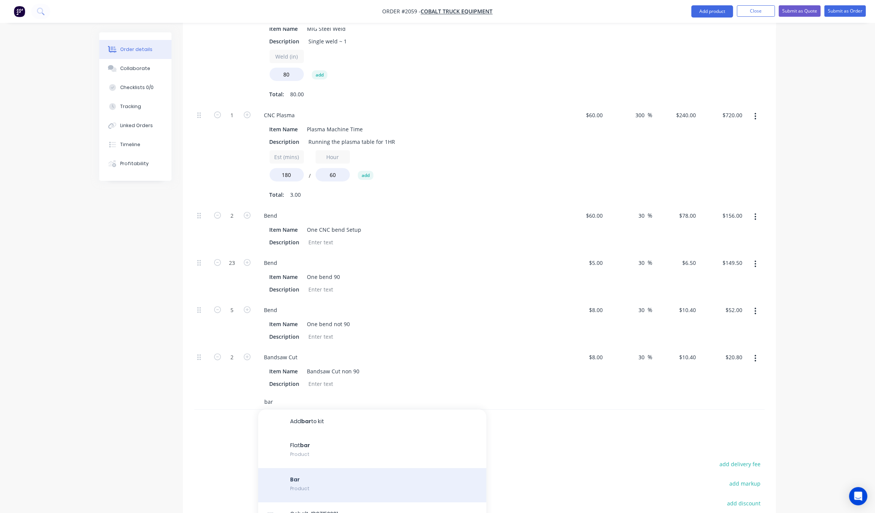
type input "bar"
click at [344, 472] on div "Bar Product" at bounding box center [372, 485] width 228 height 34
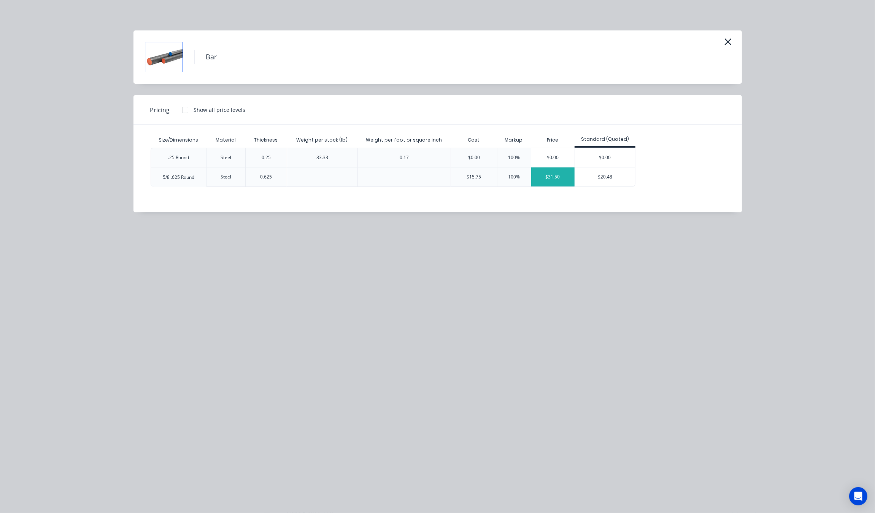
click at [552, 178] on div "$31.50" at bounding box center [552, 176] width 43 height 19
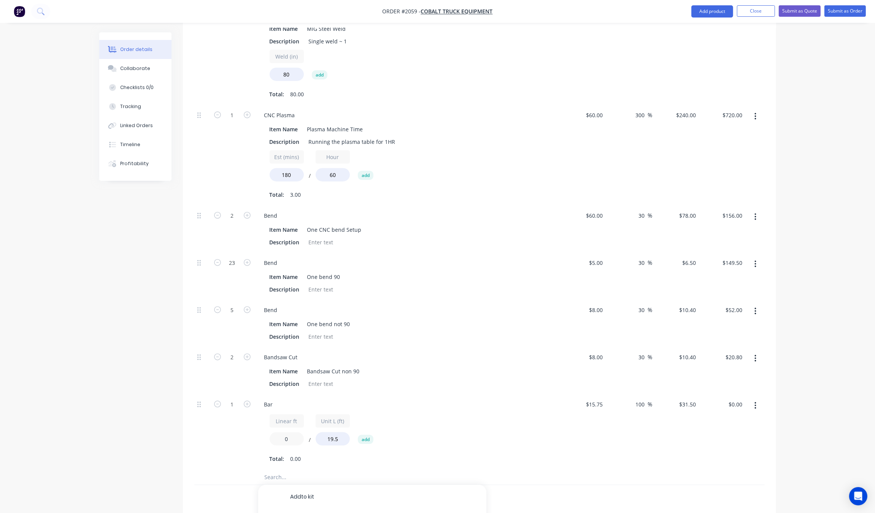
drag, startPoint x: 294, startPoint y: 419, endPoint x: 235, endPoint y: 425, distance: 59.6
click at [236, 425] on div "1 Bar Linear ft 0 / Unit L (ft) 19.5 add Total: 0.00 $15.75 $15.75 100 100 % $3…" at bounding box center [479, 431] width 571 height 75
type input "1"
type input "$1.62"
click at [465, 445] on div "Bar Linear ft 1 / Unit L (ft) 19.5 add Total: 0.05" at bounding box center [407, 431] width 304 height 75
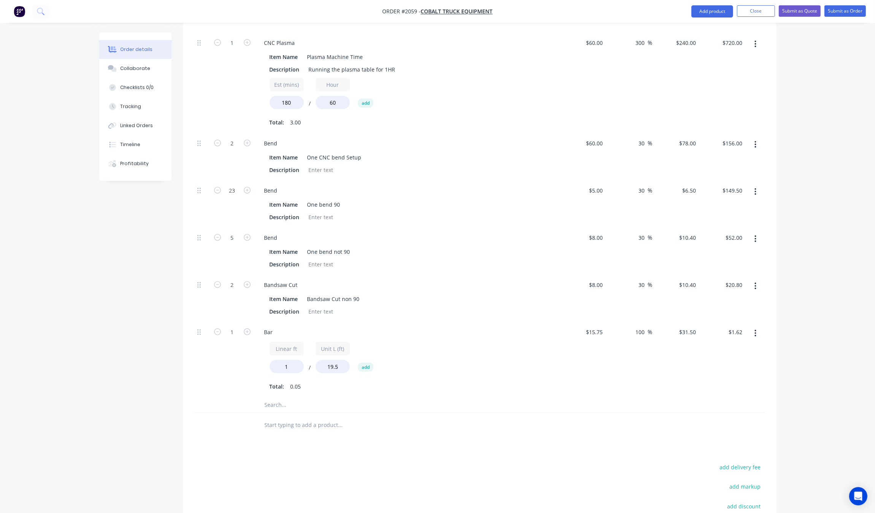
scroll to position [1047, 0]
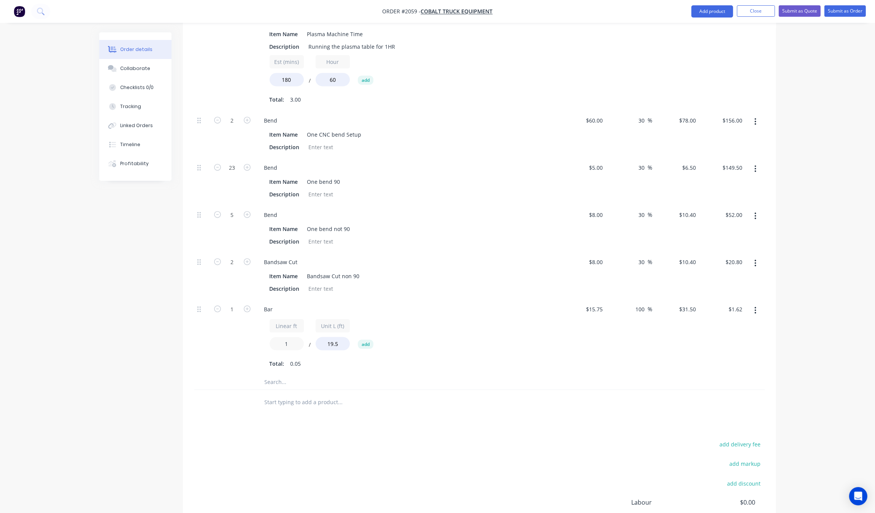
drag, startPoint x: 295, startPoint y: 321, endPoint x: 245, endPoint y: 321, distance: 49.8
click at [245, 321] on div "1 Bar Linear ft 1 / Unit L (ft) 19.5 add Total: 0.05 $15.75 $15.75 100 100 % $3…" at bounding box center [479, 336] width 571 height 75
type input "2"
type input "$3.23"
click at [436, 374] on div at bounding box center [372, 381] width 228 height 15
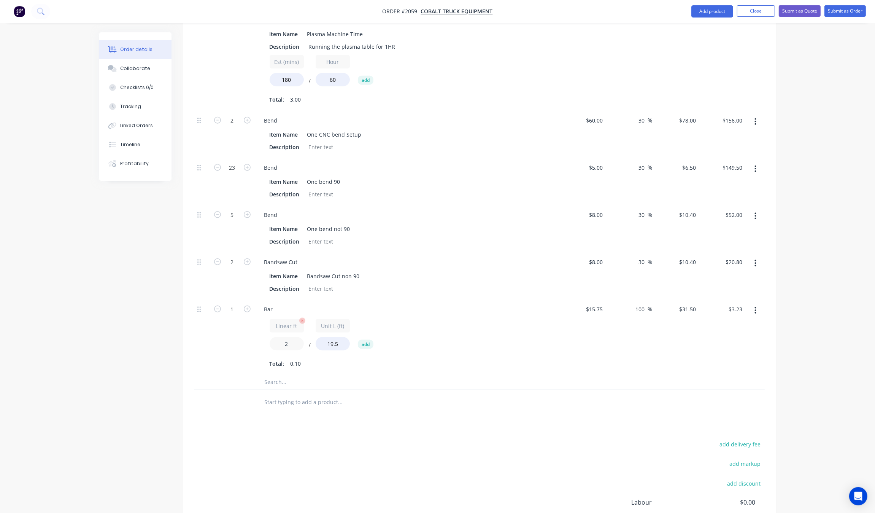
drag, startPoint x: 294, startPoint y: 323, endPoint x: 272, endPoint y: 316, distance: 22.9
click at [272, 337] on div "2" at bounding box center [287, 343] width 34 height 13
type input "6"
type input "$9.69"
click at [358, 394] on input "text" at bounding box center [340, 401] width 152 height 15
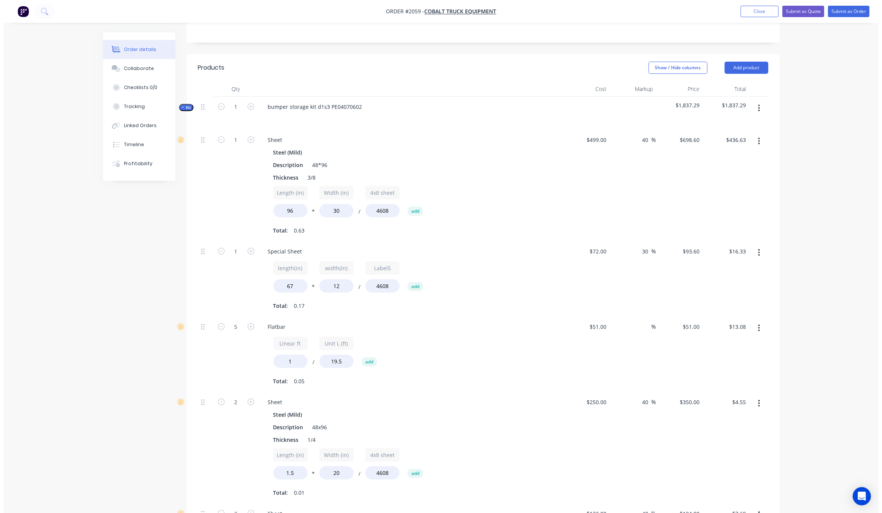
scroll to position [0, 0]
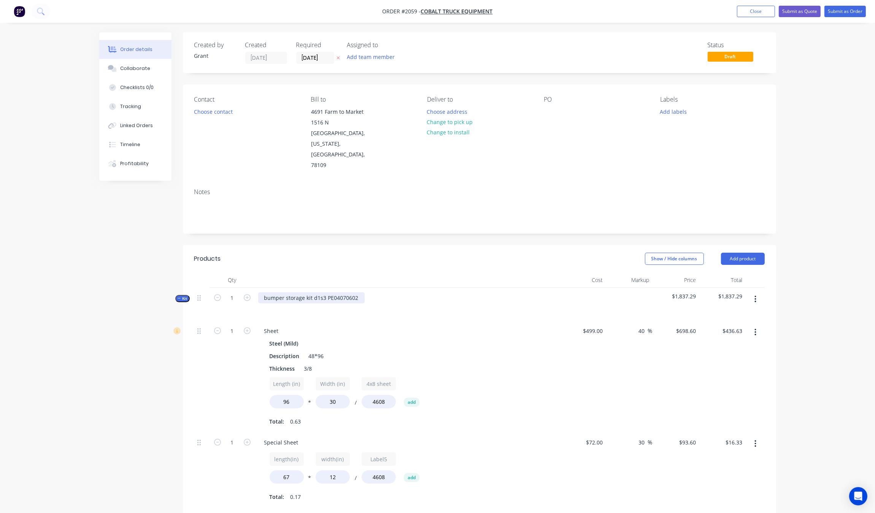
click at [359, 292] on div "bumper storage kit d1s3 PE04070602" at bounding box center [311, 297] width 107 height 11
drag, startPoint x: 325, startPoint y: 277, endPoint x: 461, endPoint y: 277, distance: 135.8
click at [461, 288] on div "bumper storage kit d1s3 PE04070602" at bounding box center [407, 304] width 304 height 33
paste div
click at [325, 292] on div "bumper storage kit d1s3PE05050501" at bounding box center [310, 297] width 105 height 11
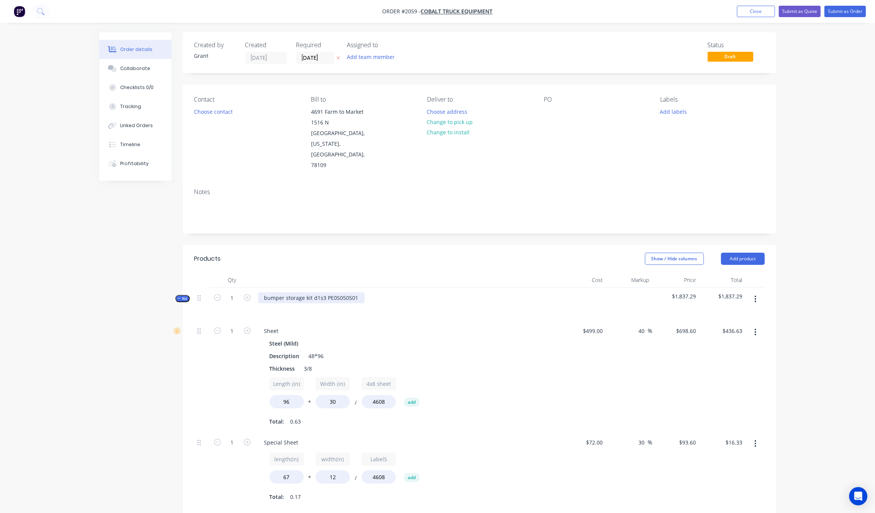
click at [315, 292] on div "bumper storage kit d1s3 PE05050501" at bounding box center [311, 297] width 107 height 11
click at [320, 292] on div "bumper storage kit d1s3 PE05050501" at bounding box center [311, 297] width 107 height 11
click at [810, 6] on button "Submit as Quote" at bounding box center [800, 11] width 42 height 11
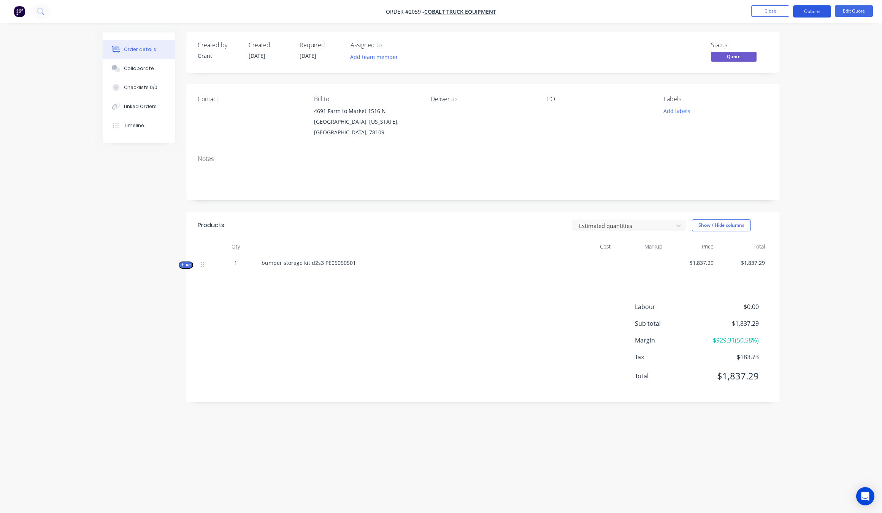
click at [818, 10] on button "Options" at bounding box center [812, 11] width 38 height 12
drag, startPoint x: 790, startPoint y: 53, endPoint x: 799, endPoint y: 40, distance: 15.4
click at [799, 40] on div "EMAIL / PRINT Quote Proforma Invoice ACTIONS Convert to Order Split Order Chang…" at bounding box center [790, 99] width 84 height 156
click at [799, 41] on div "Quote" at bounding box center [790, 46] width 70 height 11
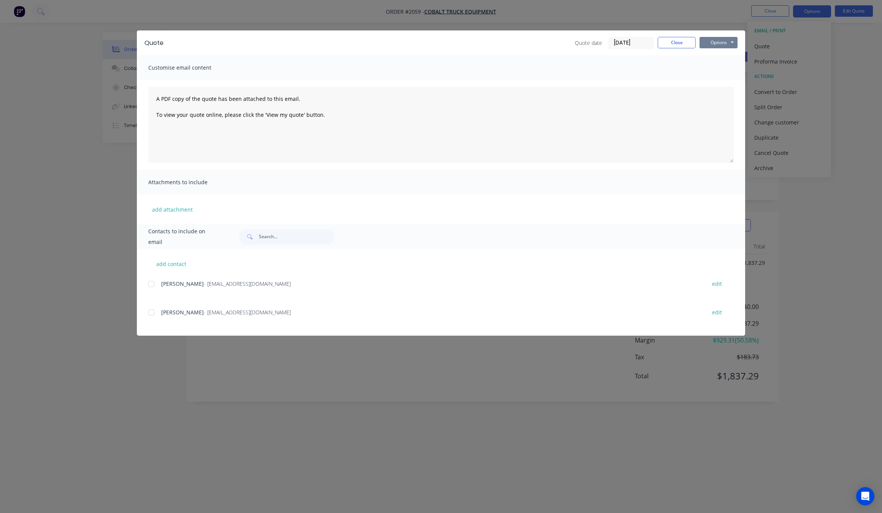
click at [727, 40] on button "Options" at bounding box center [719, 42] width 38 height 11
click at [725, 64] on button "Print" at bounding box center [724, 69] width 49 height 13
drag, startPoint x: 250, startPoint y: 392, endPoint x: 266, endPoint y: 390, distance: 15.4
click at [253, 392] on div "Quote Quote date [DATE] Close Options Preview Print Email Customise email conte…" at bounding box center [441, 256] width 882 height 513
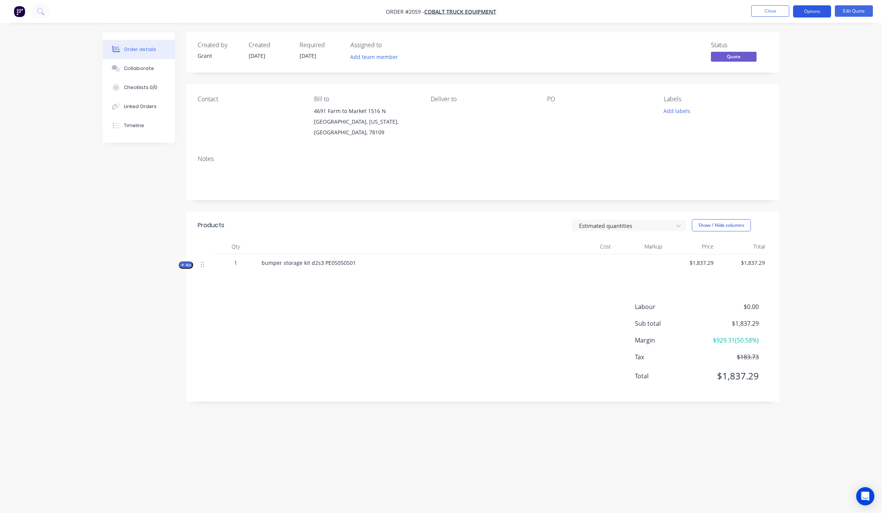
click at [825, 16] on button "Options" at bounding box center [812, 11] width 38 height 12
click at [783, 135] on div "Duplicate" at bounding box center [790, 137] width 70 height 11
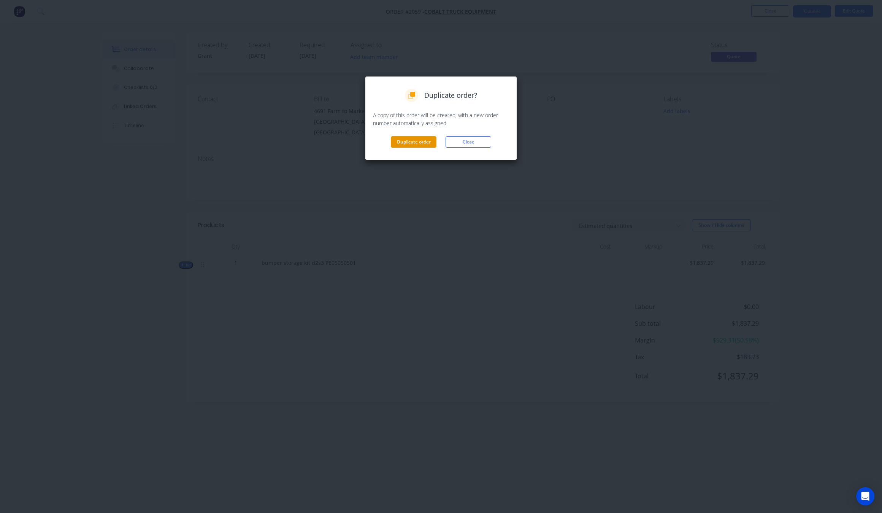
click at [415, 143] on button "Duplicate order" at bounding box center [414, 141] width 46 height 11
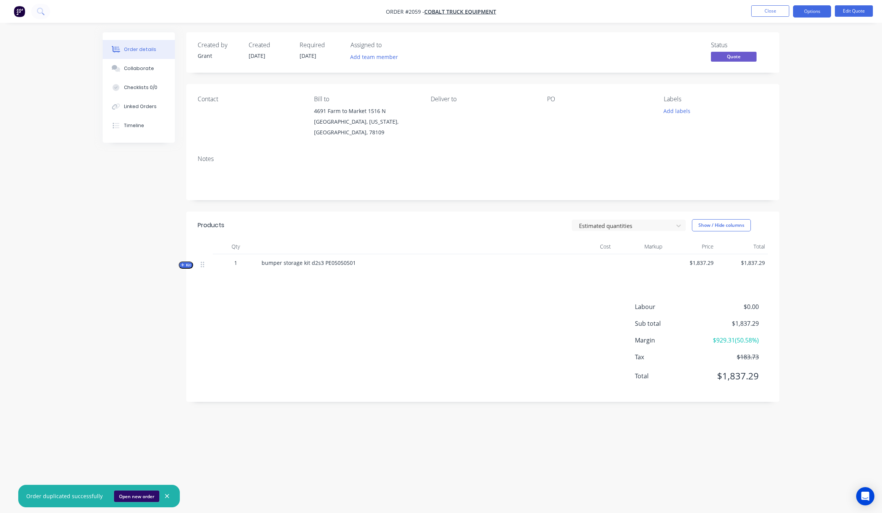
click at [136, 497] on button "Open new order" at bounding box center [136, 495] width 45 height 11
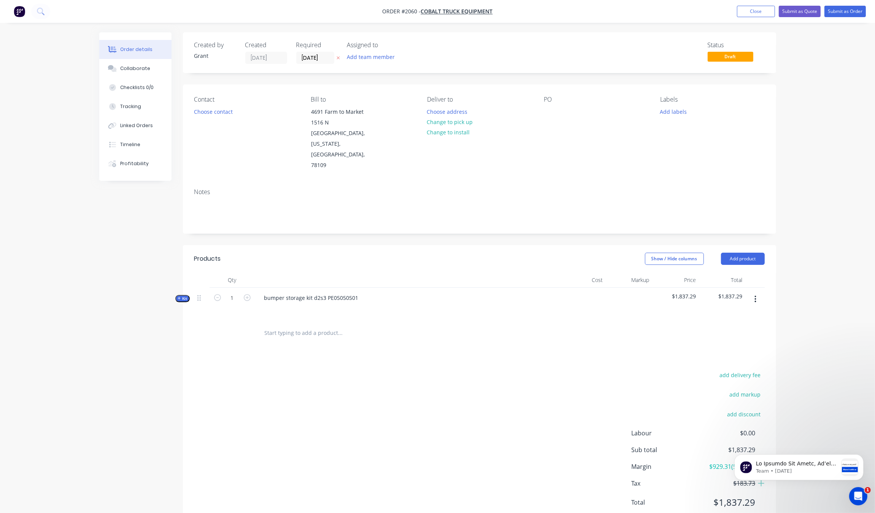
click at [180, 295] on button "Kit" at bounding box center [182, 298] width 14 height 7
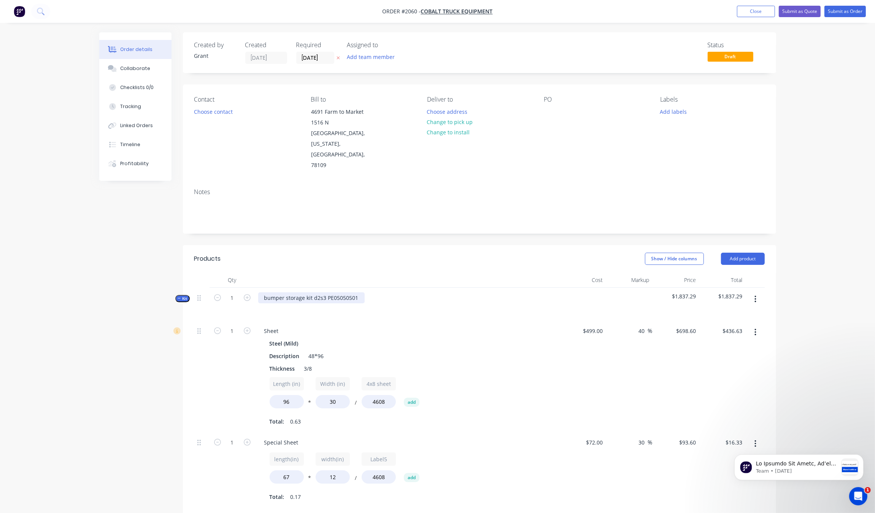
click at [310, 292] on div "bumper storage kit d2s3 PE05050501" at bounding box center [311, 297] width 107 height 11
click at [352, 292] on div "bumper storage kit d2s3 PE05050501" at bounding box center [311, 297] width 107 height 11
click at [750, 325] on button "button" at bounding box center [756, 332] width 18 height 14
click at [733, 377] on div "Delete" at bounding box center [729, 382] width 59 height 11
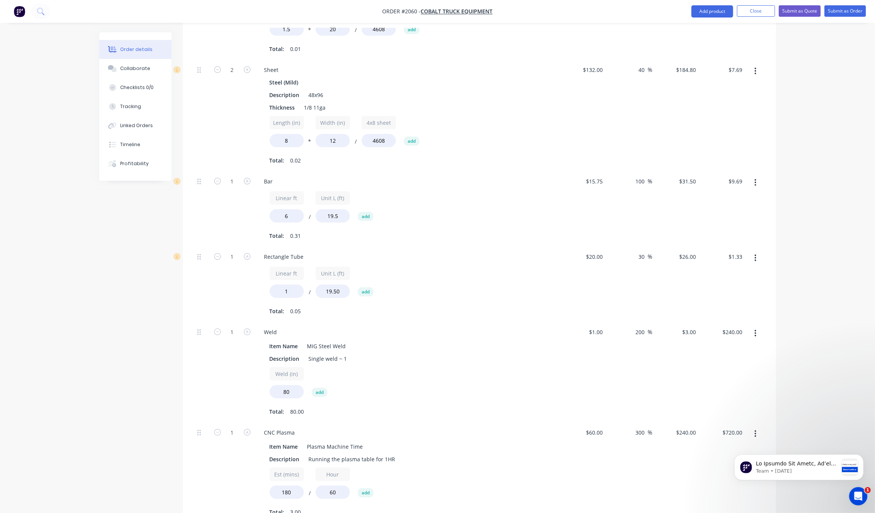
scroll to position [618, 0]
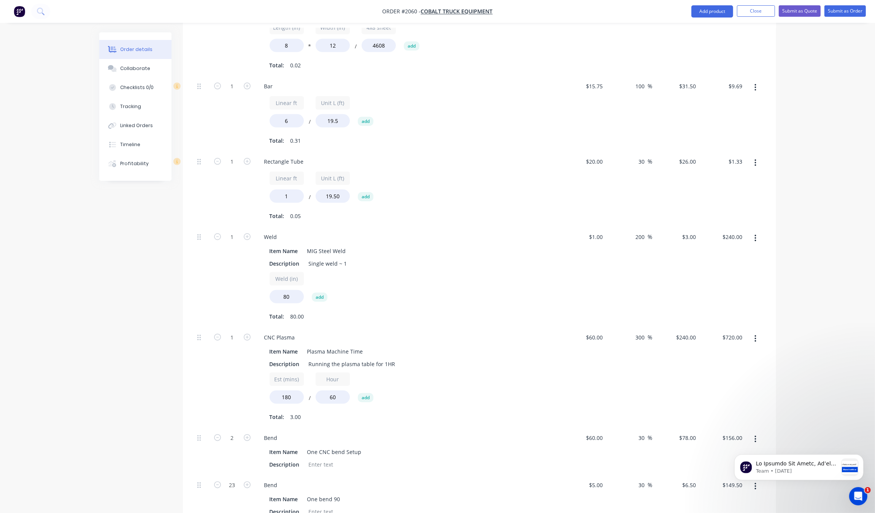
click at [757, 231] on button "button" at bounding box center [756, 238] width 18 height 14
click at [263, 274] on div "Item Name MIG Steel Weld Description Single weld ~ 1 Weld (in) 80 add Total: 80…" at bounding box center [407, 283] width 298 height 78
type input "16"
type input "$48.00"
click at [420, 272] on div "Weld (in) 16 add" at bounding box center [407, 289] width 275 height 34
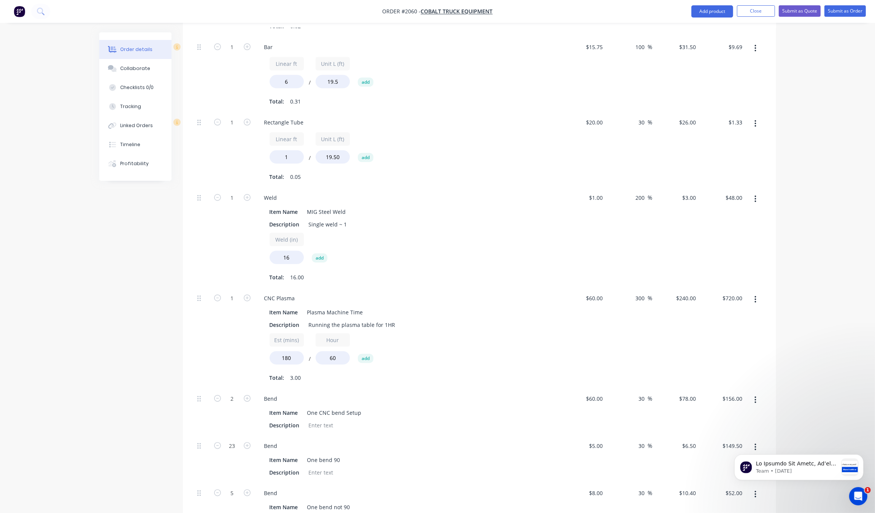
scroll to position [666, 0]
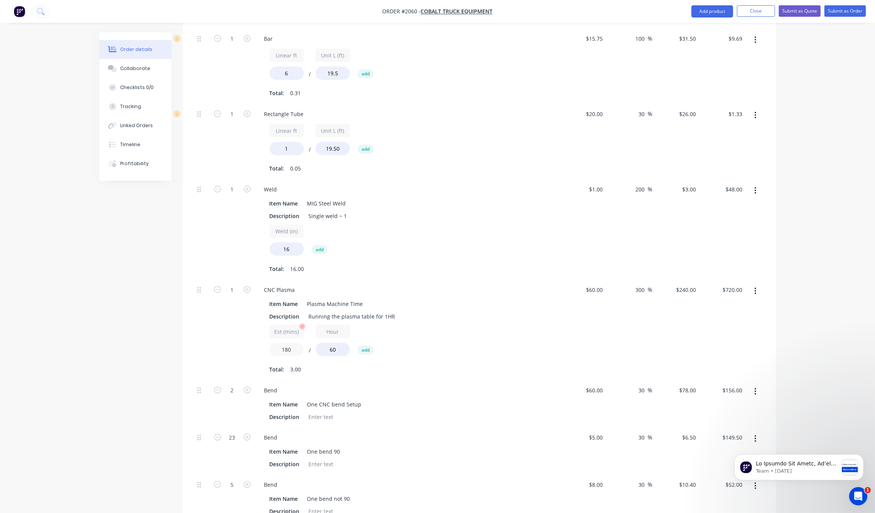
drag, startPoint x: 293, startPoint y: 330, endPoint x: 277, endPoint y: 328, distance: 16.0
click at [277, 343] on input "180" at bounding box center [287, 349] width 34 height 13
type input "60"
type input "$240.00"
drag, startPoint x: 577, startPoint y: 320, endPoint x: 583, endPoint y: 320, distance: 5.7
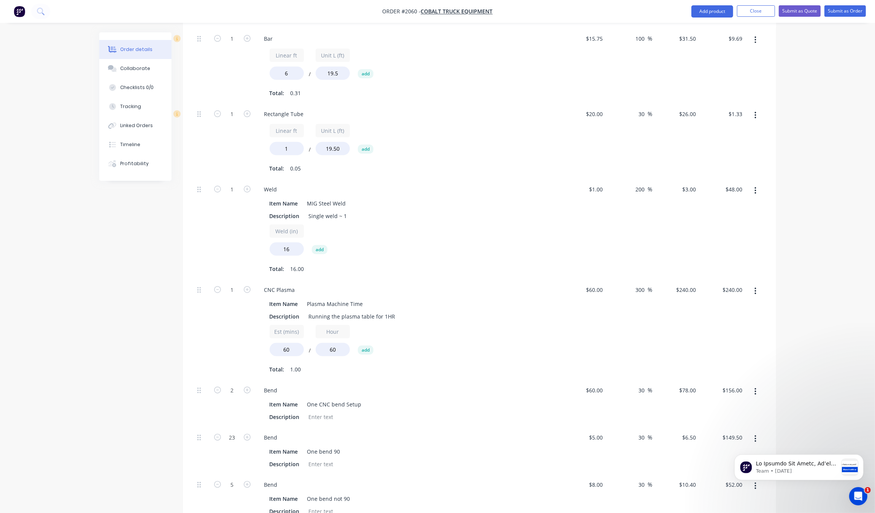
click at [582, 320] on div "$60.00 $60.00" at bounding box center [583, 330] width 47 height 100
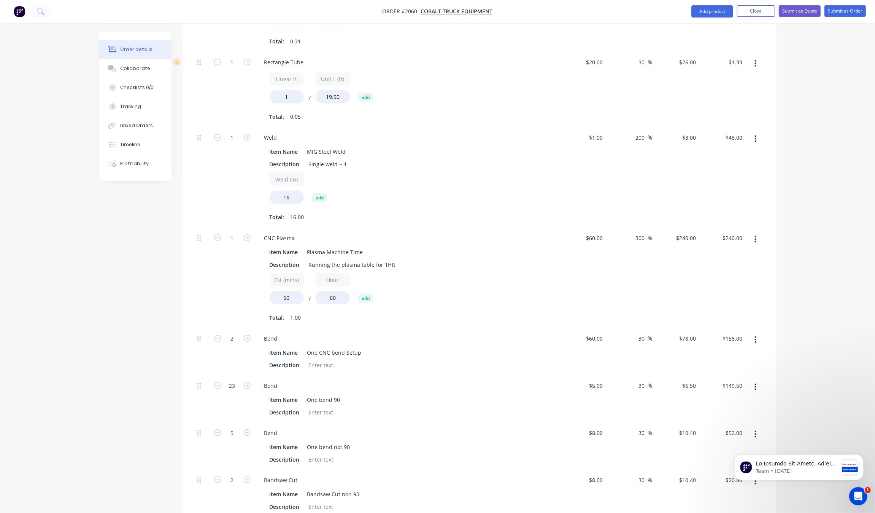
scroll to position [761, 0]
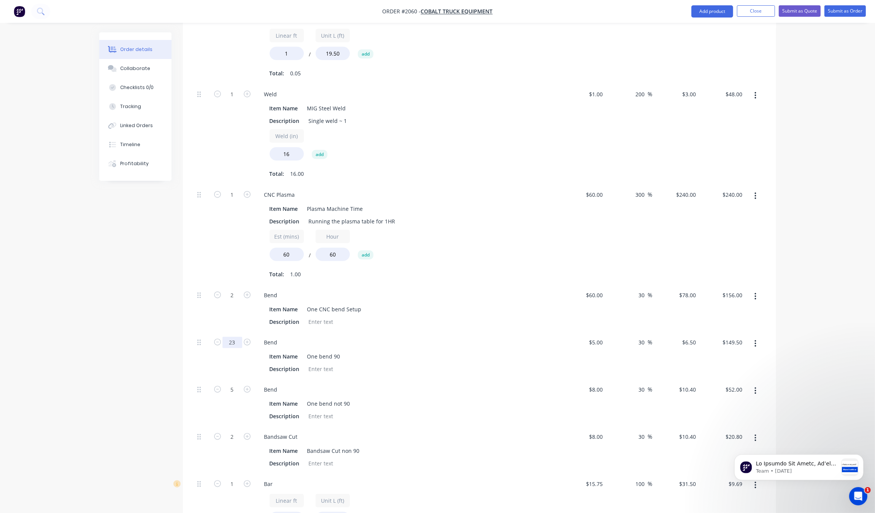
click at [229, 337] on input "23" at bounding box center [233, 342] width 20 height 11
type input "4"
type input "$26.00"
click at [398, 351] on div "Item Name One bend 90" at bounding box center [406, 356] width 278 height 11
click at [231, 384] on input "5" at bounding box center [233, 389] width 20 height 11
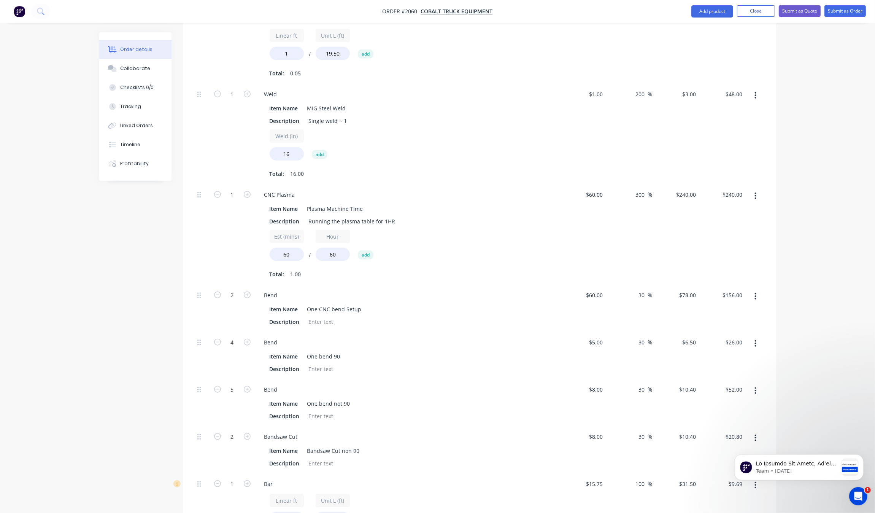
click at [761, 384] on button "button" at bounding box center [756, 391] width 18 height 14
click at [732, 436] on div "Delete" at bounding box center [729, 441] width 59 height 11
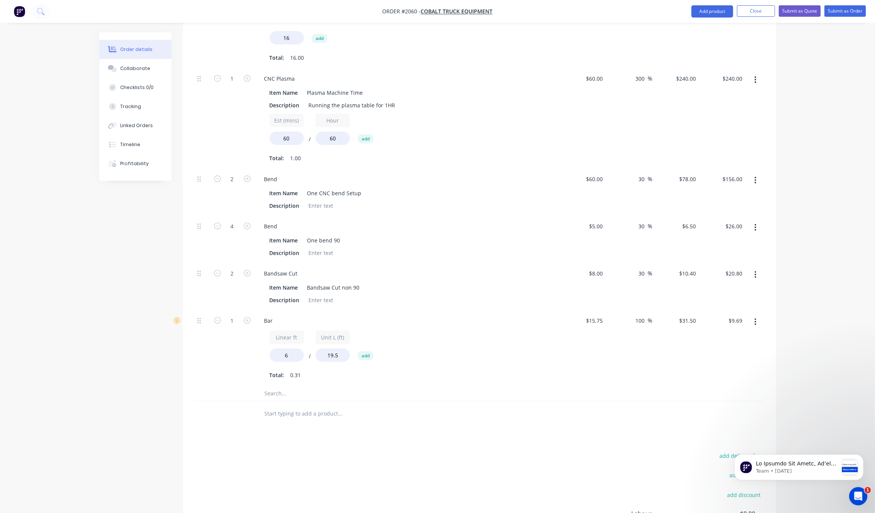
scroll to position [963, 0]
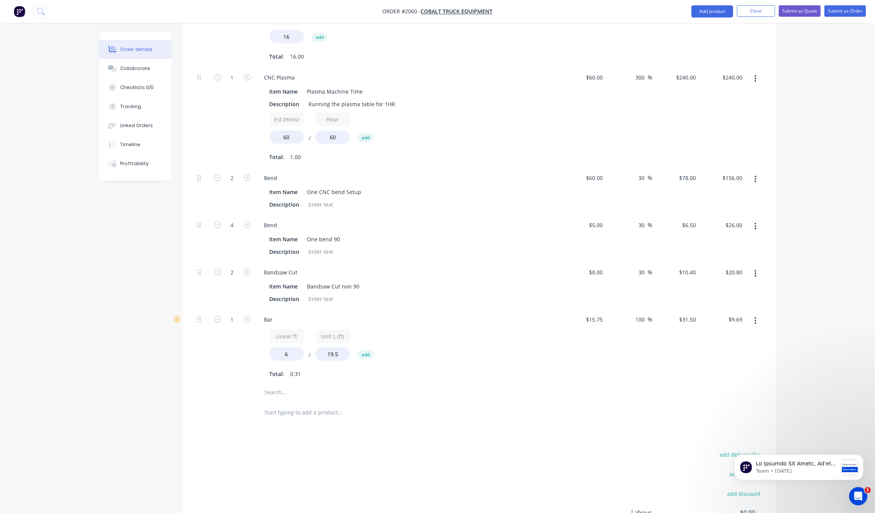
scroll to position [868, 0]
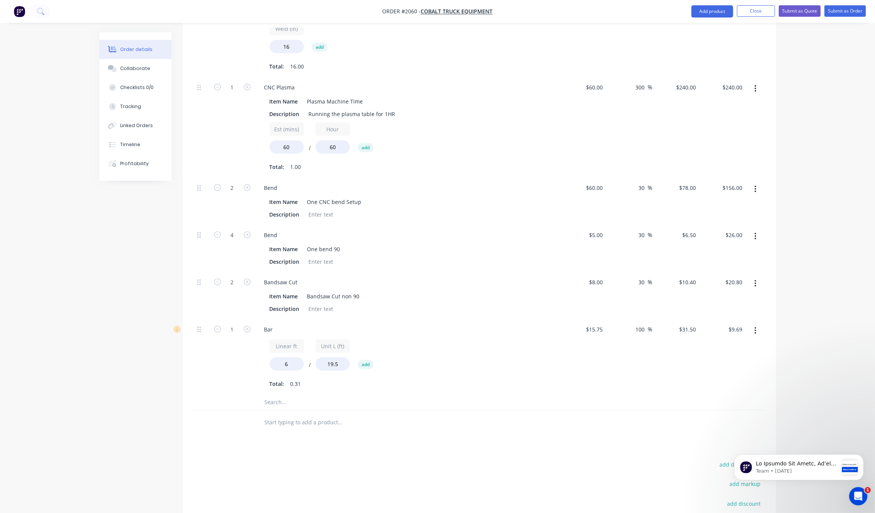
click at [750, 324] on button "button" at bounding box center [756, 331] width 18 height 14
click at [712, 375] on div "Delete" at bounding box center [729, 380] width 59 height 11
click at [755, 277] on button "button" at bounding box center [756, 284] width 18 height 14
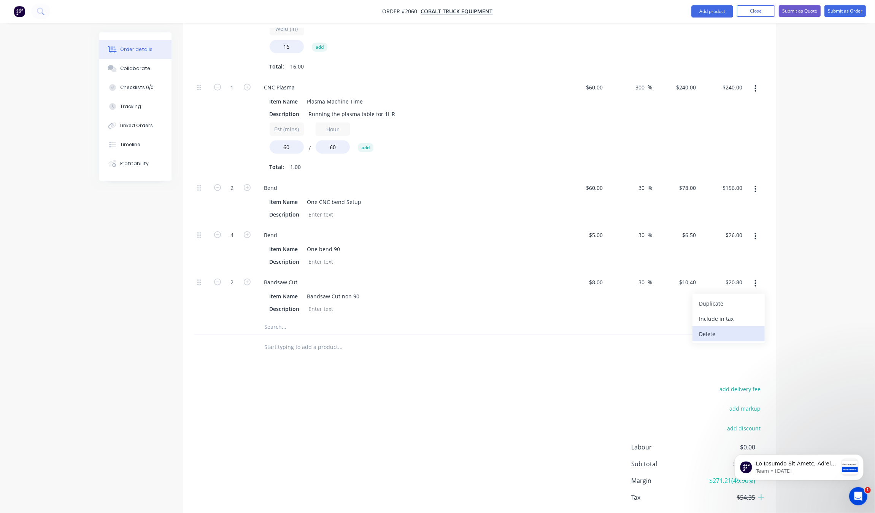
click at [730, 328] on div "Delete" at bounding box center [729, 333] width 59 height 11
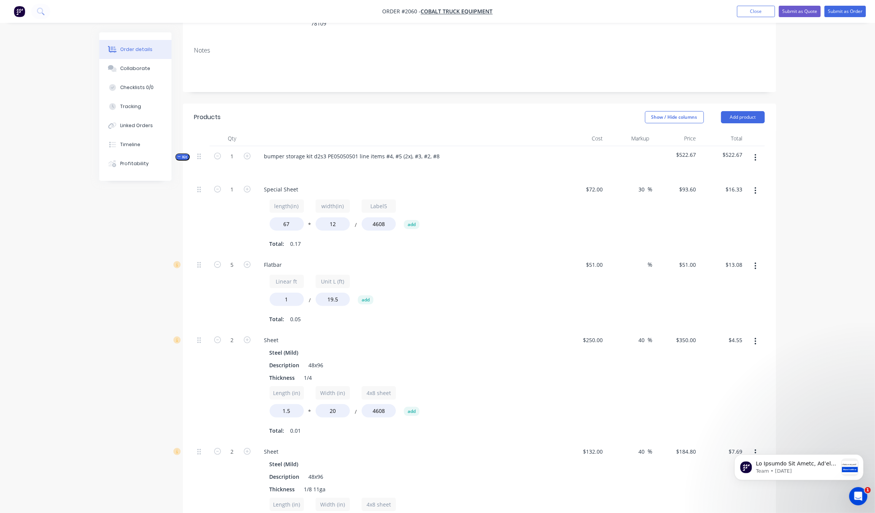
scroll to position [127, 0]
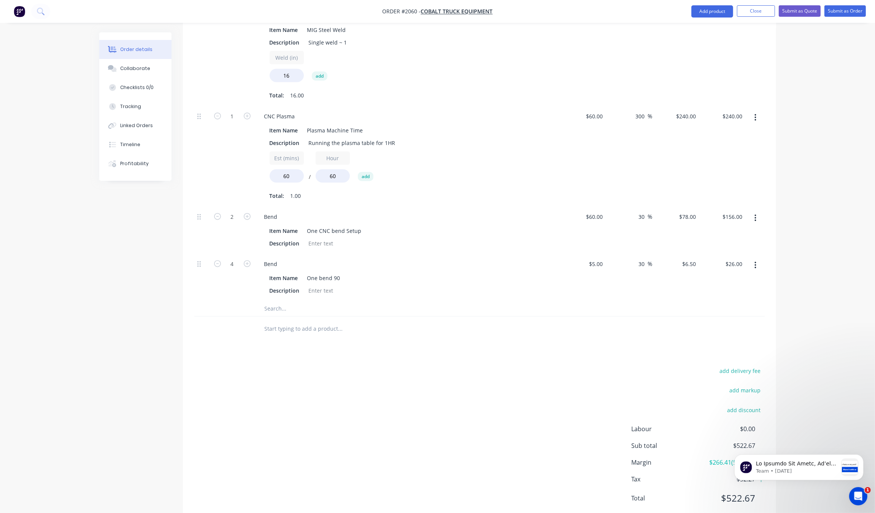
scroll to position [841, 0]
click at [781, 7] on button "Submit as Quote" at bounding box center [800, 10] width 42 height 11
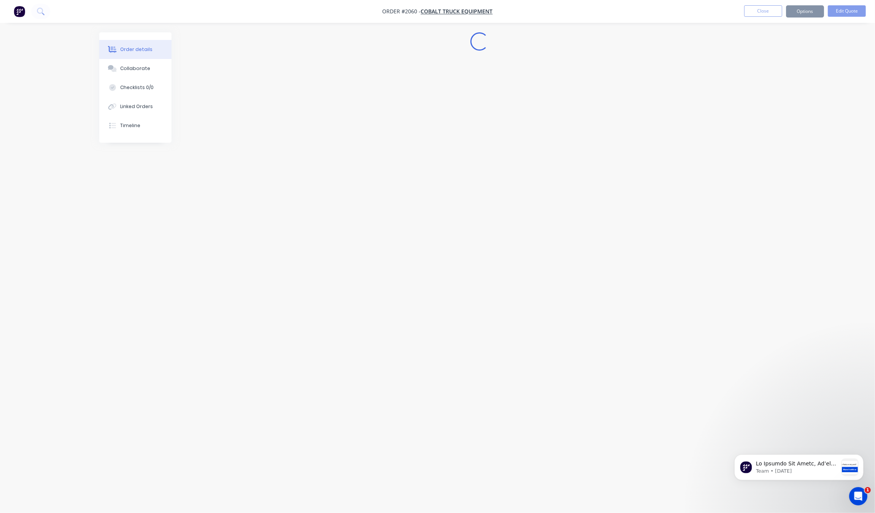
scroll to position [0, 0]
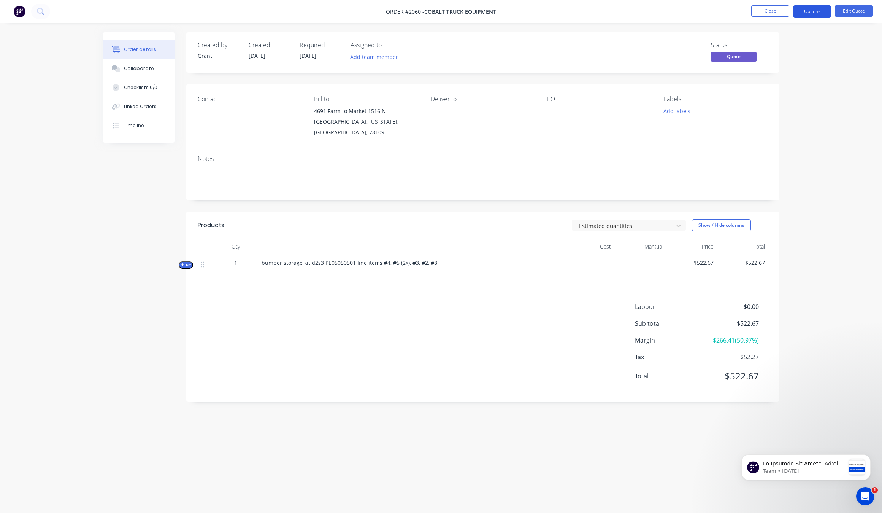
click at [813, 12] on button "Options" at bounding box center [812, 11] width 38 height 12
click at [771, 46] on div "Quote" at bounding box center [790, 46] width 70 height 11
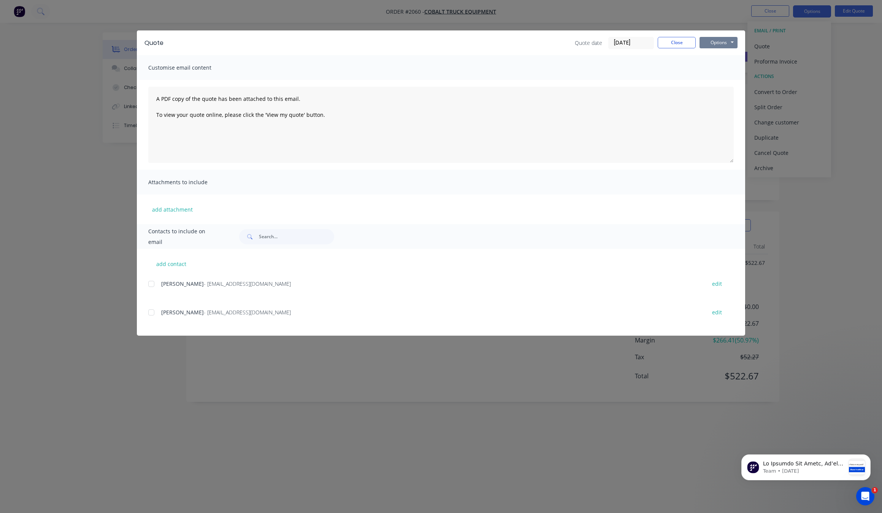
click at [718, 40] on button "Options" at bounding box center [719, 42] width 38 height 11
click at [725, 70] on button "Print" at bounding box center [724, 69] width 49 height 13
click at [90, 207] on div "Quote Quote date [DATE] Close Options Preview Print Email Customise email conte…" at bounding box center [441, 256] width 882 height 513
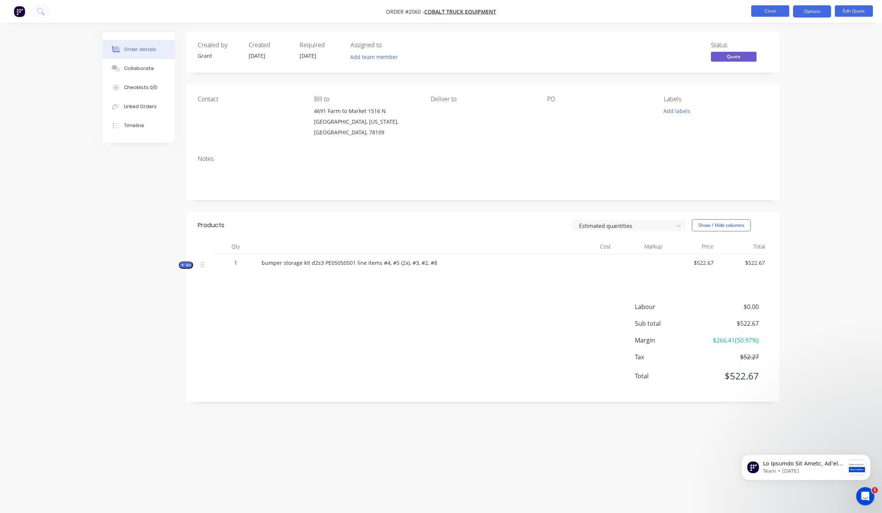
click at [762, 14] on button "Close" at bounding box center [771, 10] width 38 height 11
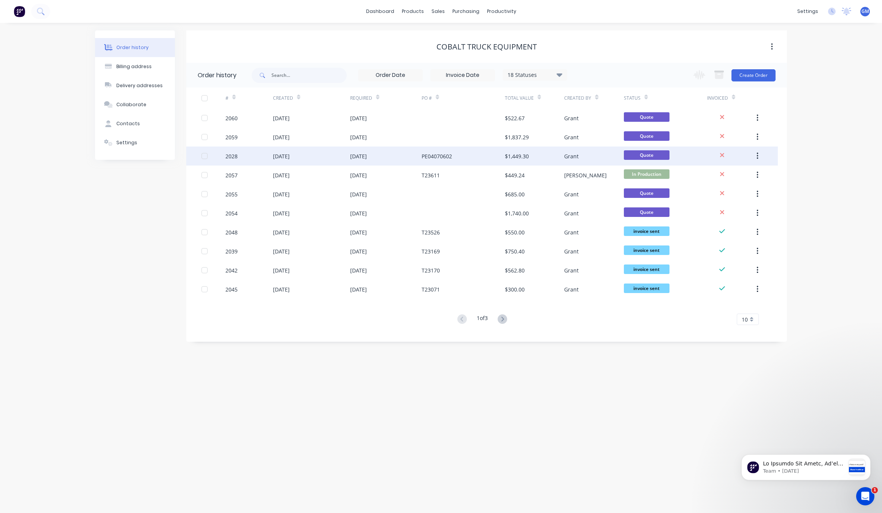
click at [444, 152] on div "PE04070602" at bounding box center [437, 156] width 30 height 8
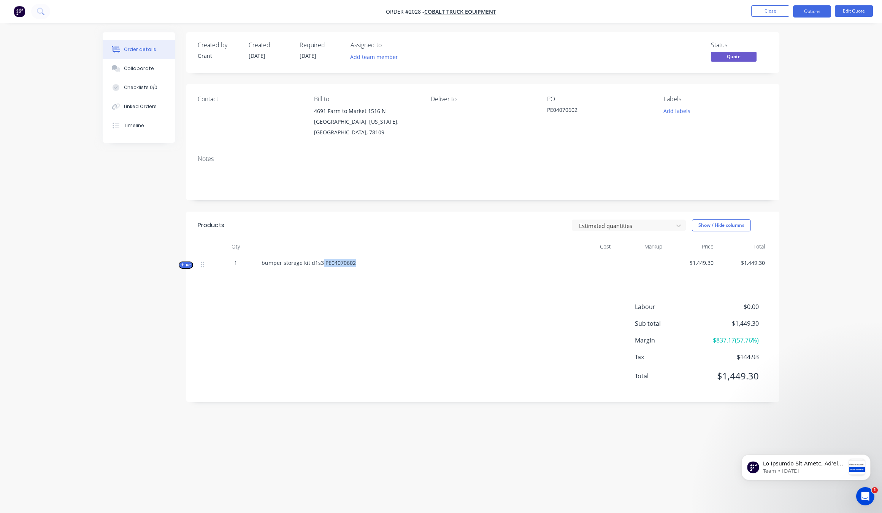
drag, startPoint x: 366, startPoint y: 255, endPoint x: 323, endPoint y: 258, distance: 43.8
click at [323, 258] on div "bumper storage kit d1s3 PE04070602" at bounding box center [411, 266] width 304 height 24
click at [323, 259] on span "bumper storage kit d1s3 PE04070602" at bounding box center [309, 262] width 94 height 7
drag, startPoint x: 361, startPoint y: 251, endPoint x: 324, endPoint y: 258, distance: 37.9
click at [324, 258] on div "bumper storage kit d1s3 PE04070602" at bounding box center [411, 266] width 304 height 24
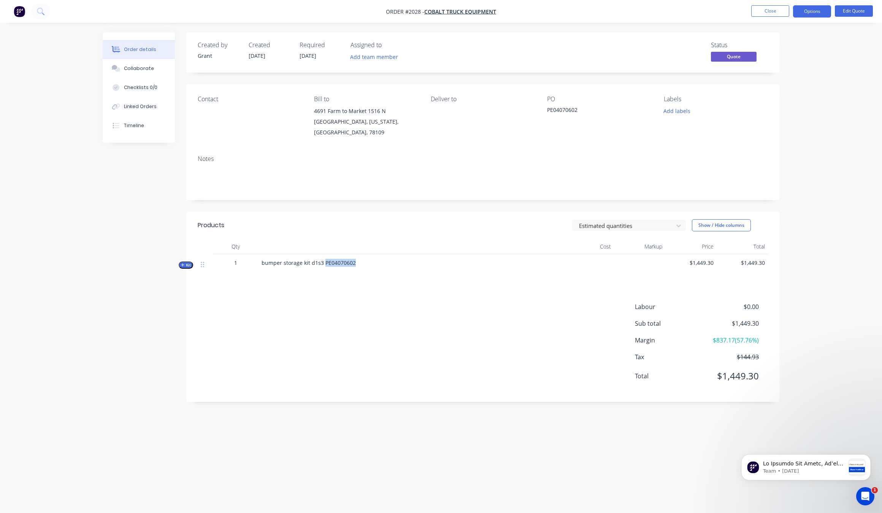
copy span "PE04070602"
click at [356, 266] on div "bumper storage kit d1s3 PE04070602" at bounding box center [411, 266] width 304 height 24
click at [342, 259] on span "bumper storage kit d1s3 PE04070602" at bounding box center [309, 262] width 94 height 7
click at [363, 255] on div "bumper storage kit d1s3 PE04070602" at bounding box center [411, 266] width 304 height 24
drag, startPoint x: 357, startPoint y: 253, endPoint x: 250, endPoint y: 255, distance: 106.9
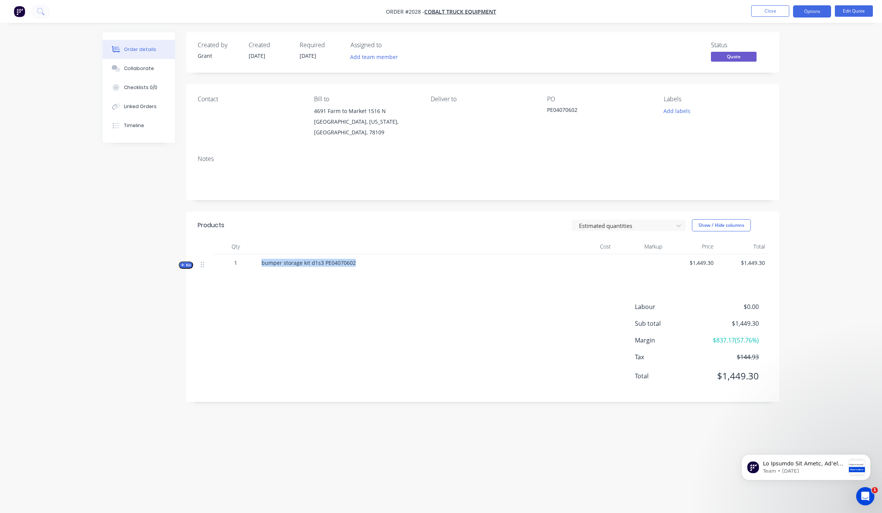
click at [250, 255] on div "Kit 1 bumper storage kit d1s3 PE04070602 $1,449.30 $1,449.30" at bounding box center [483, 266] width 571 height 24
copy div "bumper storage kit d1s3 PE04070602"
click at [777, 10] on button "Close" at bounding box center [771, 10] width 38 height 11
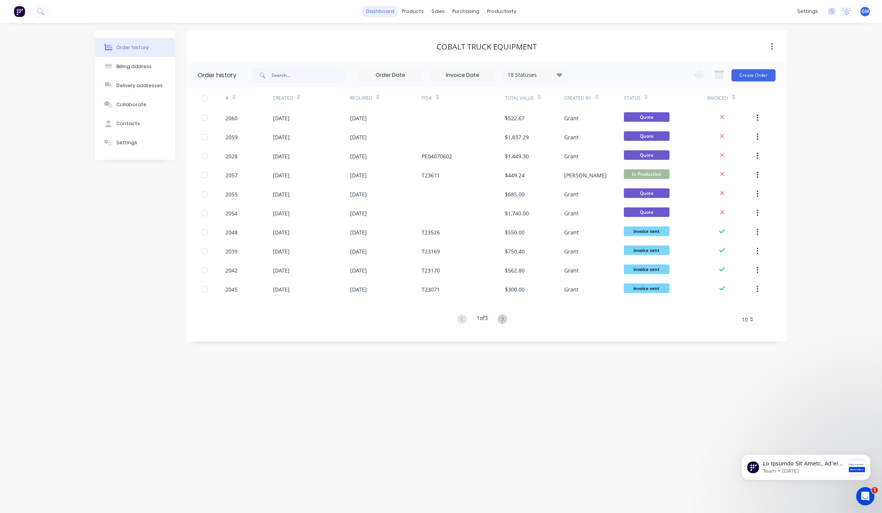
click at [390, 10] on link "dashboard" at bounding box center [381, 11] width 36 height 11
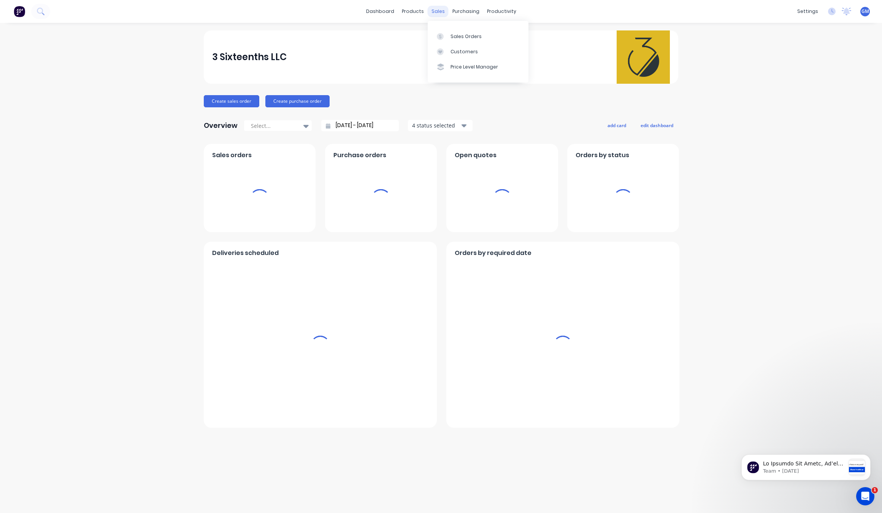
click at [440, 10] on div "sales" at bounding box center [438, 11] width 21 height 11
click at [463, 45] on link "Customers" at bounding box center [478, 51] width 101 height 15
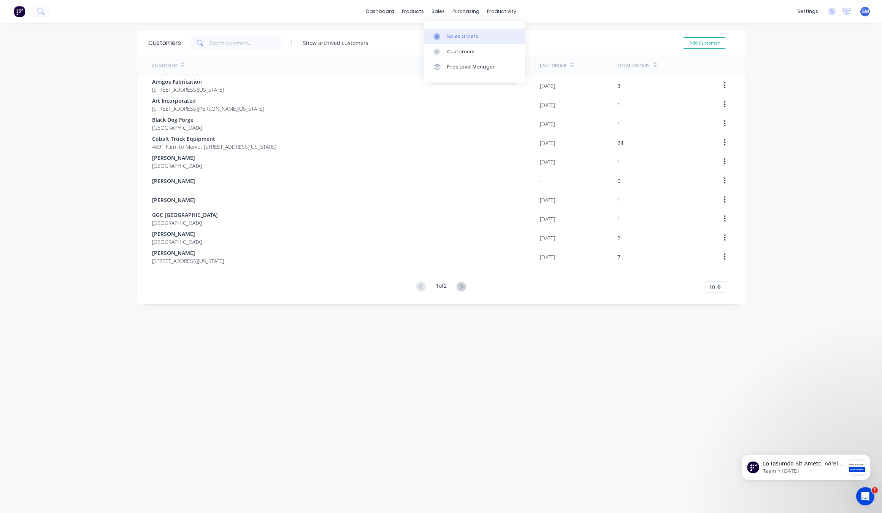
click at [451, 35] on div "Sales Orders" at bounding box center [462, 36] width 31 height 7
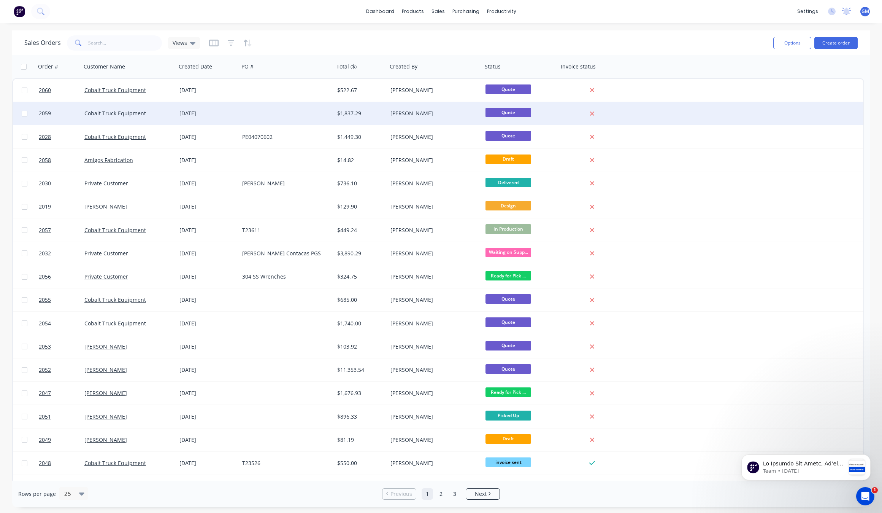
click at [305, 119] on div at bounding box center [286, 113] width 95 height 23
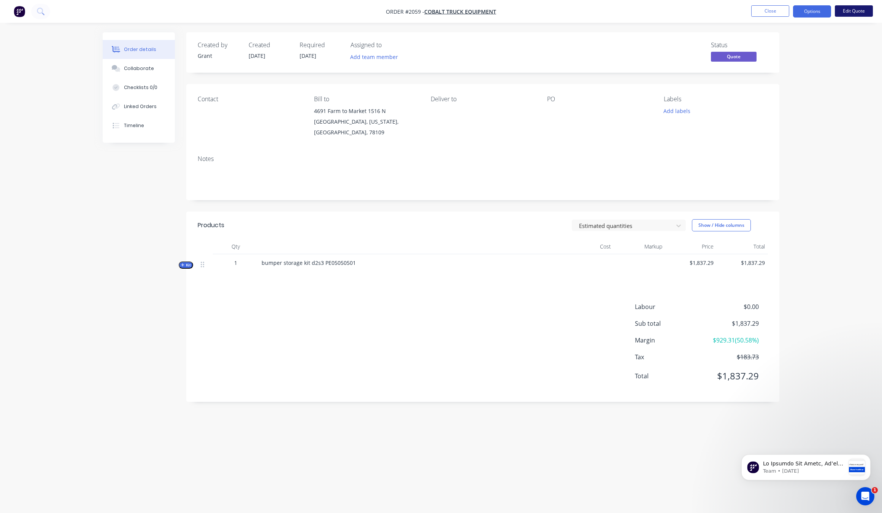
click at [850, 14] on button "Edit Quote" at bounding box center [854, 10] width 38 height 11
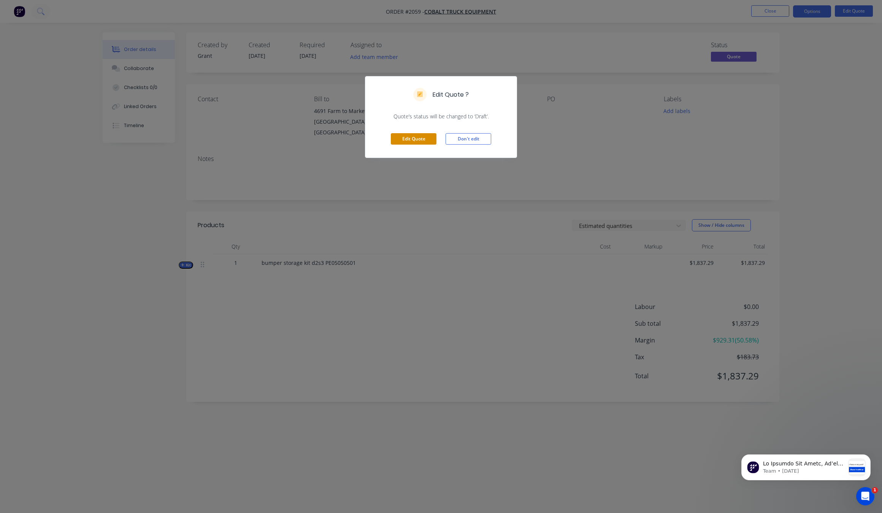
click at [410, 142] on button "Edit Quote" at bounding box center [414, 138] width 46 height 11
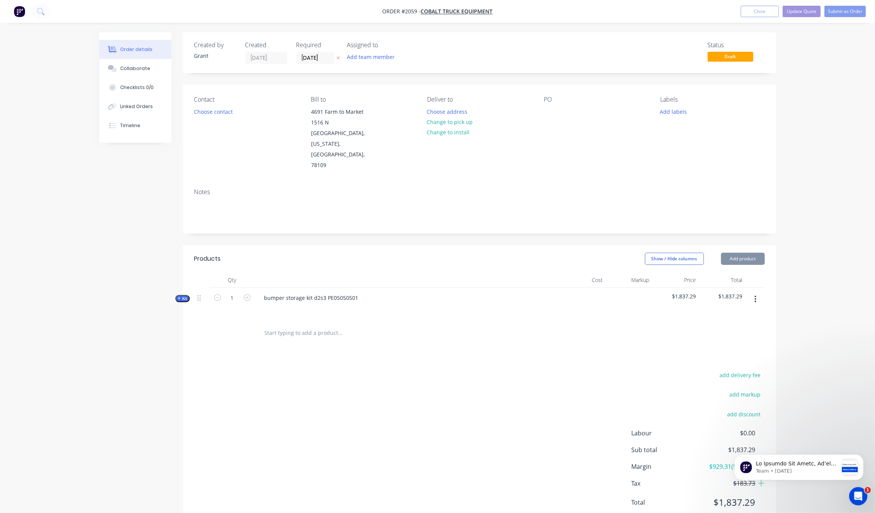
click at [363, 288] on div "bumper storage kit d2s3 PE05050501" at bounding box center [407, 304] width 304 height 33
type input "[DATE]"
click at [343, 292] on div "bumper storage kit d2s3 PE05050501" at bounding box center [311, 297] width 107 height 11
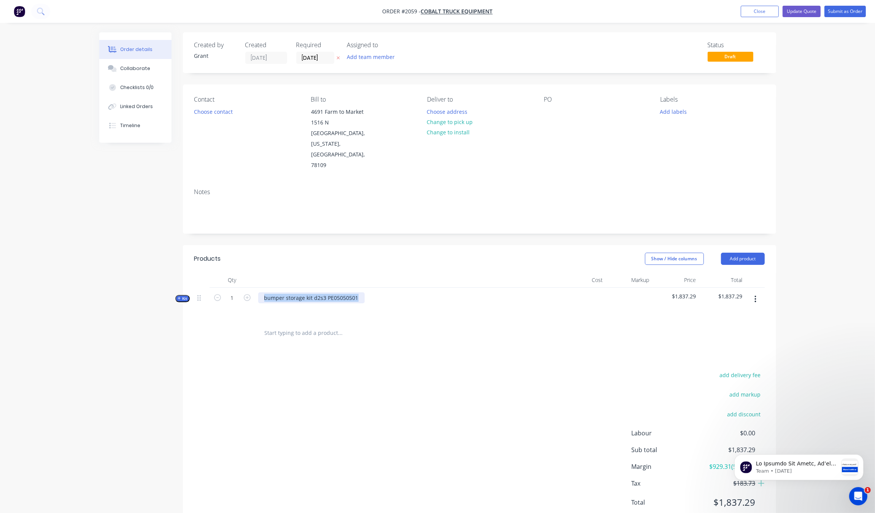
click at [343, 292] on div "bumper storage kit d2s3 PE05050501" at bounding box center [311, 297] width 107 height 11
paste div
click at [377, 376] on div "add delivery fee add markup add discount Labour $0.00 Sub total $1,837.29 Margi…" at bounding box center [479, 443] width 571 height 147
click at [801, 12] on button "Update Quote" at bounding box center [802, 11] width 38 height 11
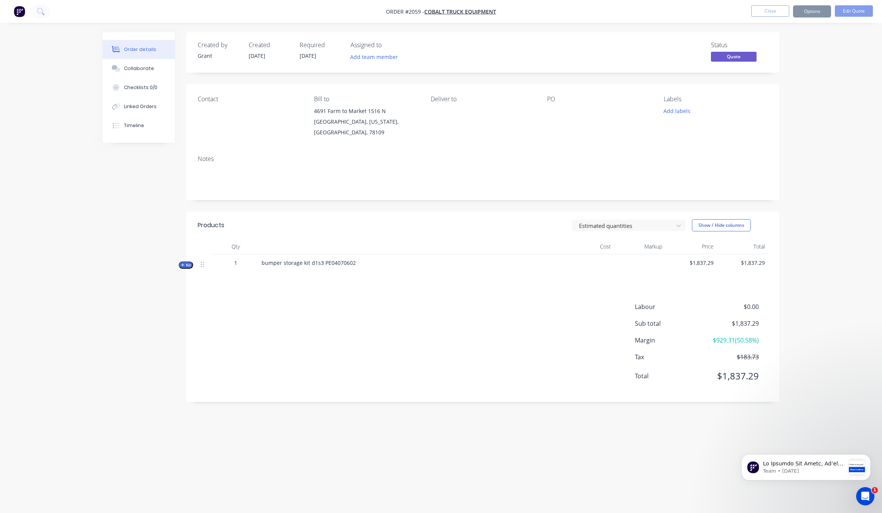
click at [328, 324] on div "Labour $0.00 Sub total $1,837.29 Margin $929.31 ( 50.58 %) Tax $183.73 Total $1…" at bounding box center [483, 346] width 571 height 88
click at [812, 19] on nav "Order #2059 - Cobalt Truck Equipment Close Options Edit Quote" at bounding box center [441, 11] width 882 height 23
click at [828, 14] on button "Options" at bounding box center [812, 11] width 38 height 12
click at [832, 75] on div "Order details Collaborate Checklists 0/0 Linked Orders Timeline Order details C…" at bounding box center [441, 256] width 882 height 513
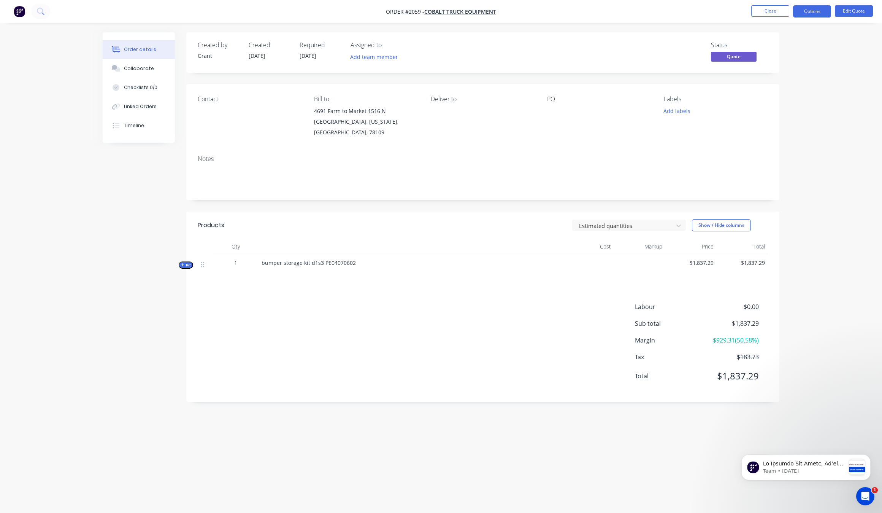
click at [832, 75] on div "Order details Collaborate Checklists 0/0 Linked Orders Timeline Order details C…" at bounding box center [441, 256] width 882 height 513
click at [364, 337] on div "Labour $0.00 Sub total $1,837.29 Margin $929.31 ( 50.58 %) Tax $183.73 Total $1…" at bounding box center [483, 346] width 571 height 88
click at [356, 285] on div "Products Estimated quantities Show / Hide columns Qty Cost Markup Price Total K…" at bounding box center [482, 306] width 593 height 190
click at [185, 262] on span "Kit" at bounding box center [186, 265] width 10 height 6
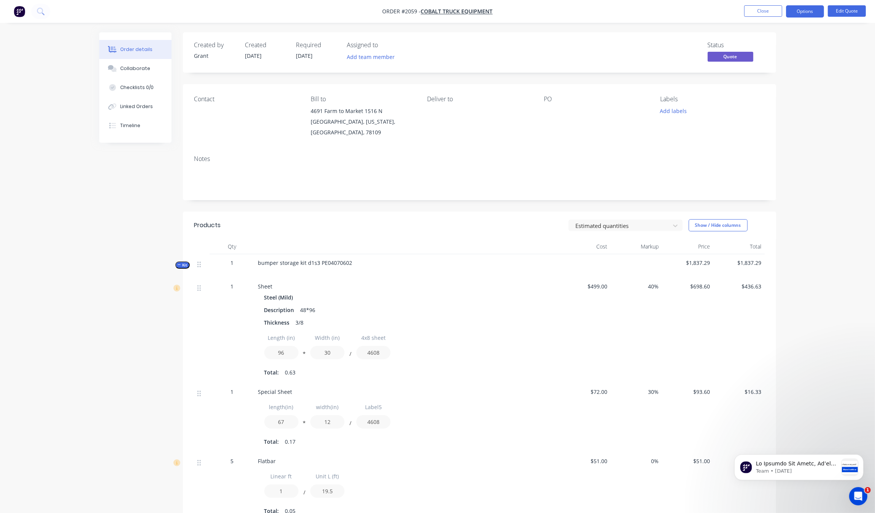
click at [396, 294] on div "Steel (Mild)" at bounding box center [407, 297] width 286 height 11
click at [844, 14] on button "Edit Quote" at bounding box center [847, 10] width 38 height 11
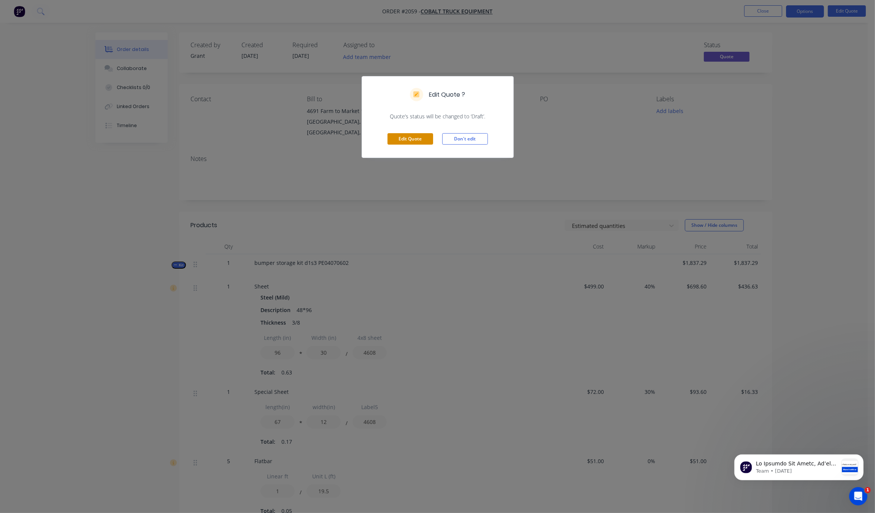
click at [411, 142] on button "Edit Quote" at bounding box center [411, 138] width 46 height 11
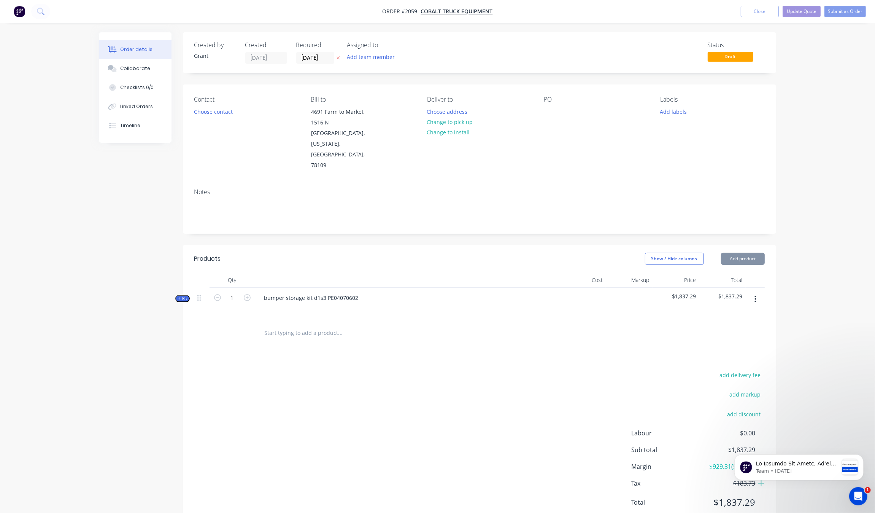
type input "[DATE]"
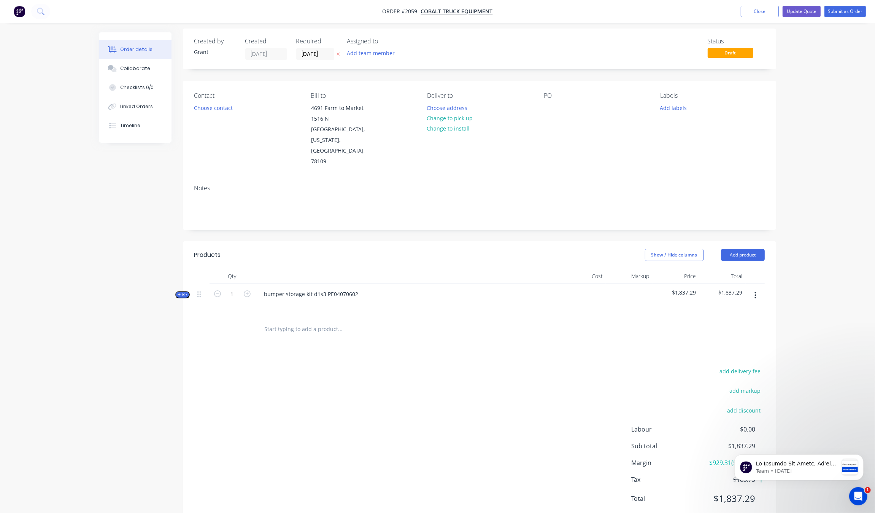
scroll to position [6, 0]
click at [176, 289] on button "Kit" at bounding box center [182, 292] width 14 height 7
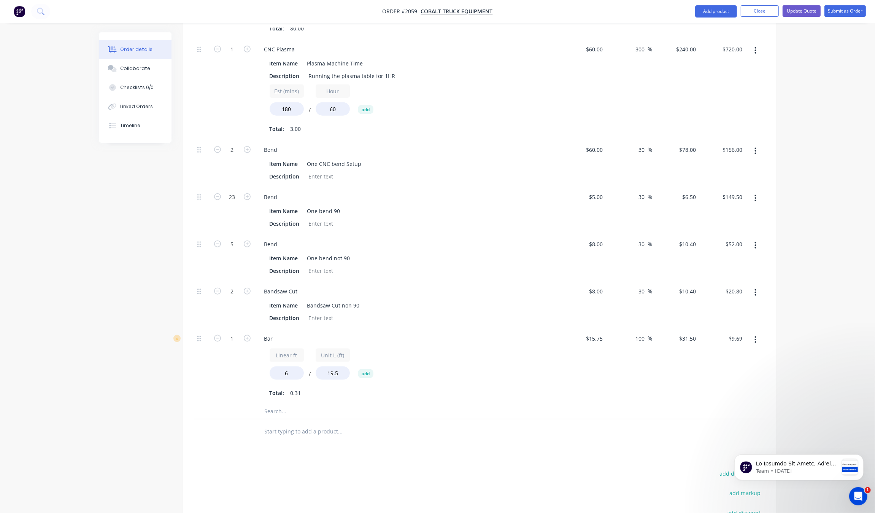
scroll to position [1122, 0]
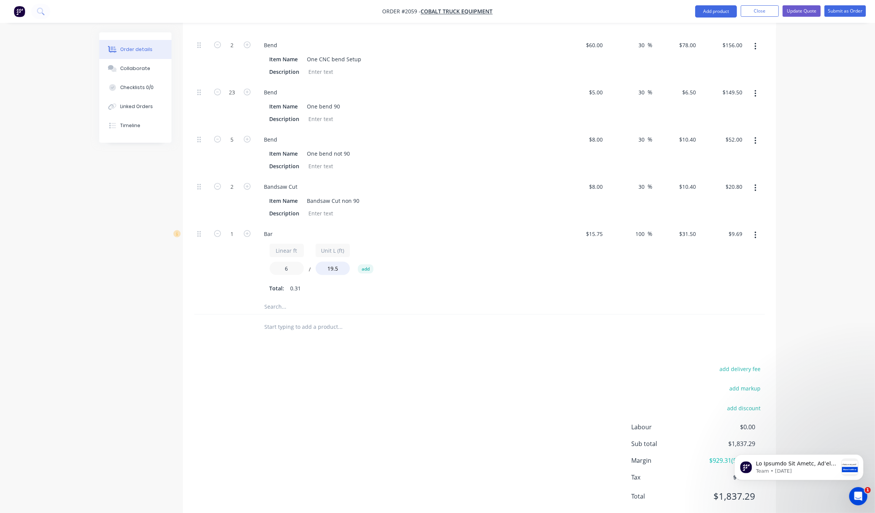
drag, startPoint x: 292, startPoint y: 248, endPoint x: 242, endPoint y: 250, distance: 49.9
click at [242, 250] on div "1 Bar Linear ft 6 / Unit L (ft) 19.5 add Total: 0.31 $15.75 $15.75 100 100 % $3…" at bounding box center [479, 261] width 571 height 75
type input "2"
type input "$3.23"
click at [536, 315] on div at bounding box center [479, 327] width 571 height 25
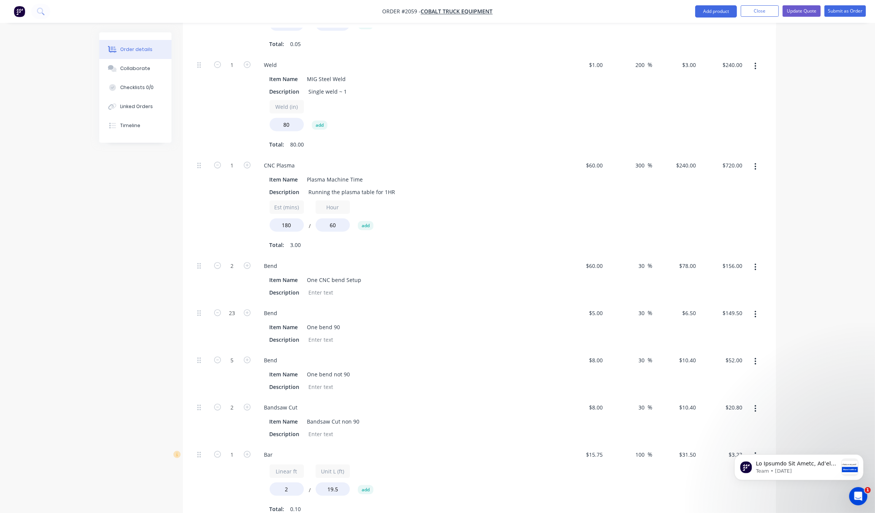
scroll to position [884, 0]
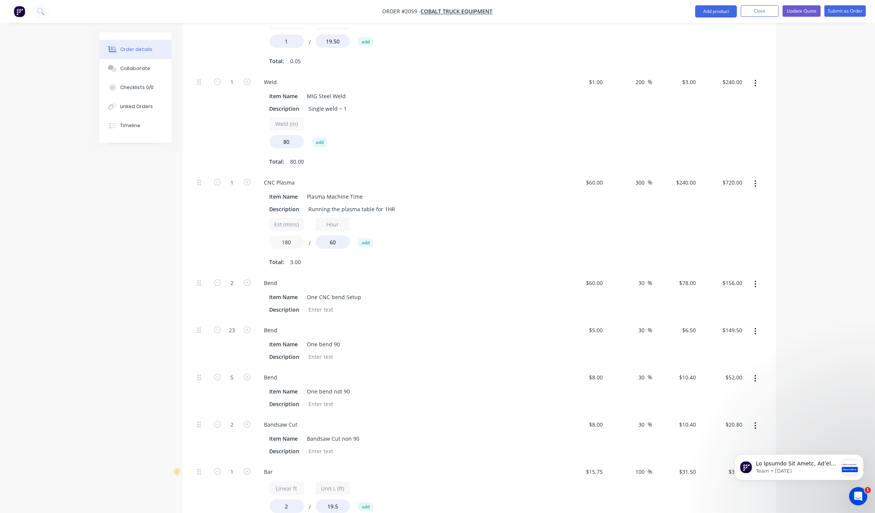
drag, startPoint x: 293, startPoint y: 227, endPoint x: 262, endPoint y: 219, distance: 32.4
click at [262, 219] on div "Item Name Plasma Machine Time Description Running the plasma table for 1HR Est …" at bounding box center [407, 228] width 298 height 78
type input "170"
type input "$679.99"
click at [463, 218] on div "Est (mins) 170 / Hour 60 add" at bounding box center [407, 235] width 275 height 34
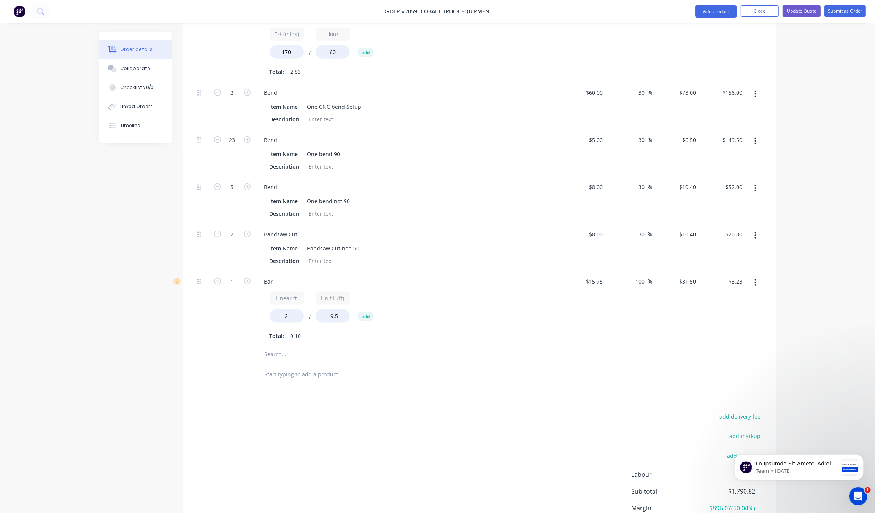
scroll to position [1122, 0]
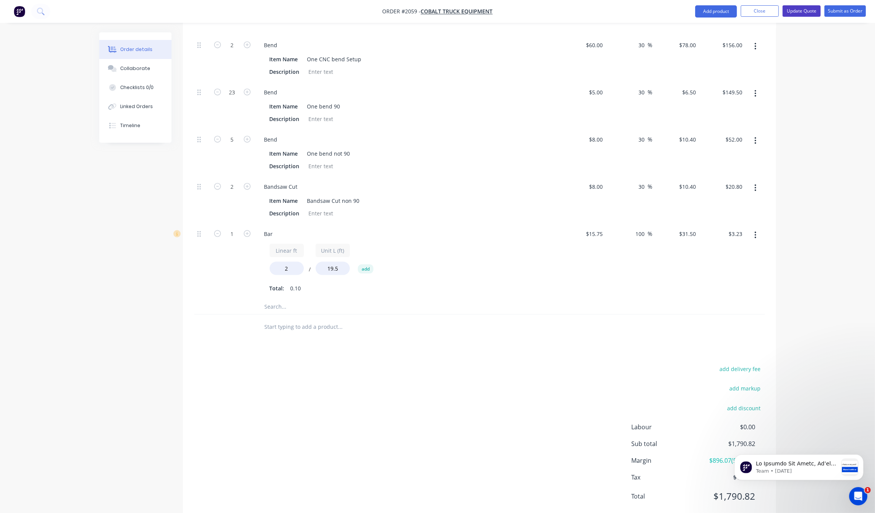
click at [800, 12] on button "Update Quote" at bounding box center [802, 10] width 38 height 11
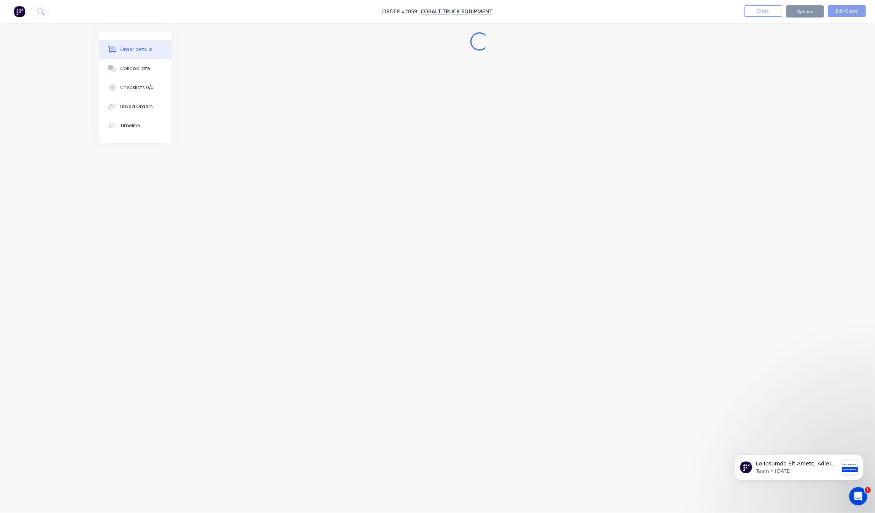
scroll to position [0, 0]
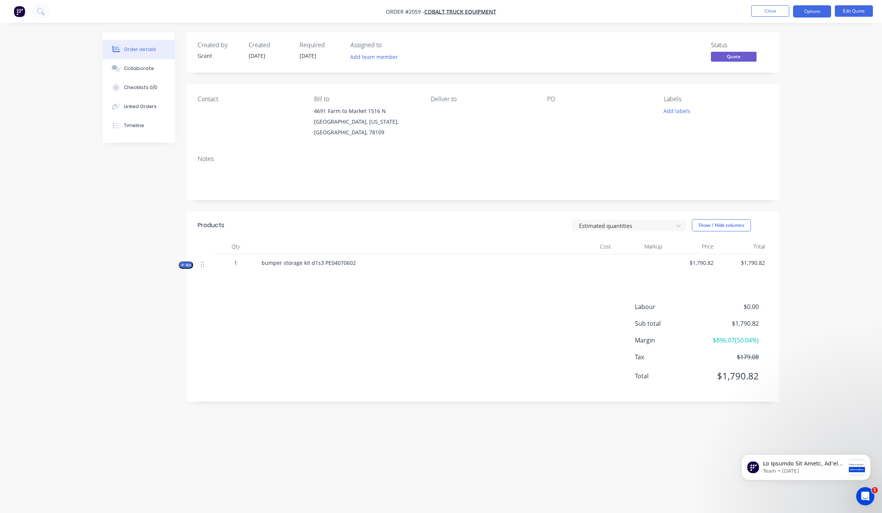
click at [857, 22] on nav "Order #2059 - Cobalt Truck Equipment Close Options Edit Quote" at bounding box center [441, 11] width 882 height 23
click at [860, 14] on button "Edit Quote" at bounding box center [854, 10] width 38 height 11
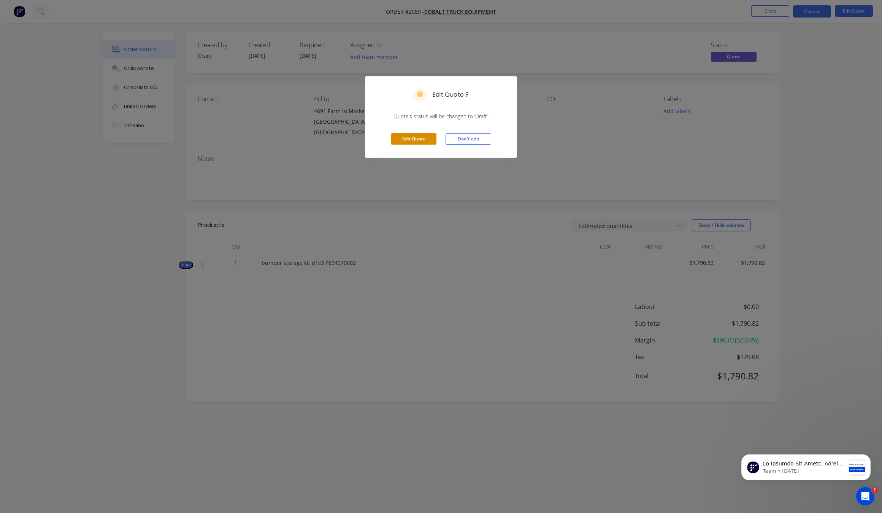
click at [431, 138] on button "Edit Quote" at bounding box center [414, 138] width 46 height 11
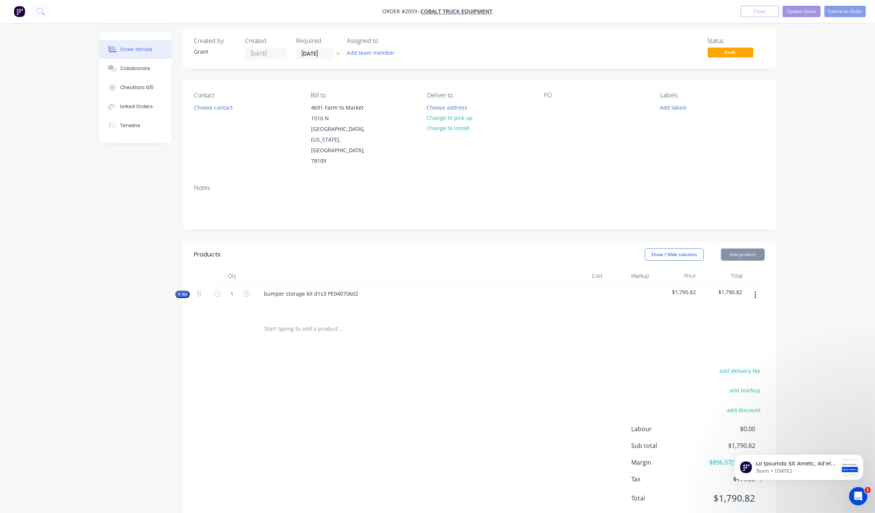
scroll to position [6, 0]
type input "[DATE]"
click at [173, 274] on div "Created by [PERSON_NAME] Created [DATE] Required [DATE] Assigned to Add team me…" at bounding box center [437, 280] width 677 height 507
click at [179, 290] on span "Kit" at bounding box center [183, 293] width 10 height 6
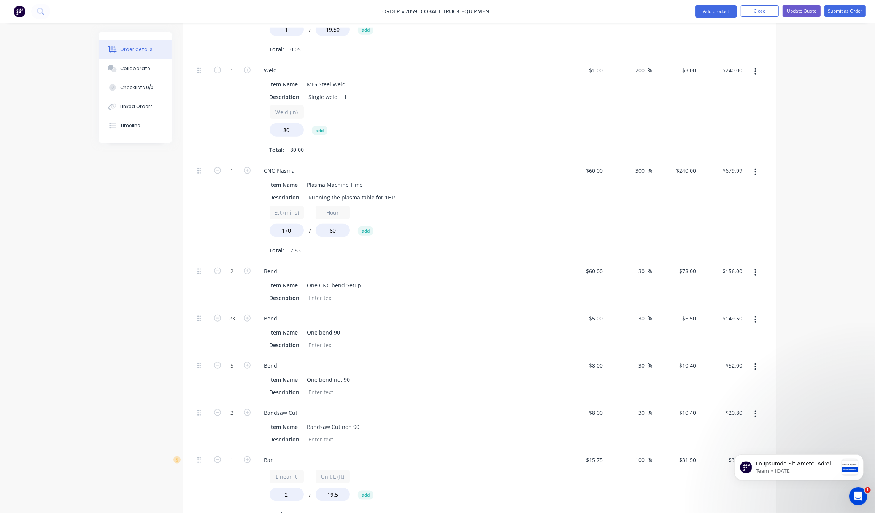
scroll to position [909, 0]
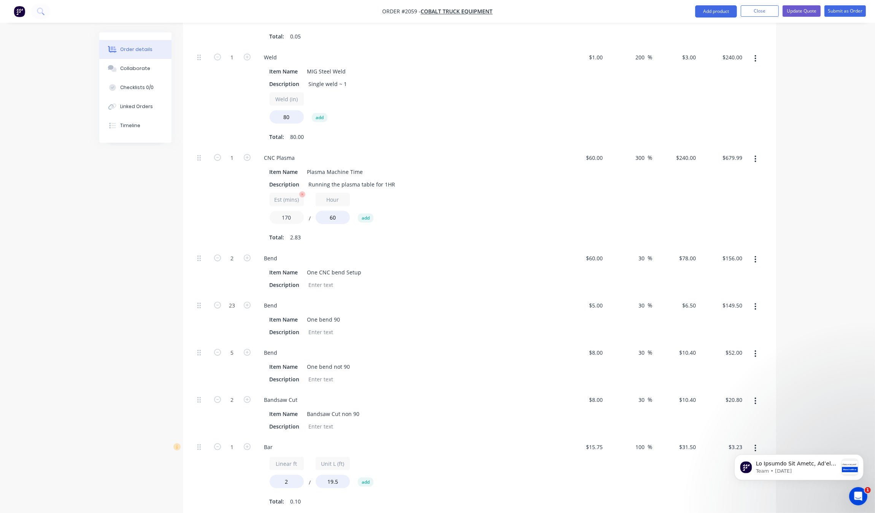
click at [297, 211] on input "170" at bounding box center [287, 217] width 34 height 13
type input "175"
type input "$700.01"
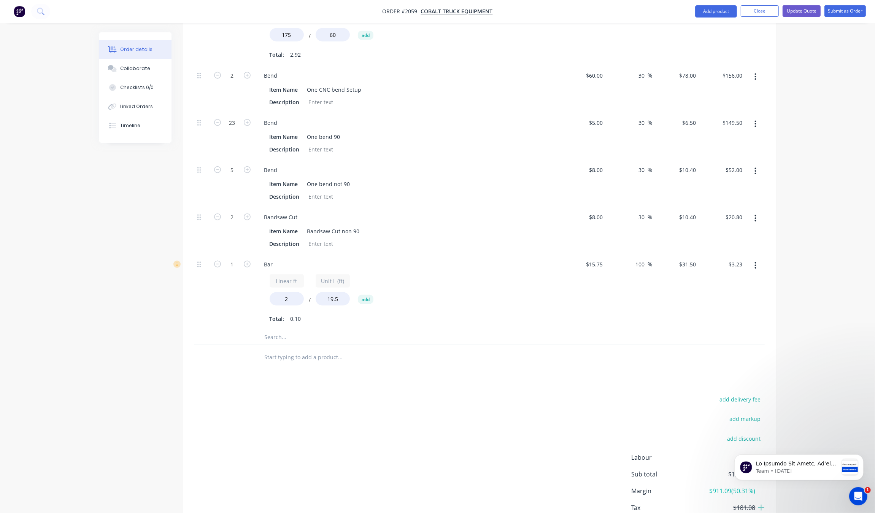
scroll to position [1075, 0]
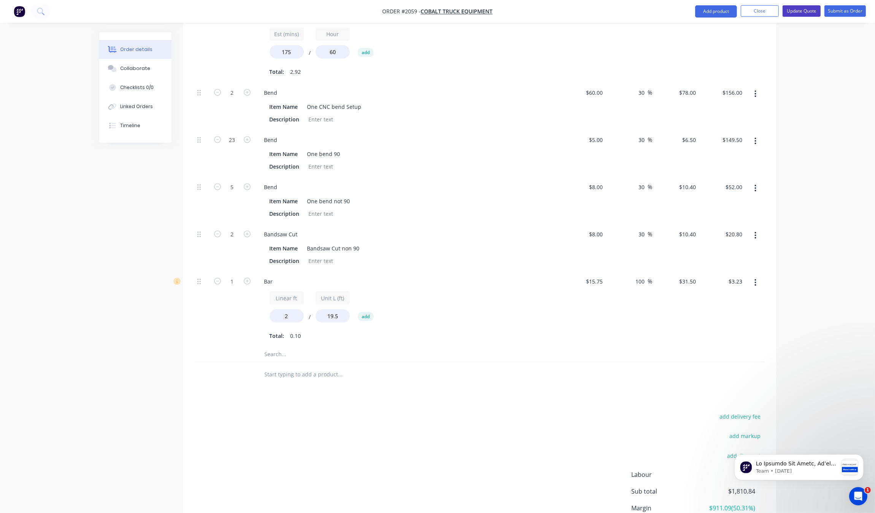
click at [805, 13] on button "Update Quote" at bounding box center [802, 10] width 38 height 11
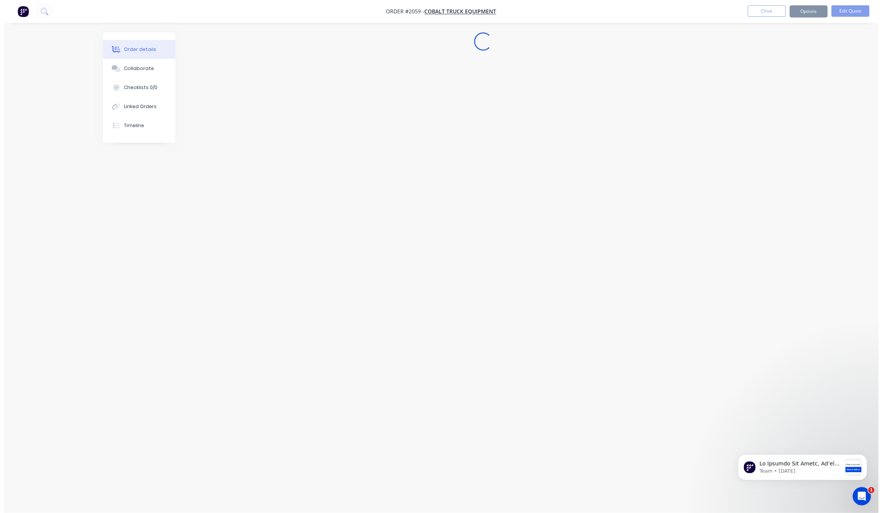
scroll to position [0, 0]
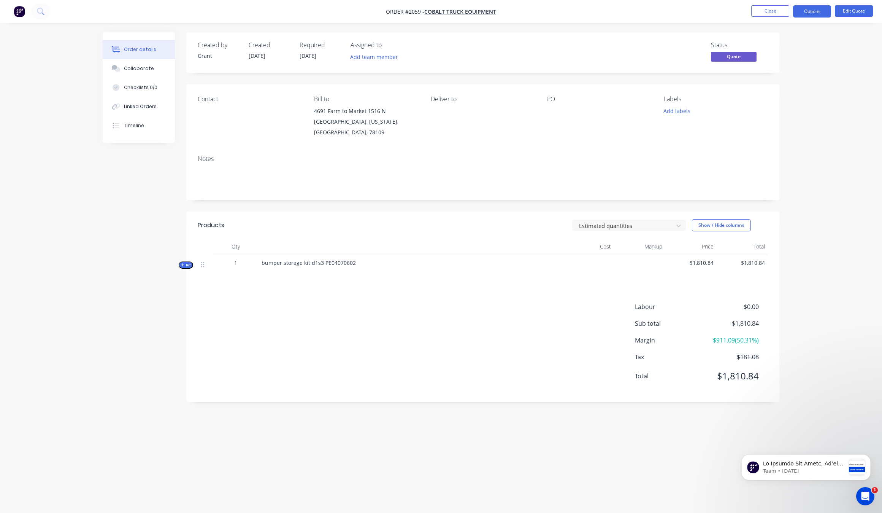
click at [820, 19] on nav "Order #2059 - Cobalt Truck Equipment Close Options Edit Quote" at bounding box center [441, 11] width 882 height 23
click at [820, 10] on button "Options" at bounding box center [812, 11] width 38 height 12
click at [795, 44] on div "Quote" at bounding box center [790, 46] width 70 height 11
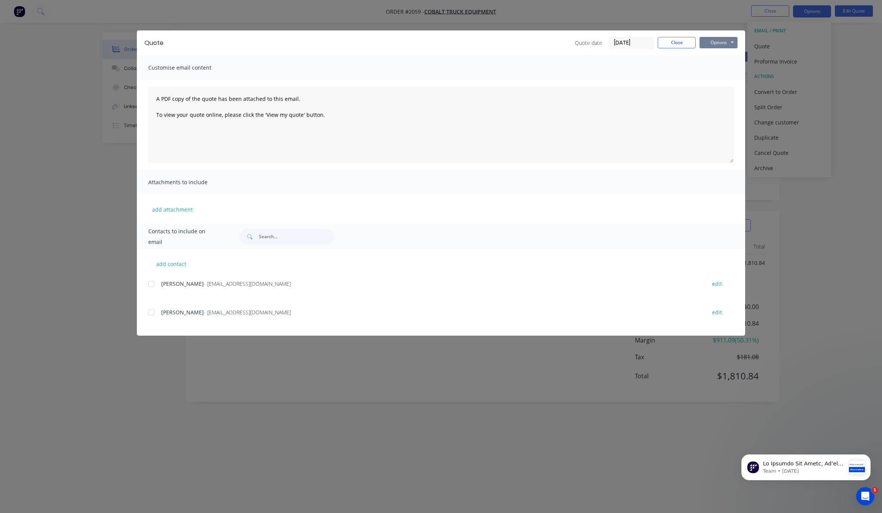
click at [718, 43] on button "Options" at bounding box center [719, 42] width 38 height 11
click at [725, 69] on button "Print" at bounding box center [724, 69] width 49 height 13
click at [801, 143] on div "Quote Quote date [DATE] Close Options Preview Print Email Customise email conte…" at bounding box center [441, 256] width 882 height 513
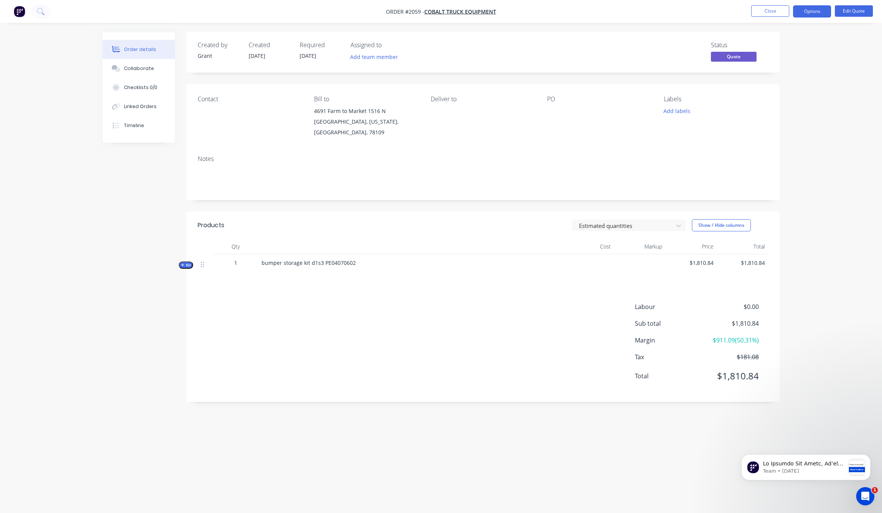
click at [417, 12] on span "Order #2059 -" at bounding box center [405, 11] width 38 height 7
click at [830, 6] on button "Options" at bounding box center [812, 11] width 38 height 12
click at [772, 47] on div "Quote" at bounding box center [790, 46] width 70 height 11
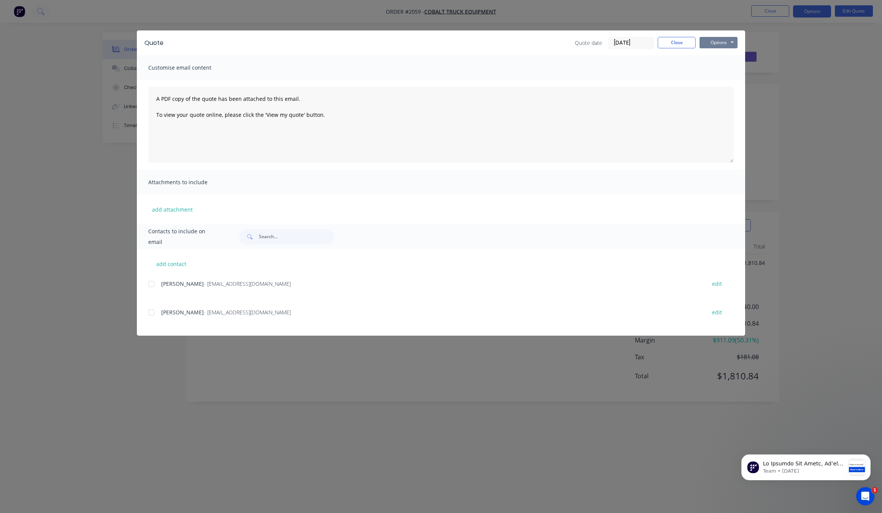
click at [727, 40] on button "Options" at bounding box center [719, 42] width 38 height 11
click at [730, 70] on button "Print" at bounding box center [724, 69] width 49 height 13
click at [261, 475] on div "Quote Quote date [DATE] Close Options Preview Print Email Customise email conte…" at bounding box center [441, 256] width 882 height 513
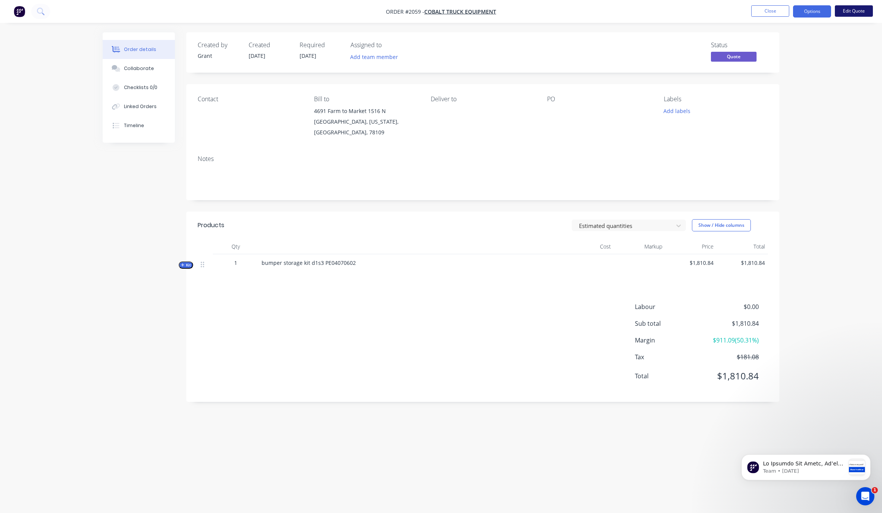
click at [856, 14] on button "Edit Quote" at bounding box center [854, 10] width 38 height 11
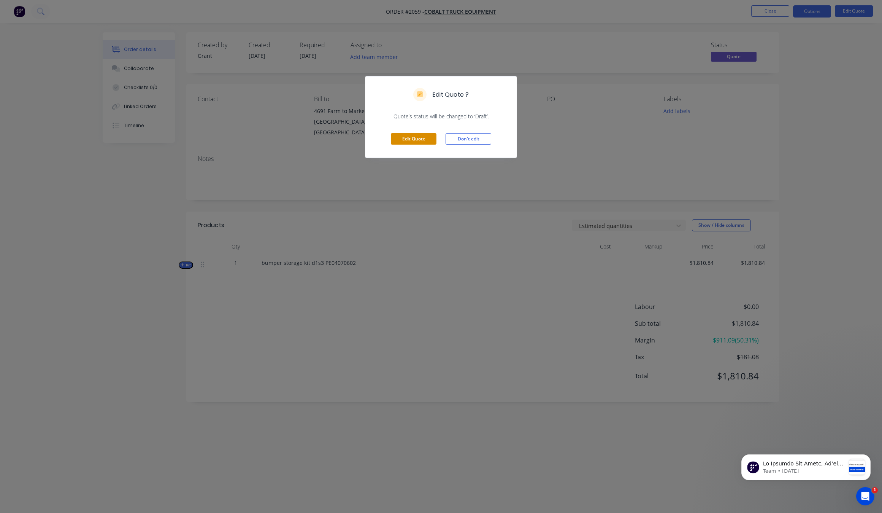
click at [398, 140] on button "Edit Quote" at bounding box center [414, 138] width 46 height 11
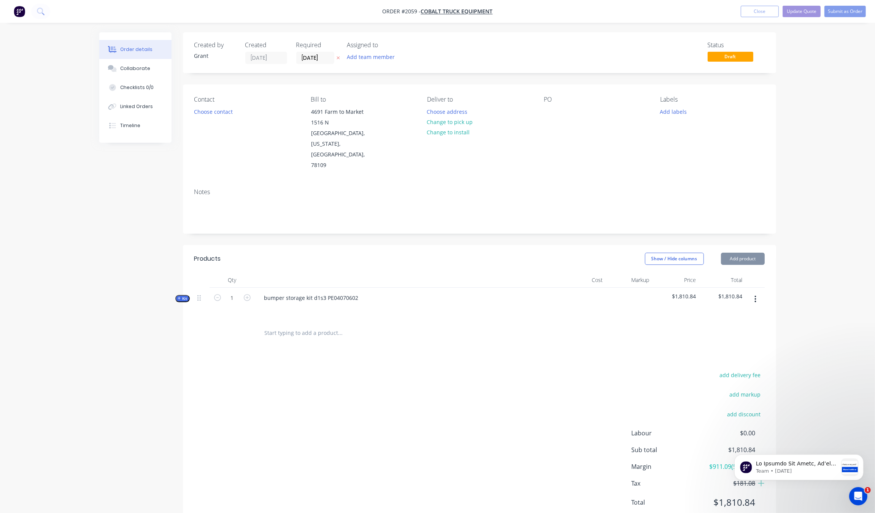
type input "[DATE]"
drag, startPoint x: 391, startPoint y: 11, endPoint x: 633, endPoint y: 13, distance: 241.9
click at [392, 11] on span "Order #2059 -" at bounding box center [402, 11] width 38 height 7
click at [744, 10] on button "Close" at bounding box center [760, 11] width 38 height 11
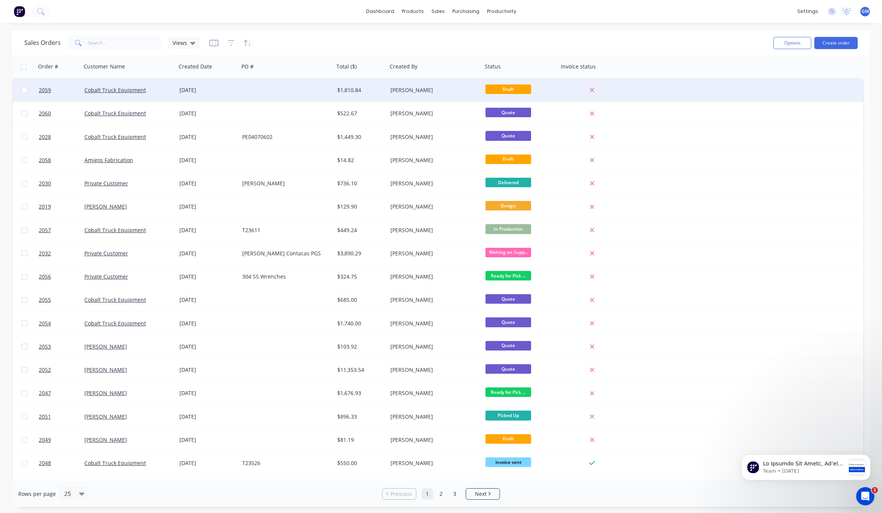
click at [316, 84] on div at bounding box center [286, 90] width 95 height 23
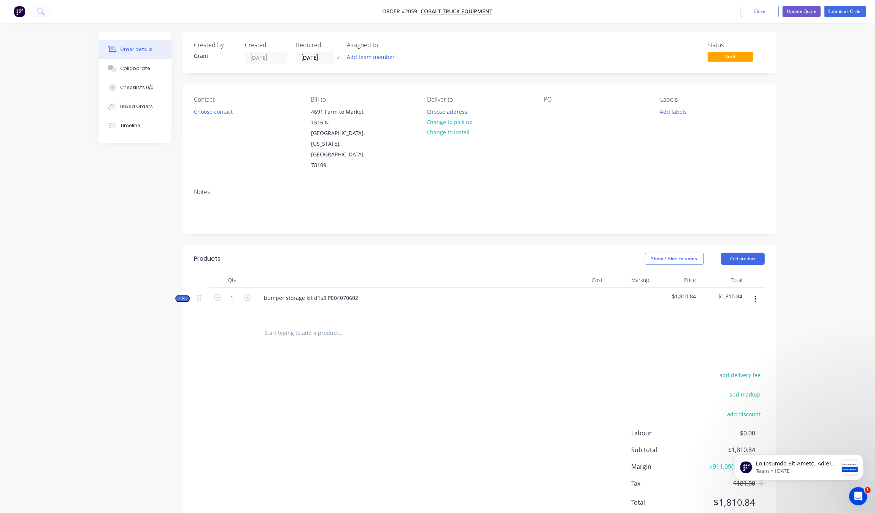
click at [760, 292] on button "button" at bounding box center [756, 299] width 18 height 14
click at [437, 370] on div "add delivery fee add markup add discount Labour $0.00 Sub total $1,810.84 Margi…" at bounding box center [479, 443] width 571 height 147
click at [252, 370] on div "add delivery fee add markup add discount Labour $0.00 Sub total $1,810.84 Margi…" at bounding box center [479, 443] width 571 height 147
click at [351, 292] on div "bumper storage kit d1s3 PE04070602" at bounding box center [311, 297] width 107 height 11
click at [328, 292] on div "bumper storage kit d1s3 PE04070602" at bounding box center [311, 297] width 107 height 11
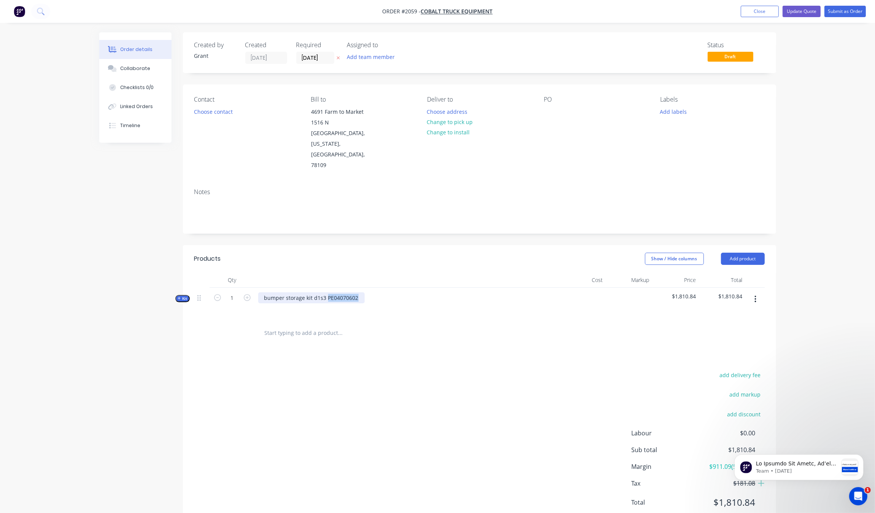
drag, startPoint x: 332, startPoint y: 278, endPoint x: 404, endPoint y: 279, distance: 72.7
click at [404, 288] on div "bumper storage kit d1s3 PE04070602" at bounding box center [407, 304] width 304 height 33
paste div
click at [490, 394] on div "add delivery fee add markup add discount Labour $0.00 Sub total $1,810.84 Margi…" at bounding box center [479, 443] width 571 height 147
click at [804, 15] on button "Update Quote" at bounding box center [802, 11] width 38 height 11
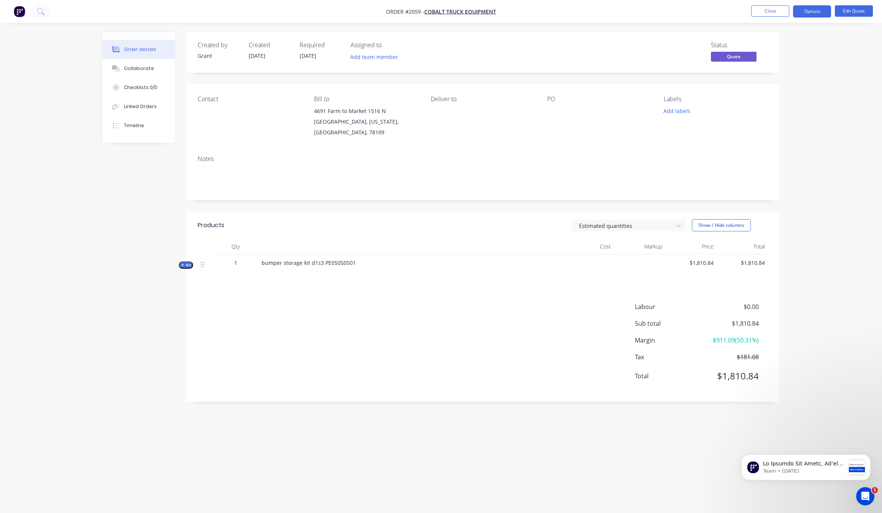
click at [322, 259] on span "bumper storage kit d1s3 PE05050501" at bounding box center [309, 262] width 94 height 7
click at [861, 11] on button "Edit Quote" at bounding box center [854, 10] width 38 height 11
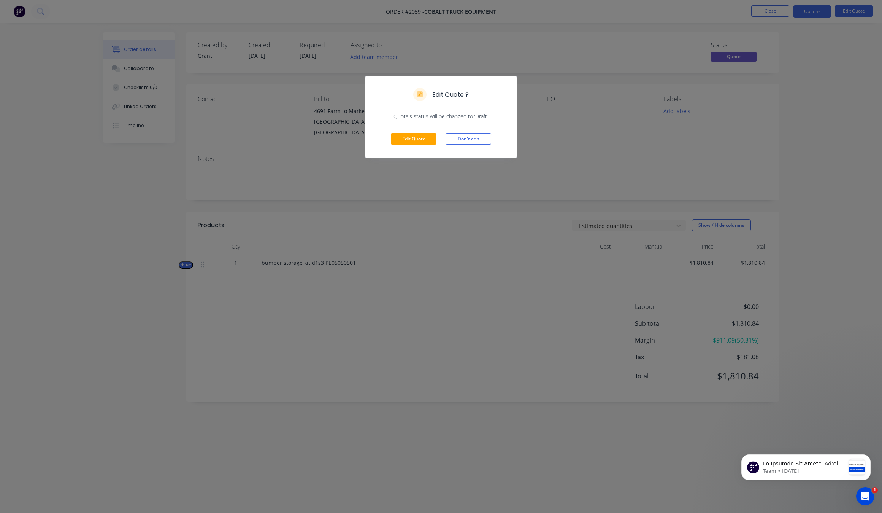
click at [405, 146] on div "Edit Quote Don't edit" at bounding box center [441, 138] width 151 height 37
click at [422, 137] on button "Edit Quote" at bounding box center [414, 138] width 46 height 11
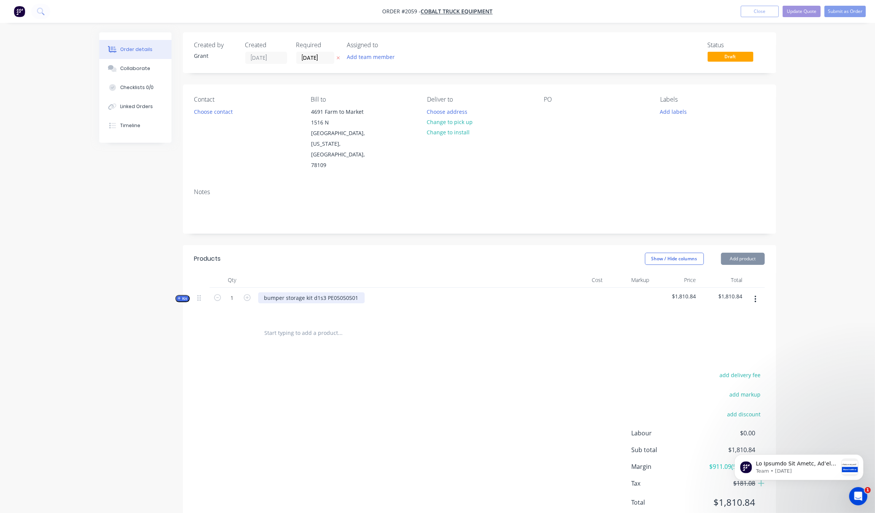
type input "[DATE]"
click at [316, 292] on div "bumper storage kit d1s3 PE05050501" at bounding box center [311, 297] width 107 height 11
click at [460, 370] on div "add delivery fee add markup add discount Labour $0.00 Sub total $1,810.84 Margi…" at bounding box center [479, 443] width 571 height 147
click at [801, 8] on button "Update Quote" at bounding box center [802, 11] width 38 height 11
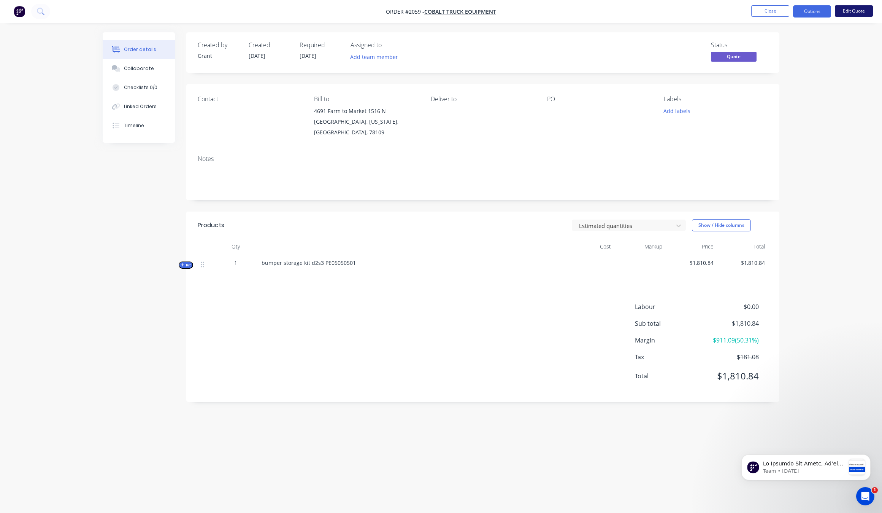
click at [849, 6] on button "Edit Quote" at bounding box center [854, 10] width 38 height 11
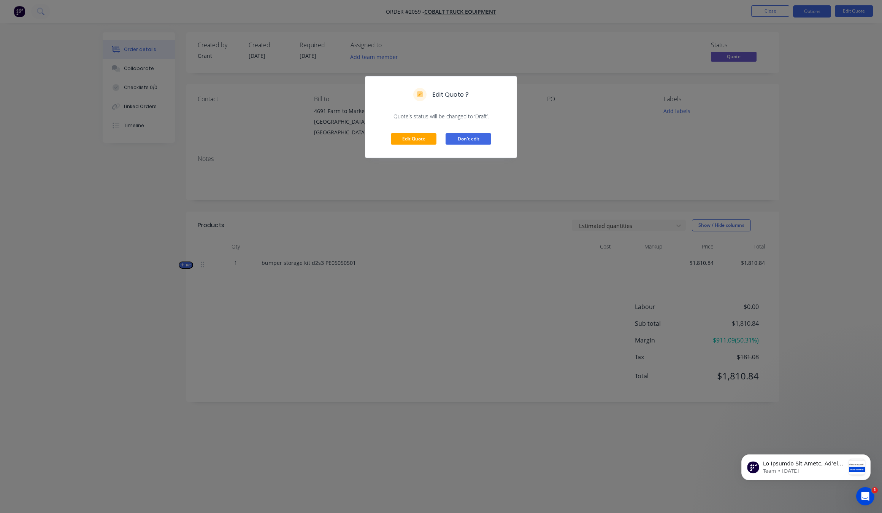
click at [463, 142] on button "Don't edit" at bounding box center [469, 138] width 46 height 11
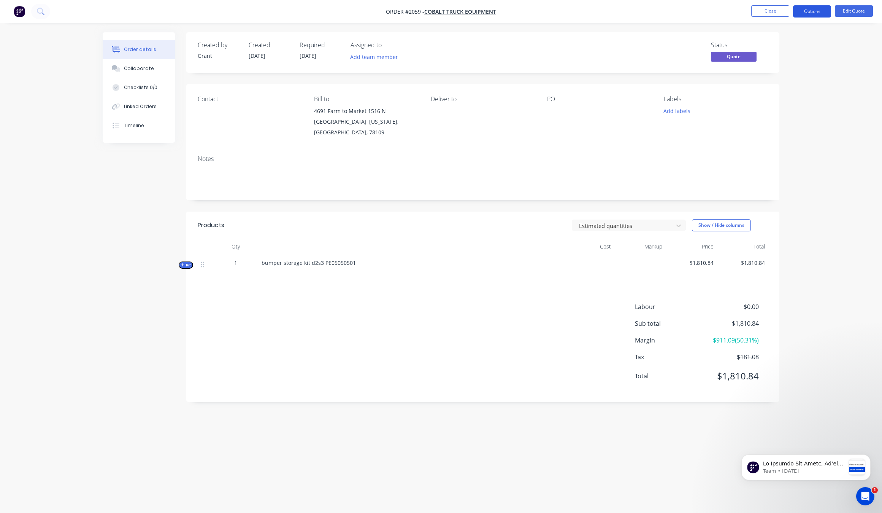
click at [825, 8] on button "Options" at bounding box center [812, 11] width 38 height 12
click at [795, 52] on button "Quote" at bounding box center [790, 45] width 84 height 15
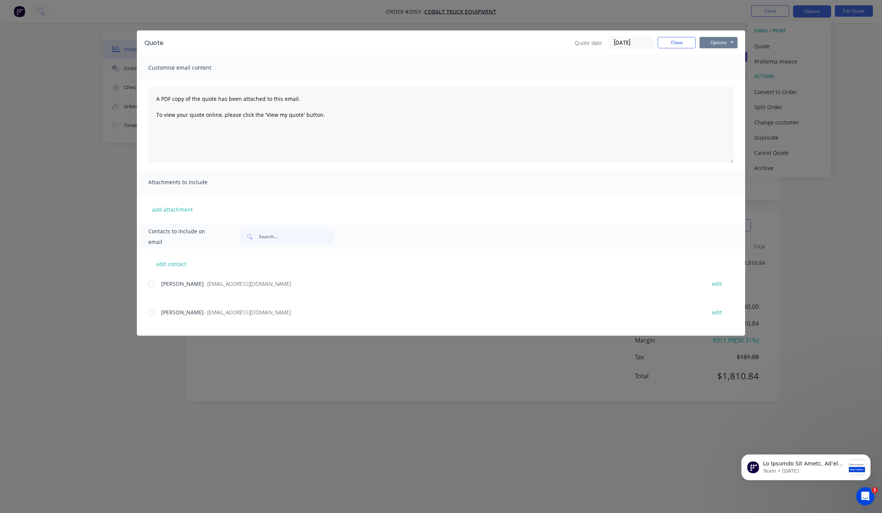
click at [716, 39] on button "Options" at bounding box center [719, 42] width 38 height 11
click at [731, 73] on button "Print" at bounding box center [724, 69] width 49 height 13
drag, startPoint x: 54, startPoint y: 416, endPoint x: 67, endPoint y: 408, distance: 15.0
click at [58, 413] on div "Quote Quote date [DATE] Close Options Preview Print Email Customise email conte…" at bounding box center [441, 256] width 882 height 513
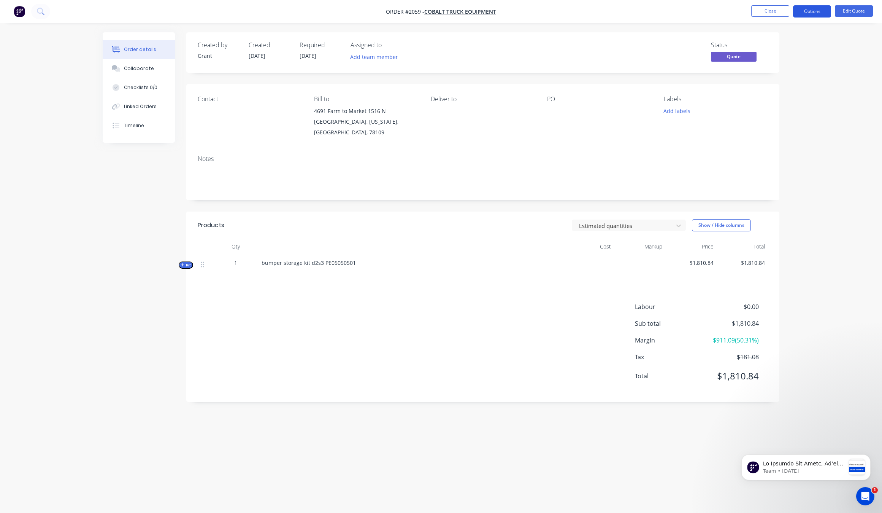
click at [820, 8] on button "Options" at bounding box center [812, 11] width 38 height 12
click at [773, 133] on div "Duplicate" at bounding box center [790, 137] width 70 height 11
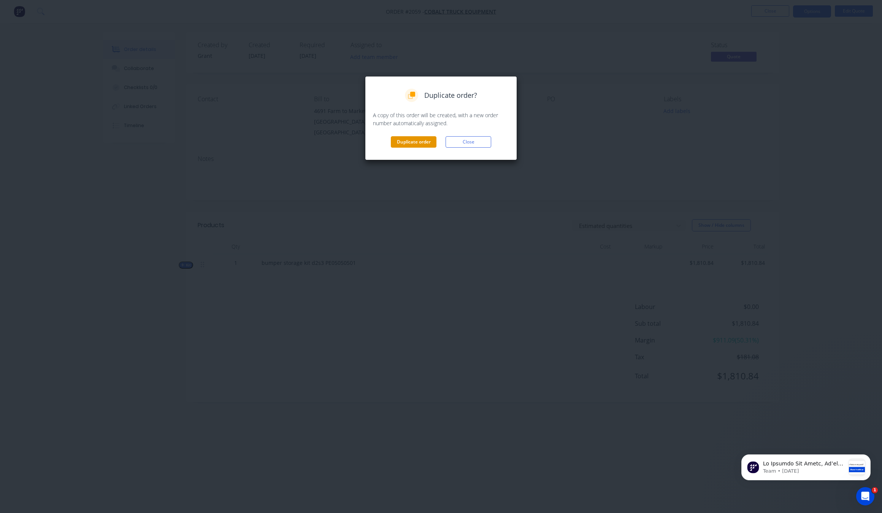
click at [417, 143] on button "Duplicate order" at bounding box center [414, 141] width 46 height 11
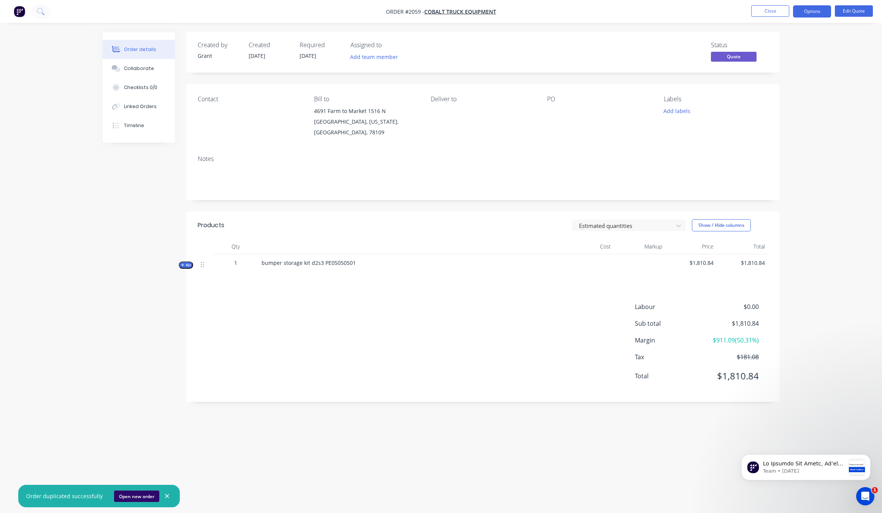
click at [132, 497] on button "Open new order" at bounding box center [136, 495] width 45 height 11
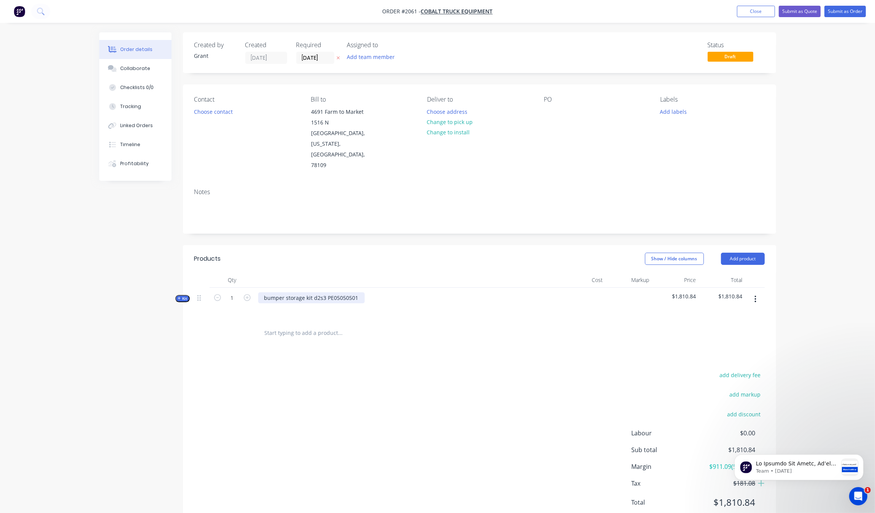
click at [349, 292] on div "bumper storage kit d2s3 PE05050501" at bounding box center [311, 297] width 107 height 11
drag, startPoint x: 324, startPoint y: 279, endPoint x: 440, endPoint y: 278, distance: 115.6
click at [440, 288] on div "bumper storage kit d2s3 PE05050501" at bounding box center [407, 304] width 304 height 33
click at [318, 292] on div "bumper storage kit d2s3 PE04070602" at bounding box center [311, 297] width 107 height 11
click at [300, 426] on div "add delivery fee add markup add discount Labour $0.00 Sub total $1,810.84 Margi…" at bounding box center [479, 443] width 571 height 147
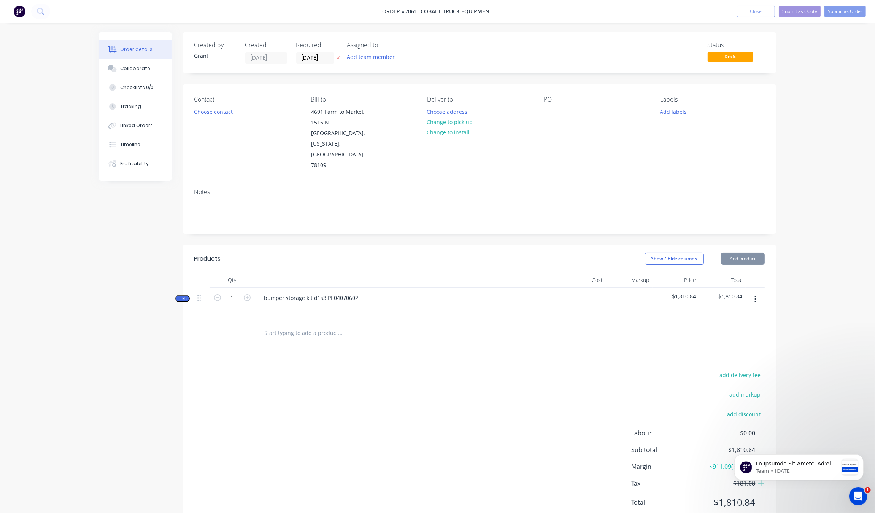
click at [183, 296] on span "Kit" at bounding box center [183, 299] width 10 height 6
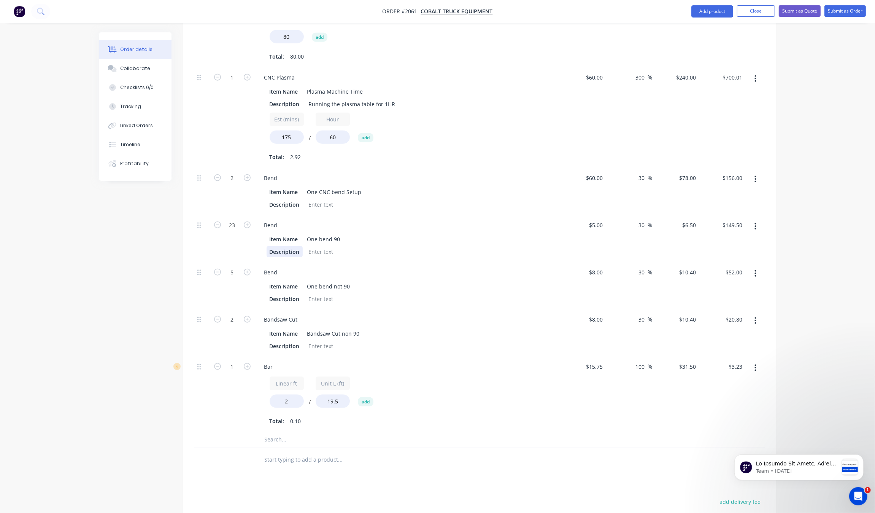
scroll to position [998, 0]
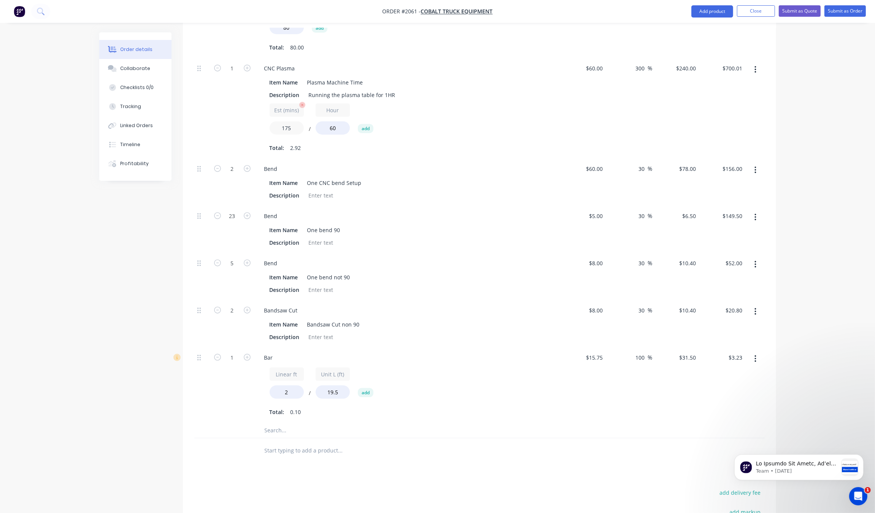
drag, startPoint x: 295, startPoint y: 106, endPoint x: 284, endPoint y: 110, distance: 11.7
click at [284, 121] on input "175" at bounding box center [287, 127] width 34 height 13
type input "180"
type input "$720.00"
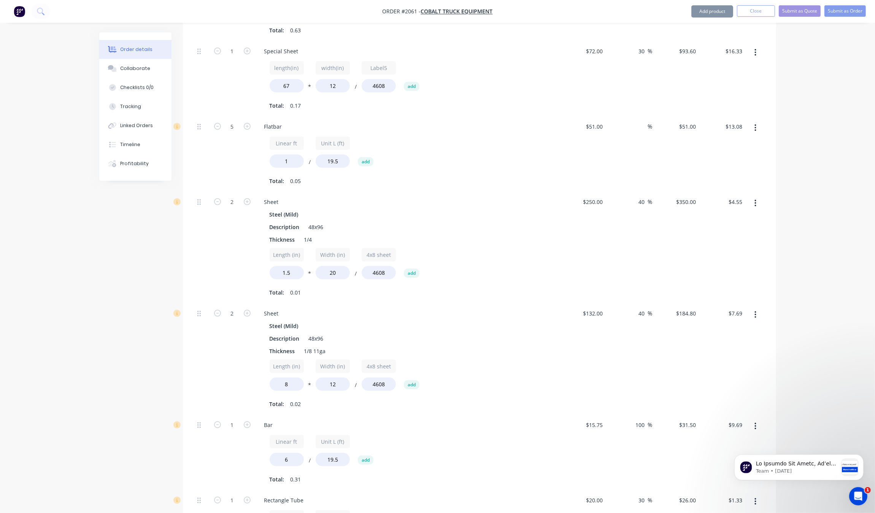
scroll to position [285, 0]
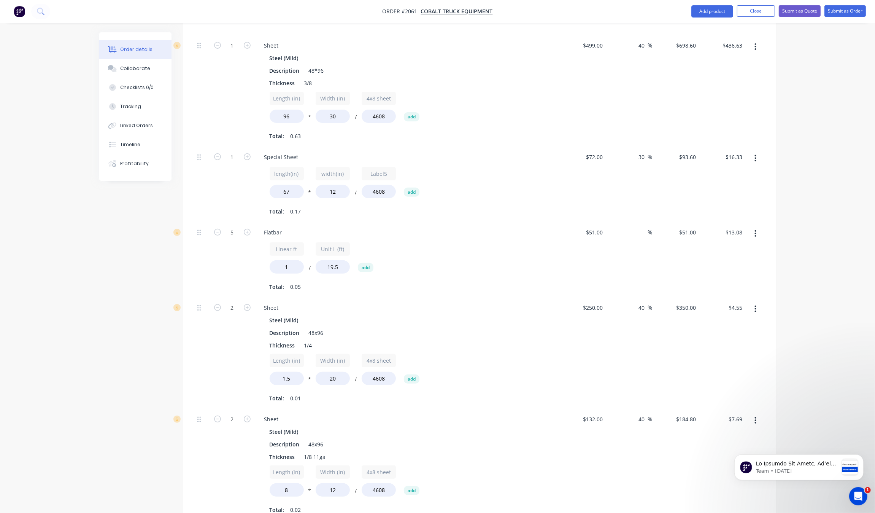
click at [795, 18] on nav "Order #2061 - Cobalt Truck Equipment Add product Close Submit as Quote Submit a…" at bounding box center [437, 11] width 875 height 23
click at [809, 10] on button "Submit as Quote" at bounding box center [800, 10] width 42 height 11
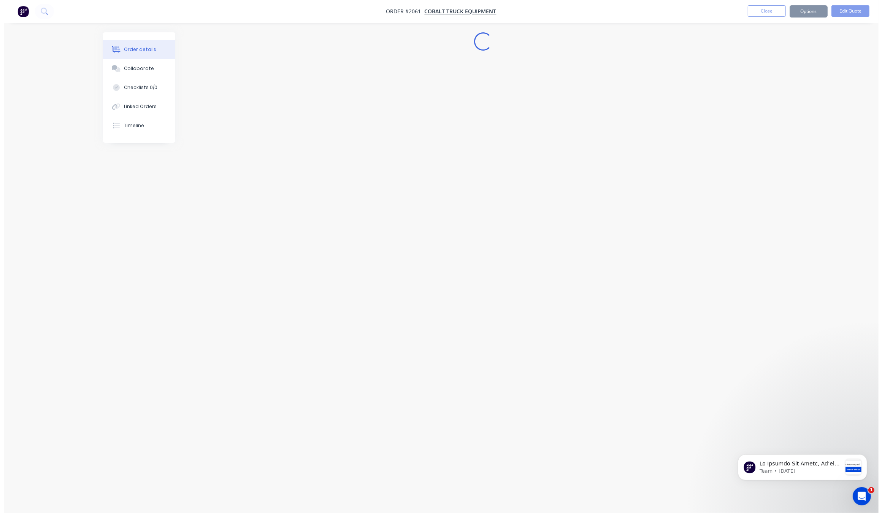
scroll to position [0, 0]
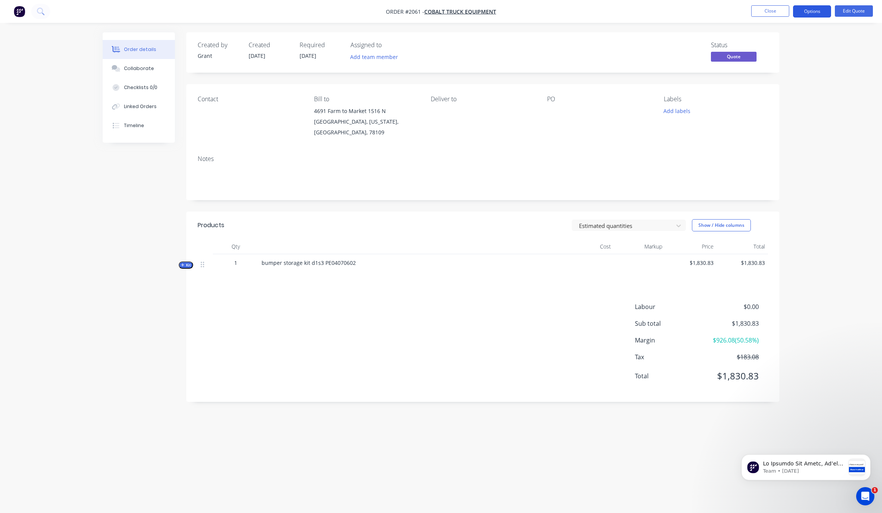
click at [821, 10] on button "Options" at bounding box center [812, 11] width 38 height 12
click at [792, 42] on div "Quote" at bounding box center [790, 46] width 70 height 11
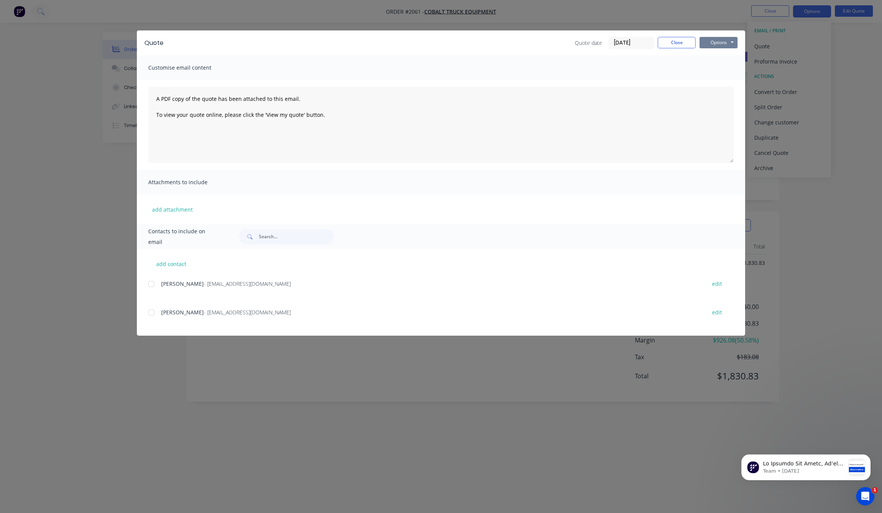
click at [726, 44] on button "Options" at bounding box center [719, 42] width 38 height 11
click at [731, 69] on button "Print" at bounding box center [724, 69] width 49 height 13
